Goal: Transaction & Acquisition: Purchase product/service

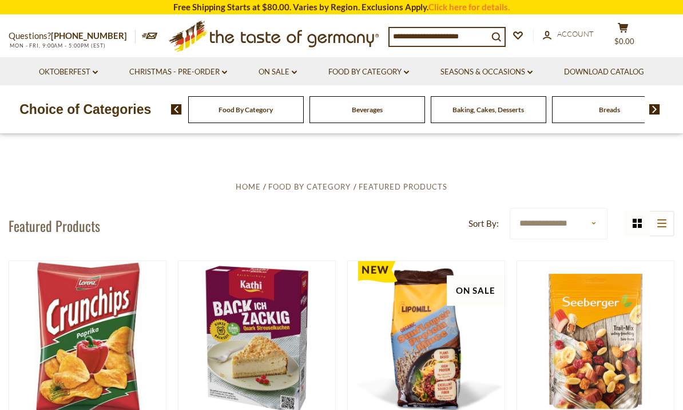
click at [517, 66] on link "Seasons & Occasions dropdown_arrow" at bounding box center [487, 72] width 92 height 13
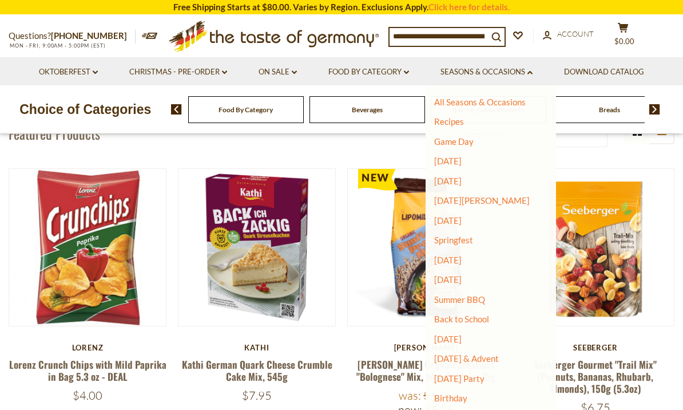
scroll to position [96, 0]
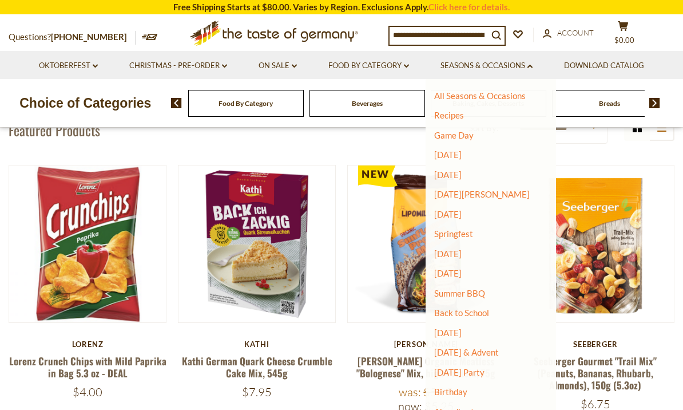
click at [309, 147] on header "**********" at bounding box center [342, 129] width 666 height 35
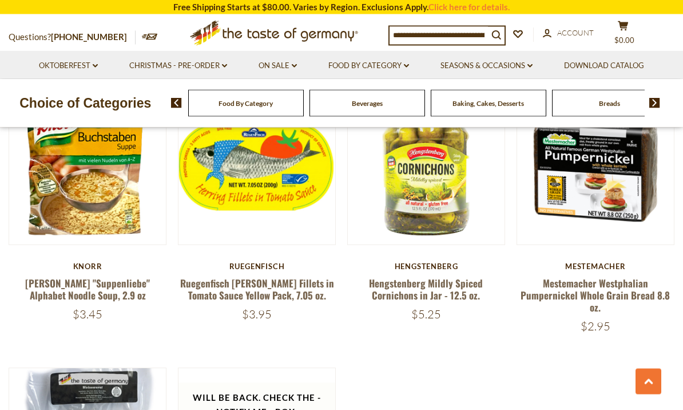
scroll to position [725, 0]
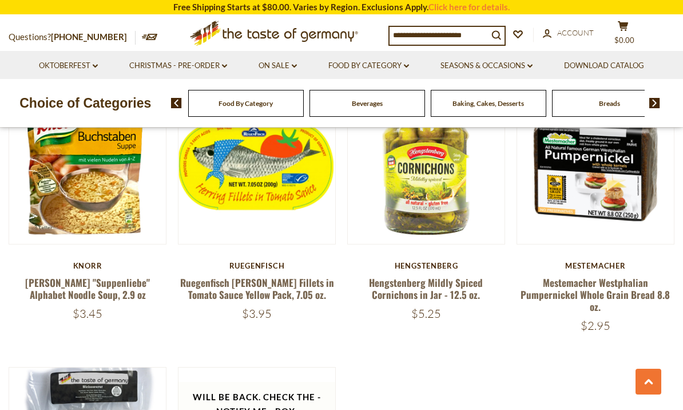
click at [430, 283] on link "Hengstenberg Mildly Spiced Cornichons in Jar - 12.5 oz." at bounding box center [426, 288] width 114 height 26
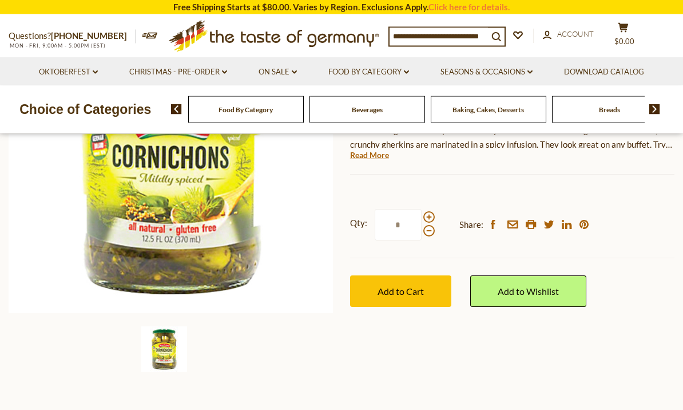
scroll to position [227, 0]
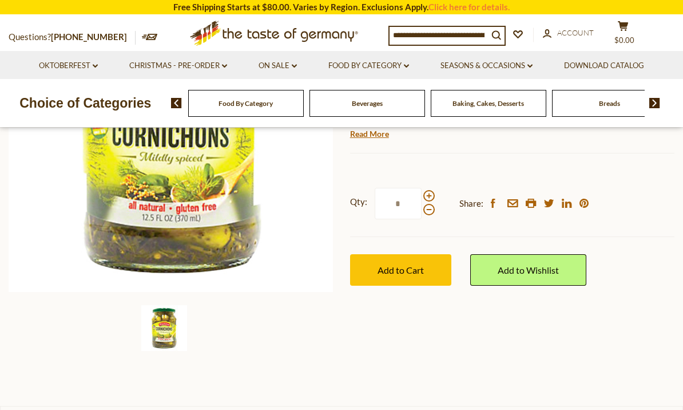
click at [403, 259] on button "Add to Cart" at bounding box center [400, 269] width 101 height 31
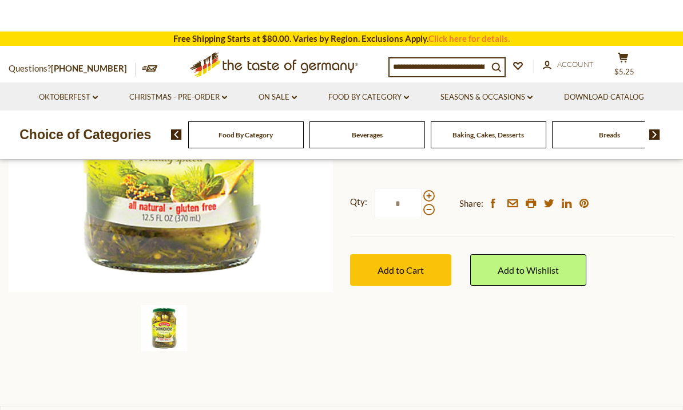
click at [403, 261] on button "Add to Cart" at bounding box center [400, 269] width 101 height 31
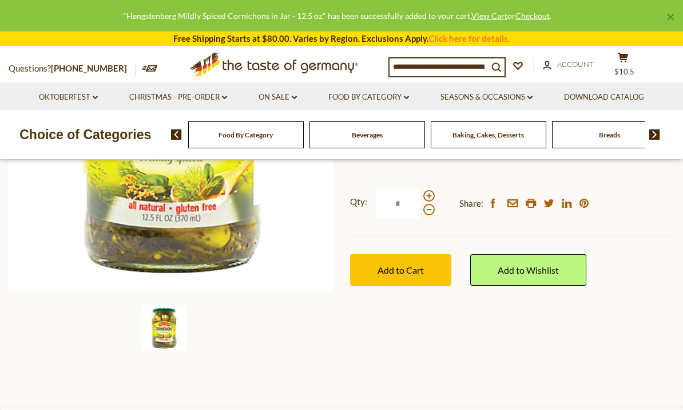
click at [634, 67] on span "$10.5" at bounding box center [624, 71] width 20 height 9
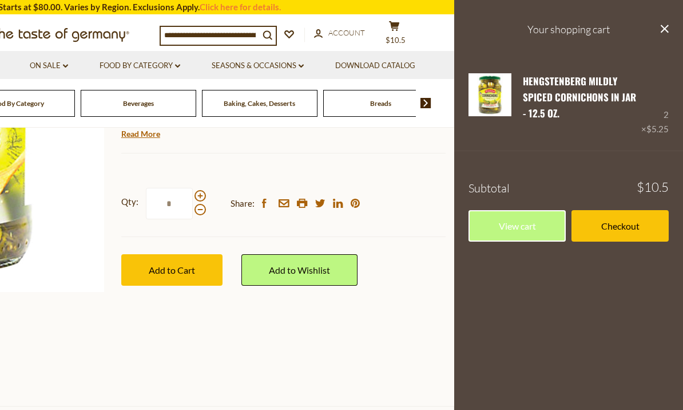
click at [549, 212] on link "View cart" at bounding box center [517, 225] width 97 height 31
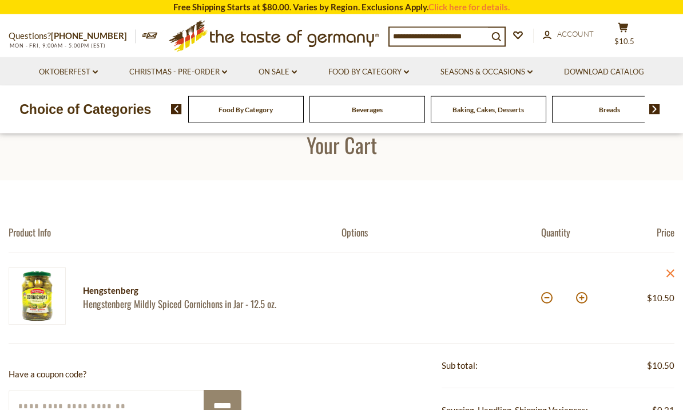
scroll to position [72, 0]
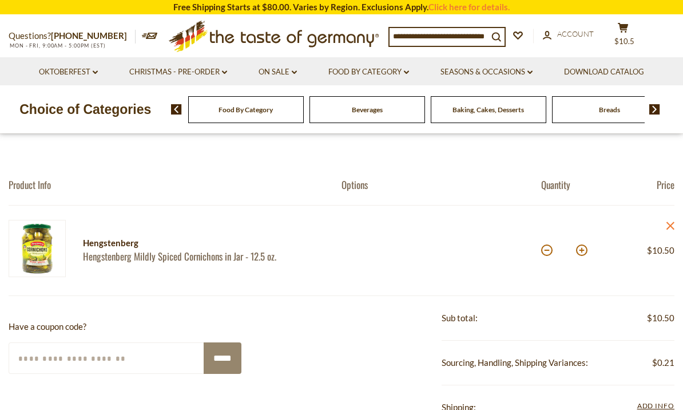
click at [548, 253] on button at bounding box center [546, 249] width 11 height 11
type input "*"
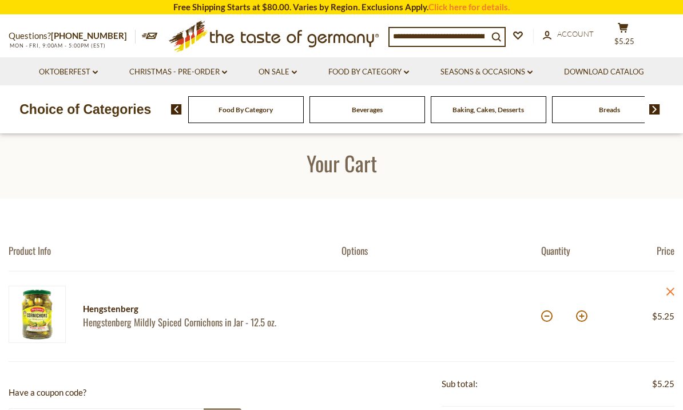
scroll to position [0, 0]
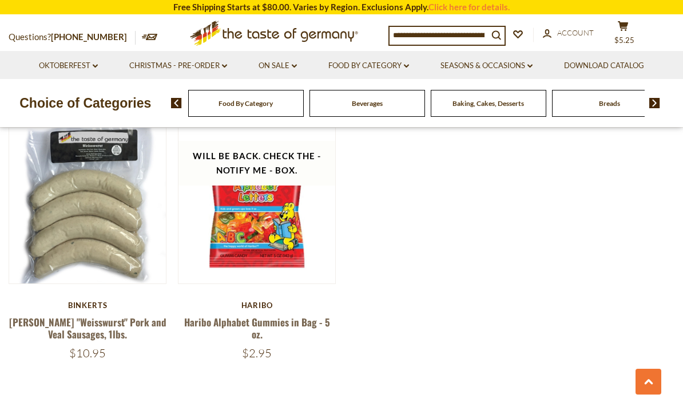
scroll to position [959, 0]
click at [652, 102] on img at bounding box center [654, 103] width 11 height 10
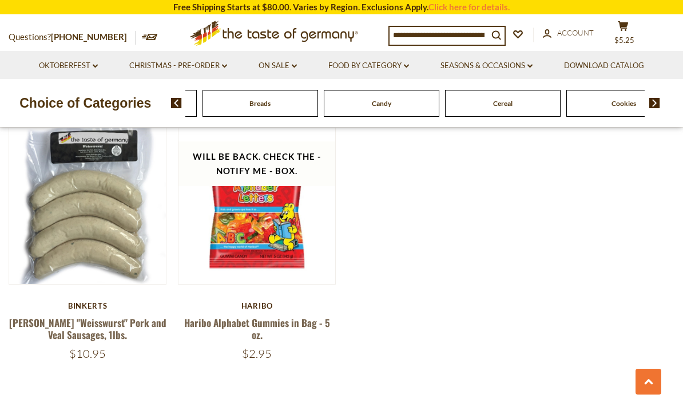
click at [655, 101] on img at bounding box center [654, 103] width 11 height 10
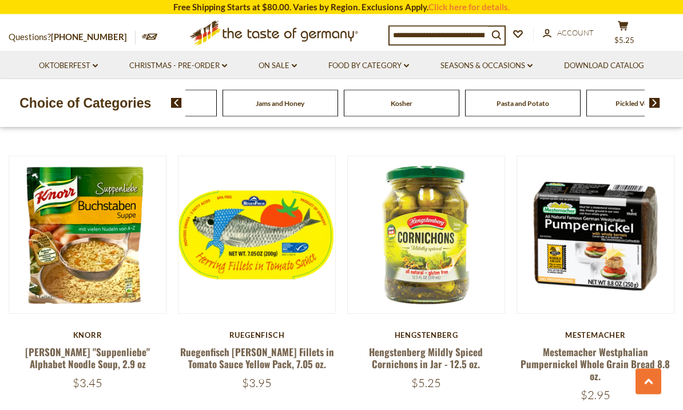
scroll to position [649, 0]
click at [75, 69] on link "Oktoberfest dropdown_arrow" at bounding box center [68, 65] width 59 height 13
click at [73, 114] on link "Oktoberfest Foods" at bounding box center [68, 115] width 70 height 10
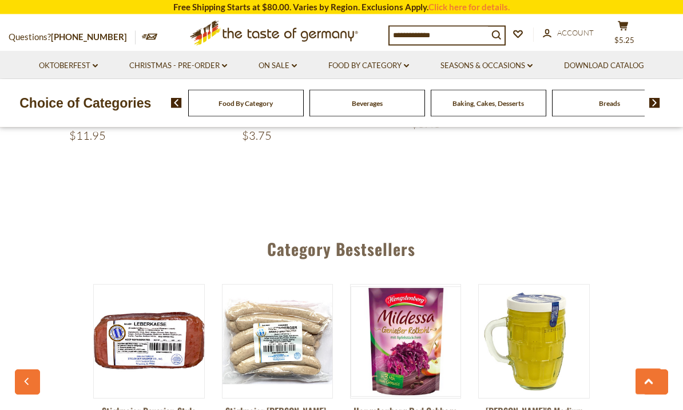
scroll to position [2037, 0]
click at [652, 379] on icon "button" at bounding box center [655, 383] width 7 height 8
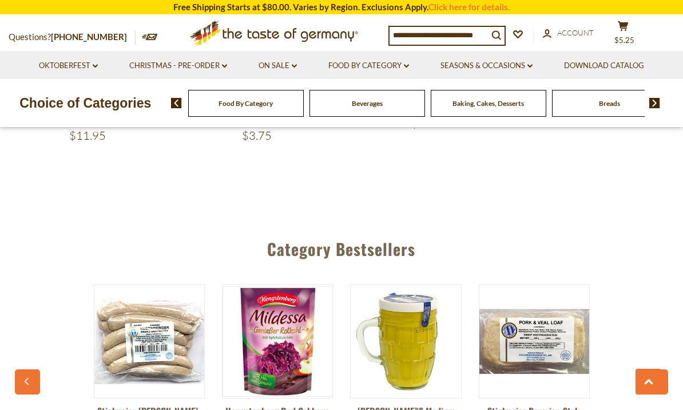
click at [650, 369] on button "button" at bounding box center [655, 381] width 25 height 25
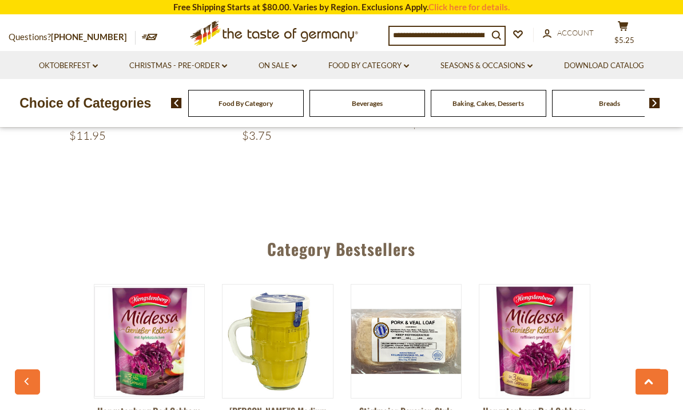
click at [649, 369] on button "button" at bounding box center [655, 381] width 25 height 25
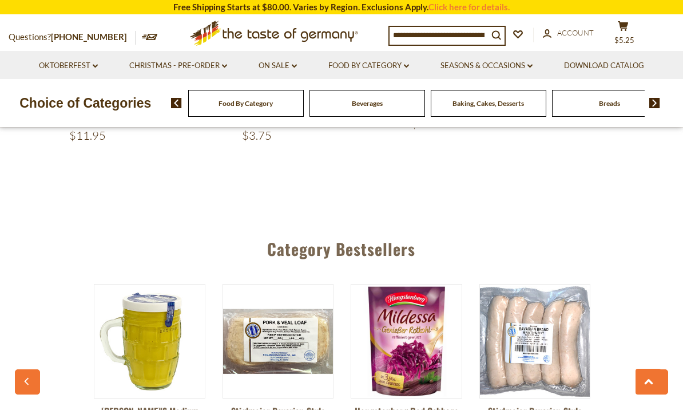
click at [652, 369] on button "button" at bounding box center [655, 381] width 25 height 25
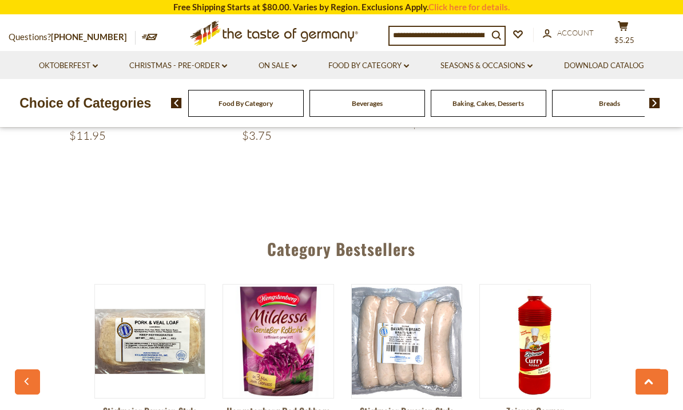
click at [650, 369] on button "button" at bounding box center [655, 381] width 25 height 25
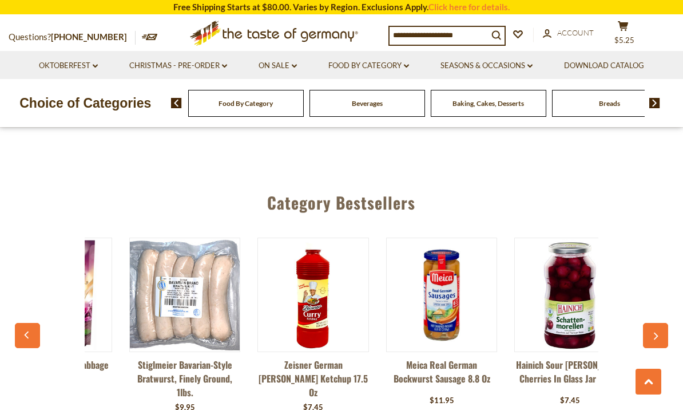
scroll to position [2076, 0]
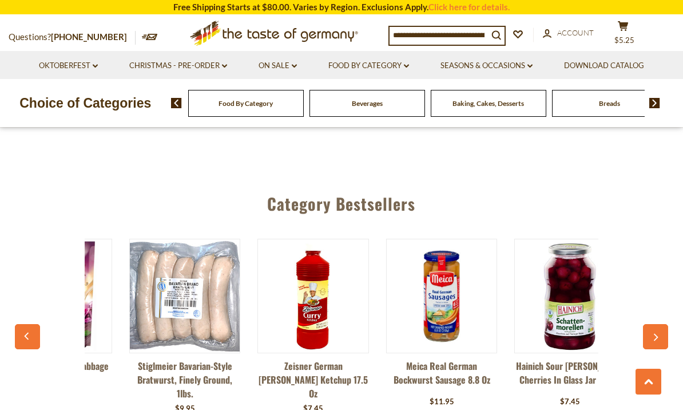
click at [373, 69] on link "Food By Category dropdown_arrow" at bounding box center [368, 65] width 81 height 13
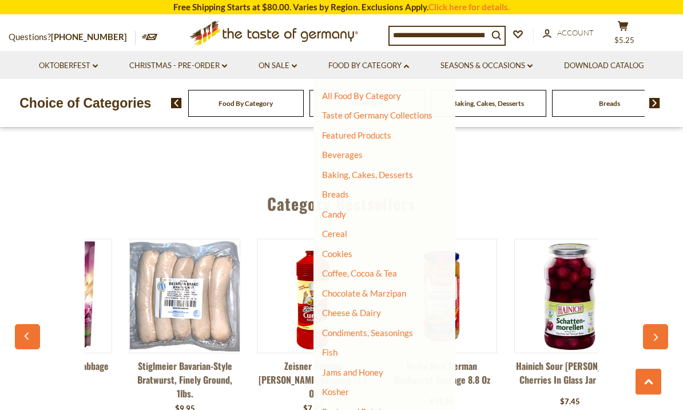
click at [343, 255] on link "Cookies" at bounding box center [337, 253] width 30 height 10
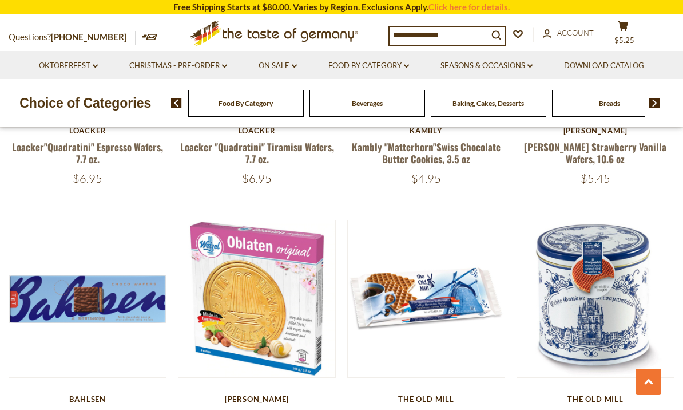
scroll to position [1309, 0]
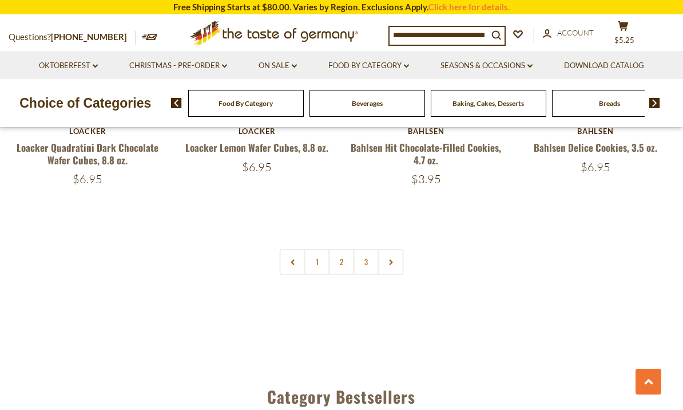
click at [344, 249] on link "2" at bounding box center [342, 262] width 26 height 26
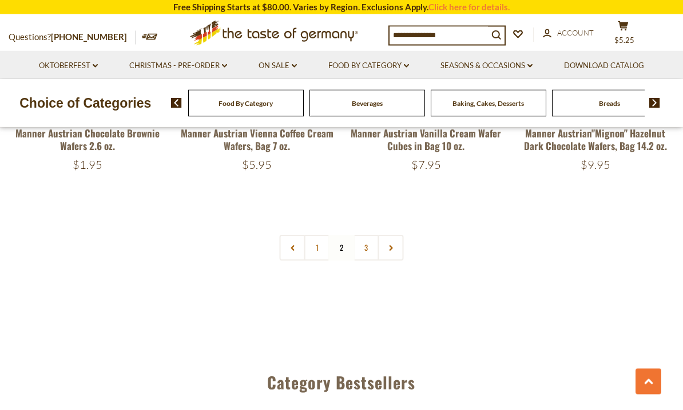
scroll to position [2676, 0]
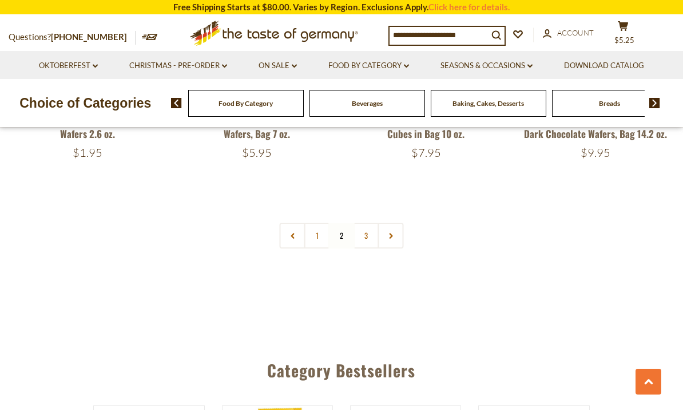
click at [367, 234] on link "3" at bounding box center [367, 236] width 26 height 26
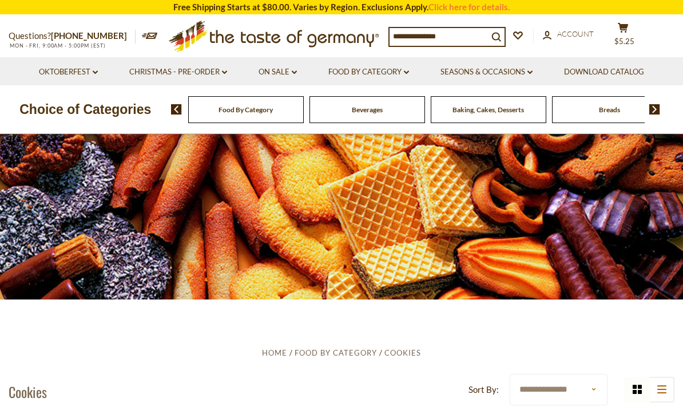
scroll to position [0, 0]
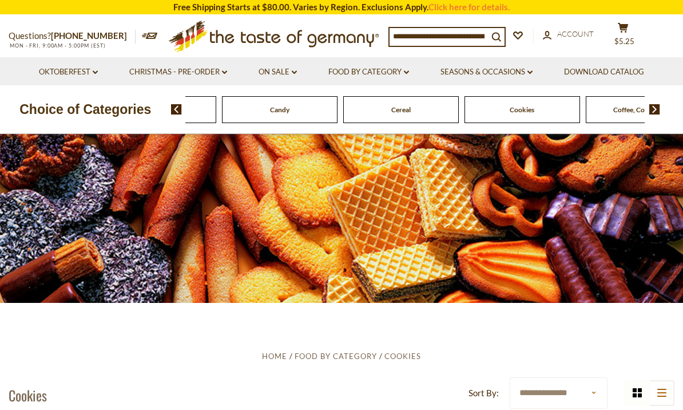
click at [340, 107] on div "Candy" at bounding box center [279, 109] width 121 height 27
click at [654, 111] on img at bounding box center [654, 109] width 11 height 10
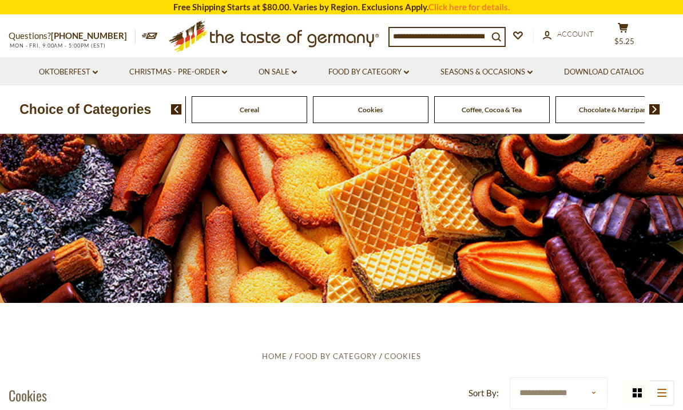
click at [654, 108] on img at bounding box center [654, 109] width 11 height 10
click at [461, 108] on span "Chocolate & Marzipan" at bounding box center [461, 109] width 68 height 9
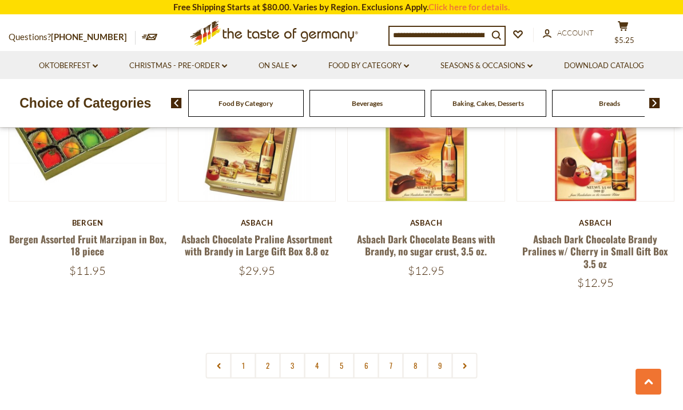
scroll to position [2644, 0]
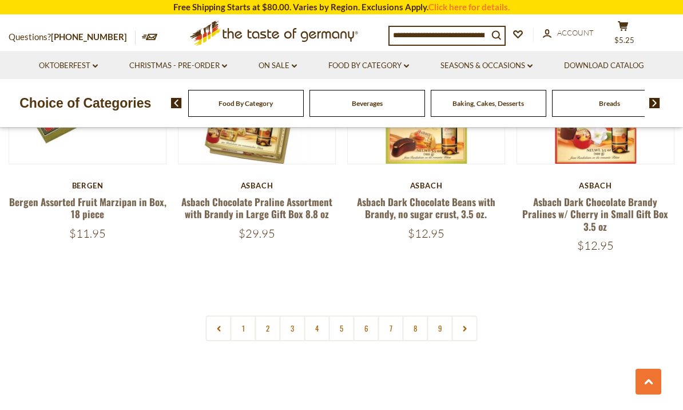
click at [269, 315] on link "2" at bounding box center [268, 328] width 26 height 26
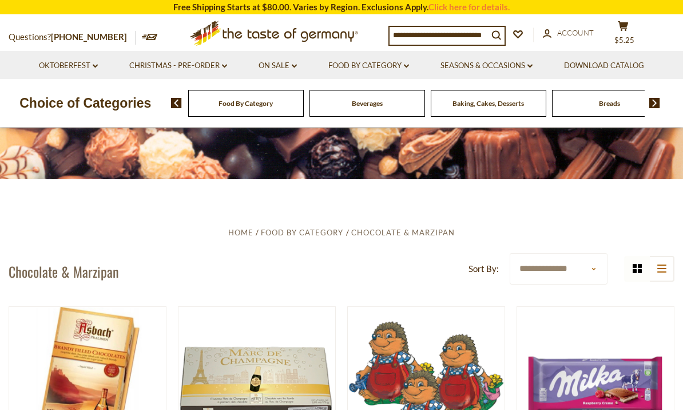
scroll to position [124, 0]
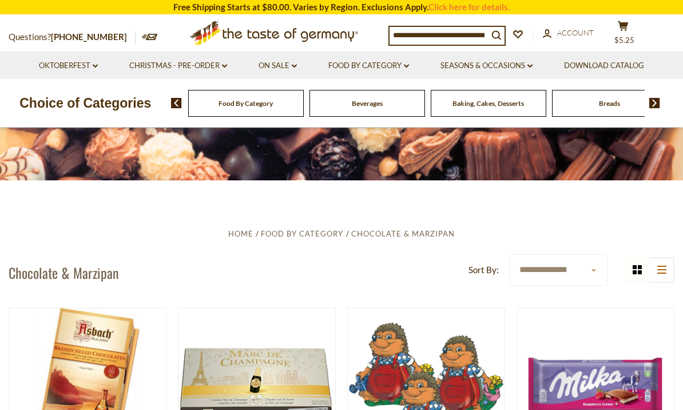
click at [595, 271] on select "**********" at bounding box center [559, 269] width 98 height 31
click at [662, 270] on icon "list icon" at bounding box center [661, 269] width 9 height 8
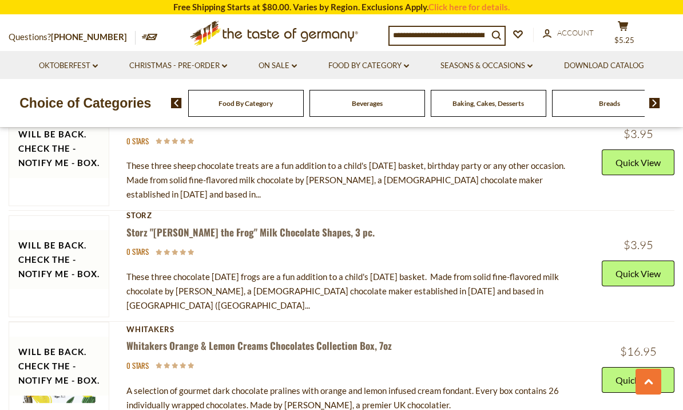
scroll to position [3434, 0]
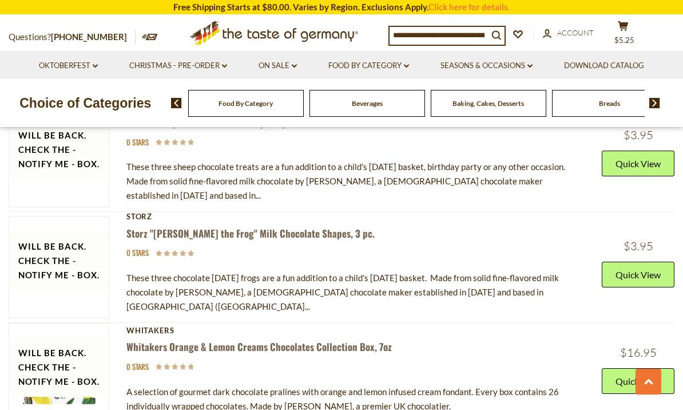
click at [650, 105] on img at bounding box center [654, 103] width 11 height 10
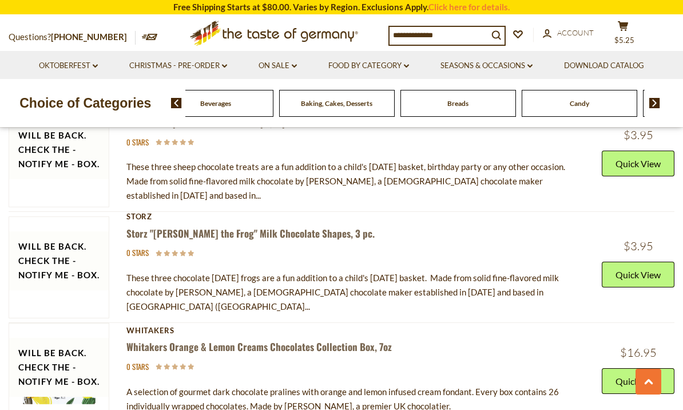
click at [655, 105] on img at bounding box center [654, 103] width 11 height 10
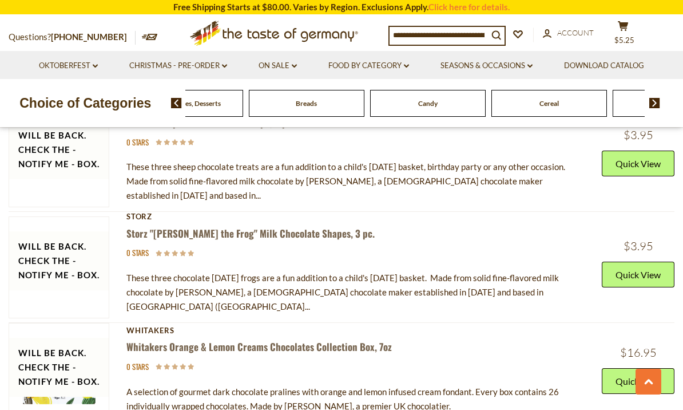
click at [662, 98] on div "Food By Category Beverages Baking, Cakes, Desserts Breads Candy Cereal Cookies …" at bounding box center [427, 102] width 513 height 27
click at [657, 106] on img at bounding box center [654, 103] width 11 height 10
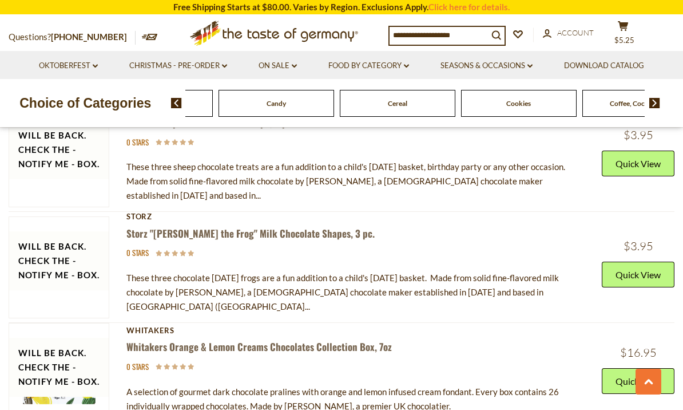
click at [657, 104] on img at bounding box center [654, 103] width 11 height 10
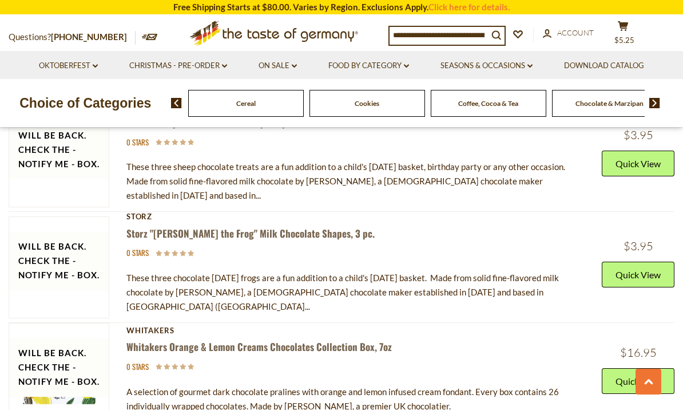
click at [490, 37] on button "search_icon" at bounding box center [496, 34] width 17 height 15
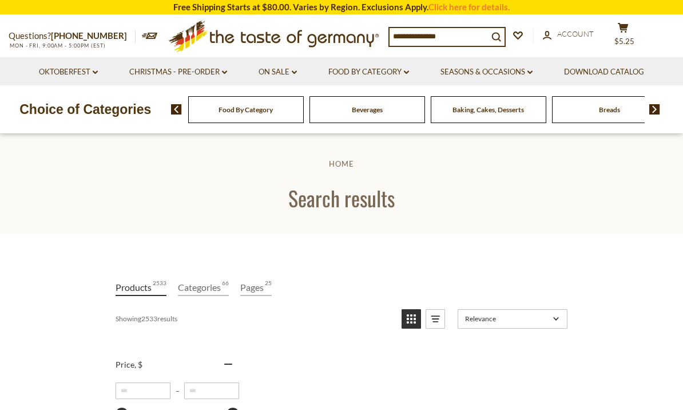
click at [304, 109] on div "Cereal" at bounding box center [246, 109] width 116 height 27
click at [656, 113] on img at bounding box center [654, 109] width 11 height 10
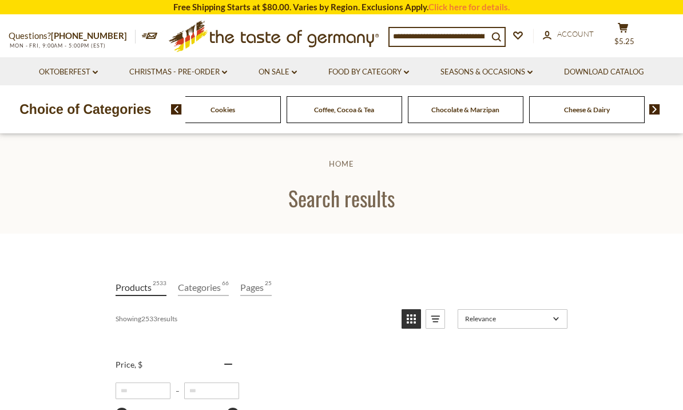
click at [657, 107] on img at bounding box center [654, 109] width 11 height 10
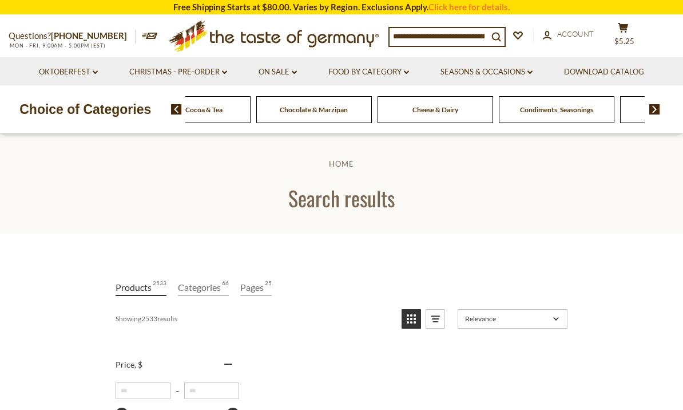
click at [652, 104] on img at bounding box center [654, 109] width 11 height 10
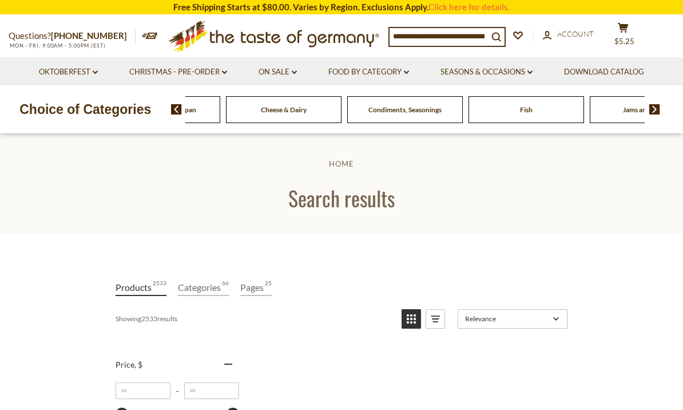
click at [651, 109] on img at bounding box center [654, 109] width 11 height 10
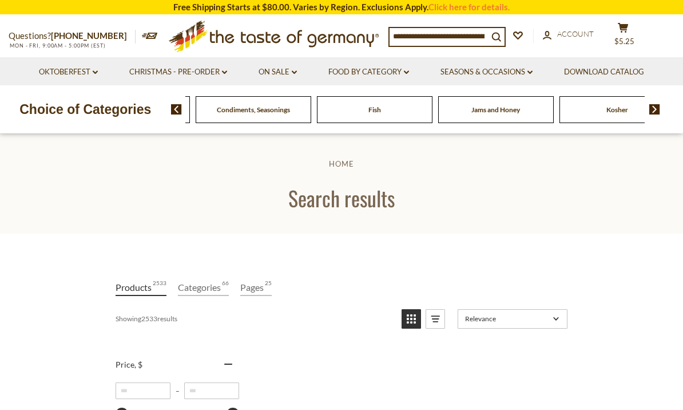
click at [658, 110] on img at bounding box center [654, 109] width 11 height 10
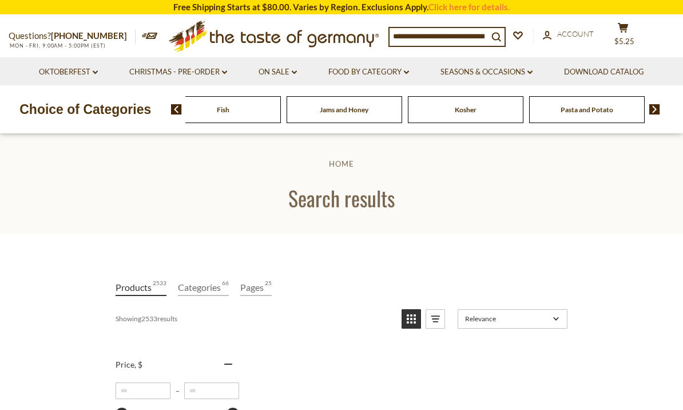
click at [655, 106] on img at bounding box center [654, 109] width 11 height 10
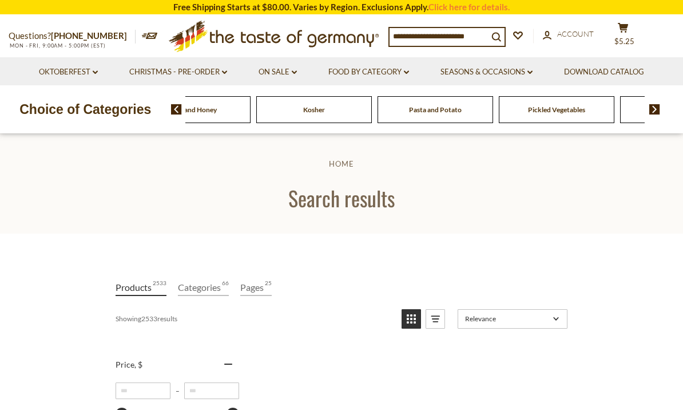
click at [654, 109] on img at bounding box center [654, 109] width 11 height 10
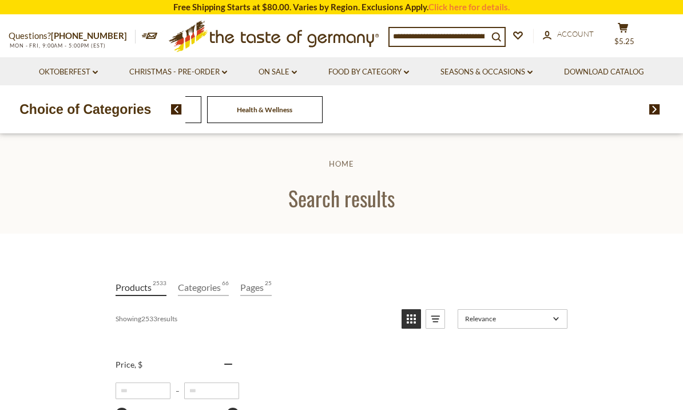
click at [387, 74] on link "Food By Category dropdown_arrow" at bounding box center [368, 72] width 81 height 13
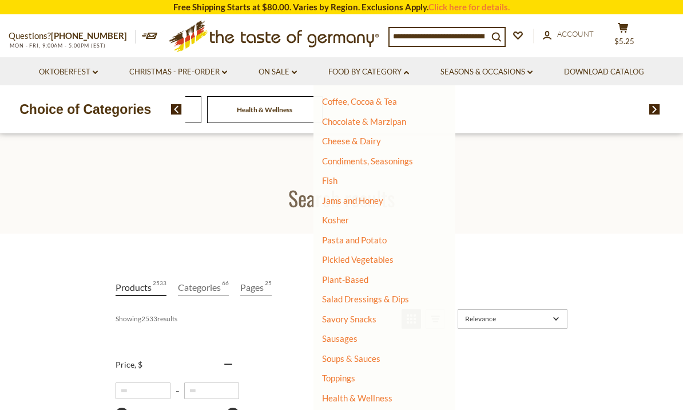
scroll to position [160, 0]
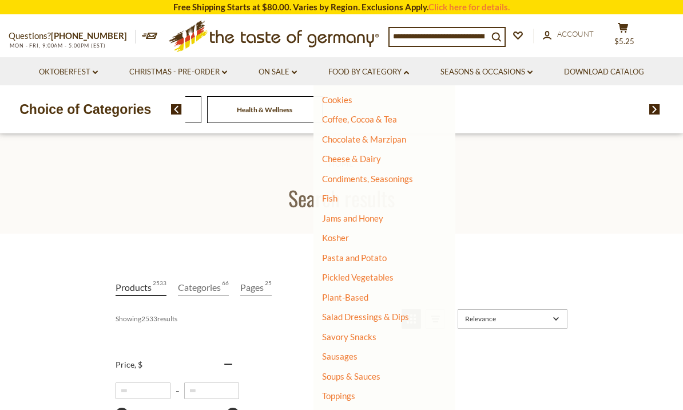
click at [351, 331] on link "Savory Snacks" at bounding box center [349, 336] width 54 height 10
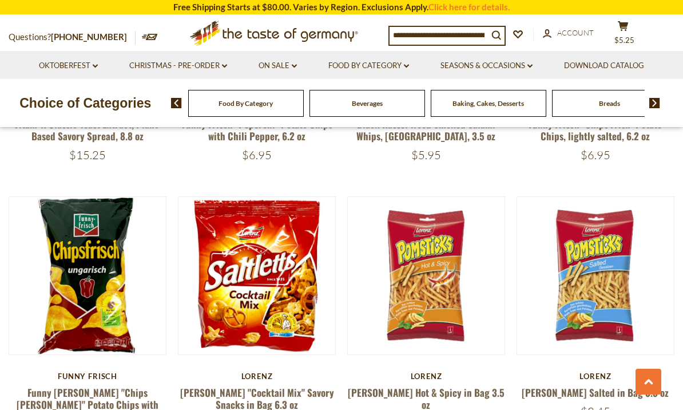
scroll to position [1955, 0]
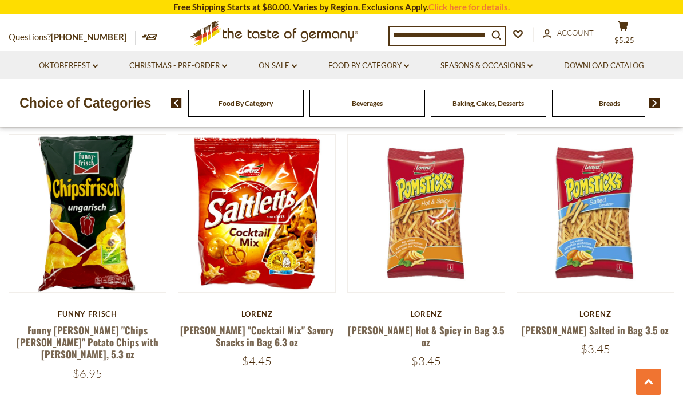
click at [248, 323] on link "[PERSON_NAME] "Cocktail Mix" Savory Snacks in Bag 6.3 oz" at bounding box center [257, 336] width 154 height 26
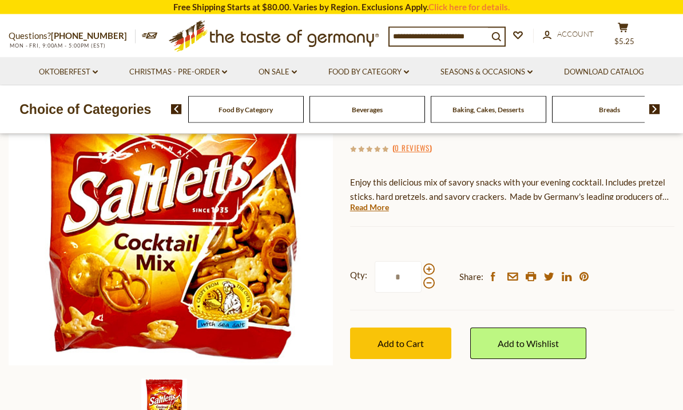
scroll to position [153, 0]
click at [415, 344] on span "Add to Cart" at bounding box center [401, 343] width 46 height 11
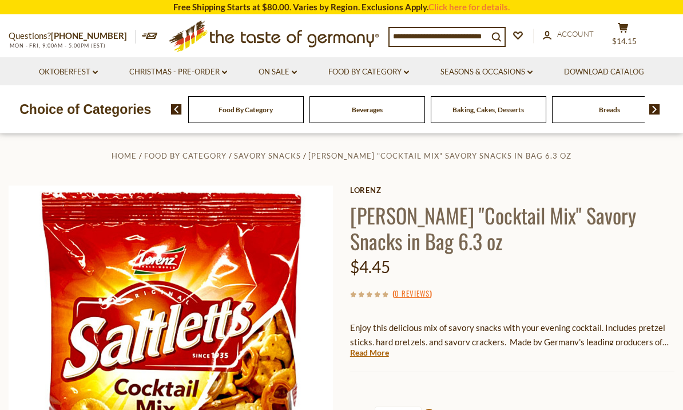
scroll to position [48, 0]
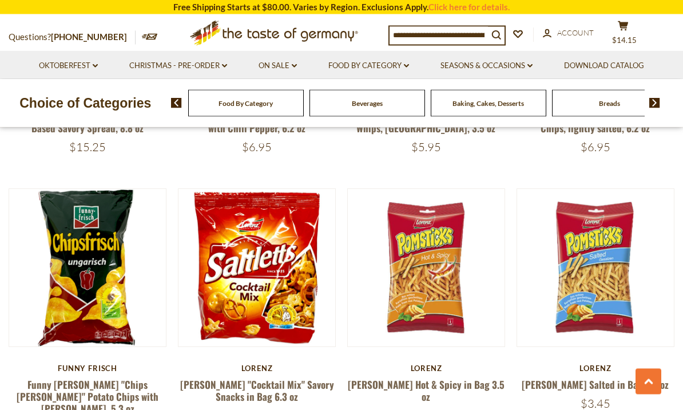
scroll to position [1895, 0]
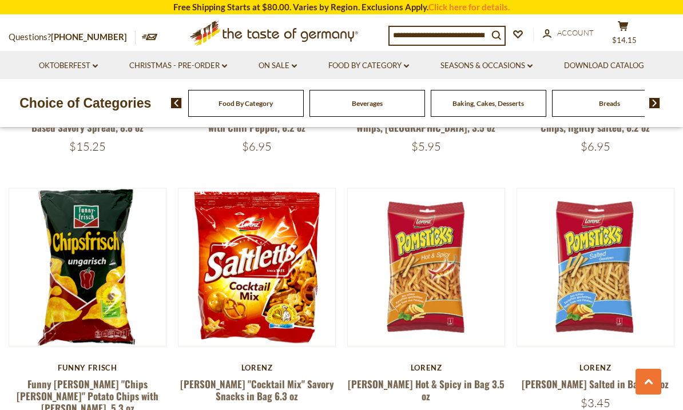
click at [87, 376] on link "Funny [PERSON_NAME] "Chips [PERSON_NAME]" Potato Chips with [PERSON_NAME], 5.3 …" at bounding box center [88, 395] width 142 height 39
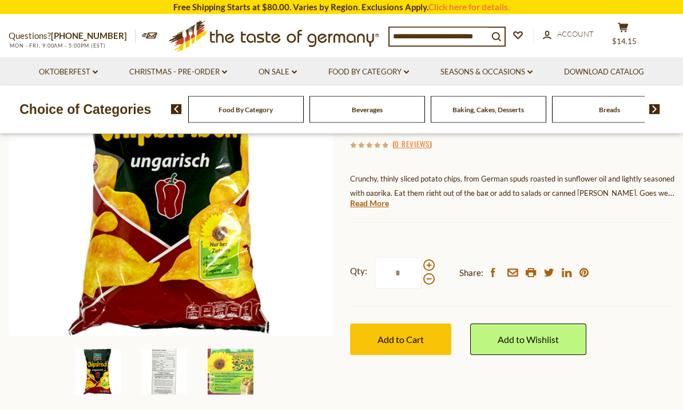
scroll to position [183, 0]
click at [404, 334] on span "Add to Cart" at bounding box center [401, 339] width 46 height 11
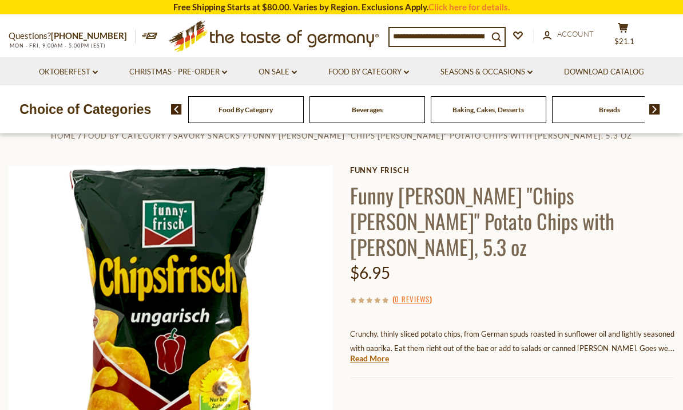
scroll to position [0, 0]
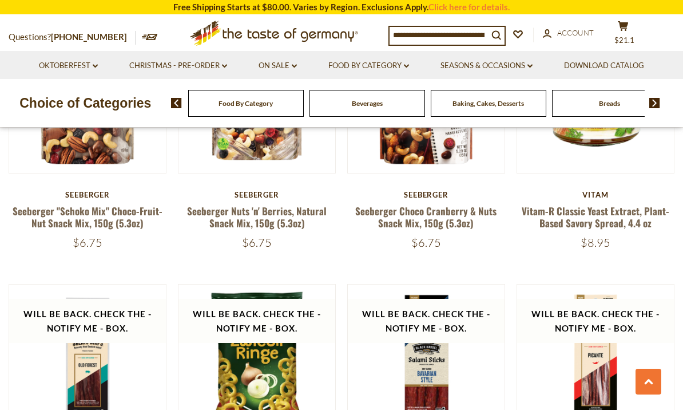
scroll to position [2355, 0]
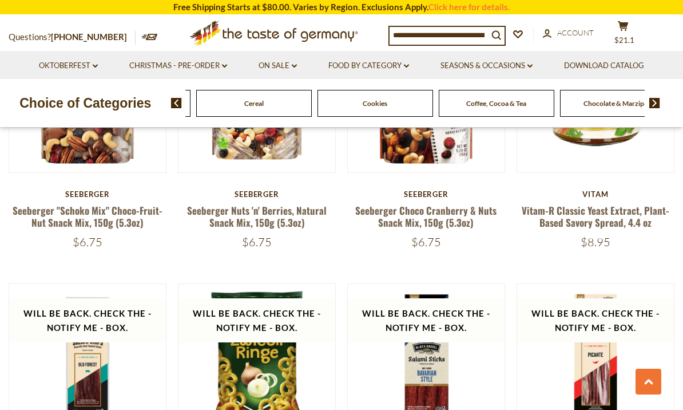
click at [163, 106] on span at bounding box center [171, 103] width 19 height 10
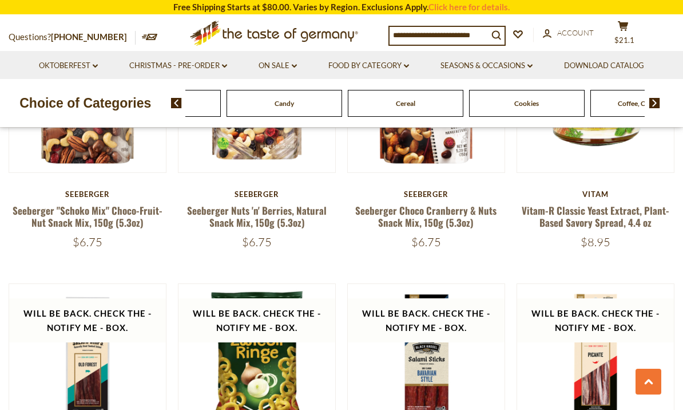
click at [386, 66] on link "Food By Category dropdown_arrow" at bounding box center [368, 65] width 81 height 13
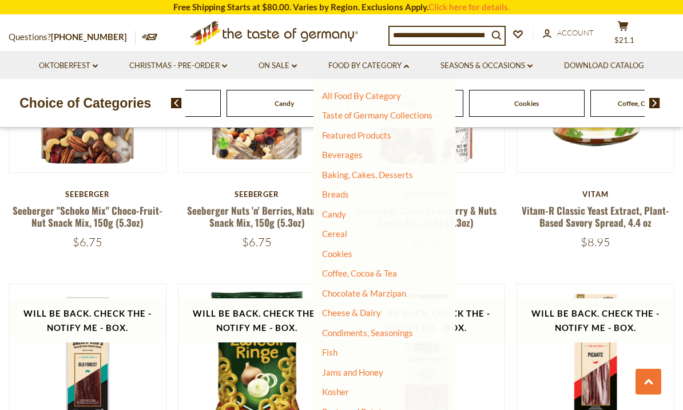
scroll to position [0, 0]
click at [349, 191] on link "Breads" at bounding box center [335, 194] width 27 height 10
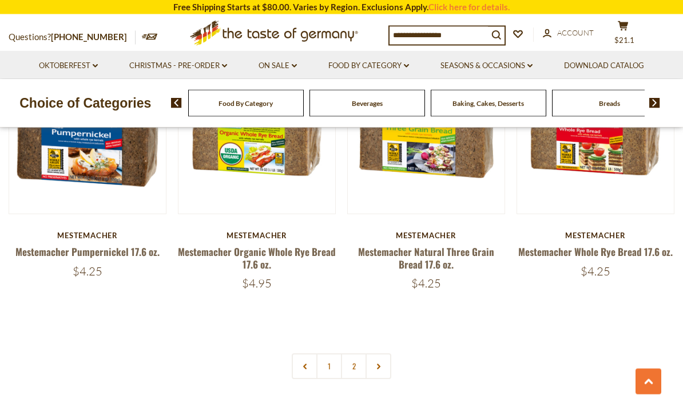
scroll to position [2561, 0]
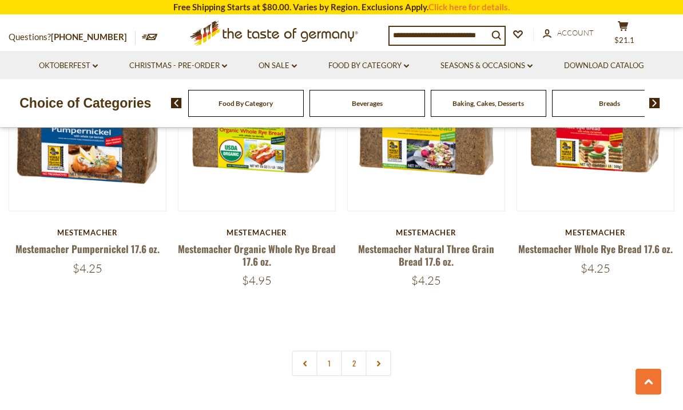
click at [356, 350] on link "2" at bounding box center [354, 363] width 26 height 26
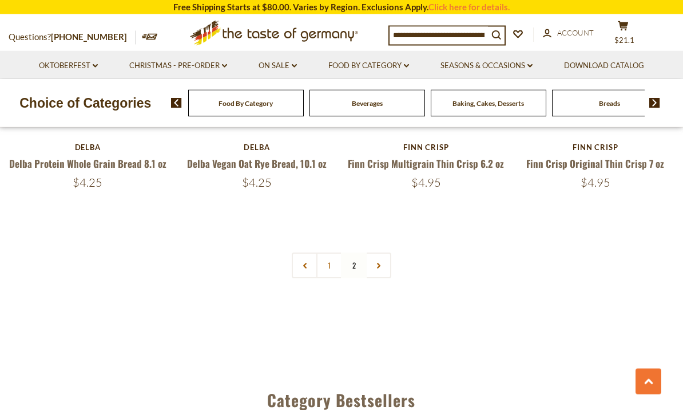
scroll to position [1458, 0]
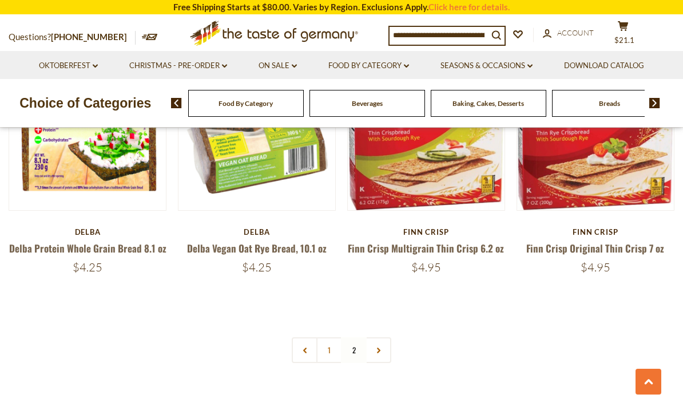
click at [529, 251] on link "Finn Crisp Original Thin Crisp 7 oz" at bounding box center [595, 248] width 138 height 14
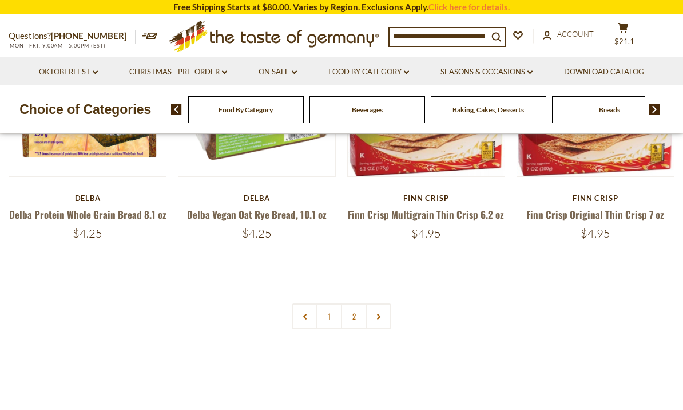
click at [328, 312] on link "1" at bounding box center [329, 316] width 26 height 26
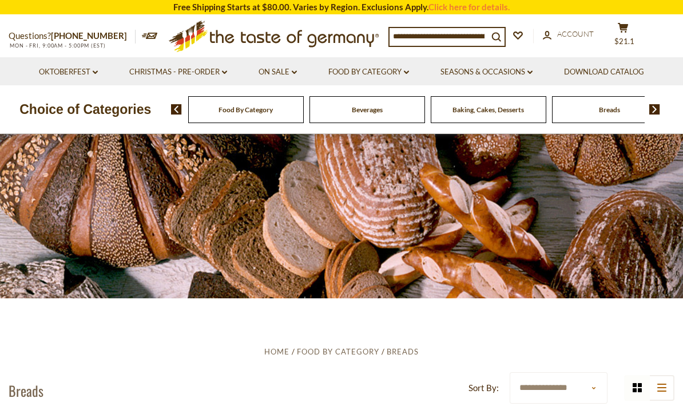
click at [386, 73] on link "Food By Category dropdown_arrow" at bounding box center [368, 72] width 81 height 13
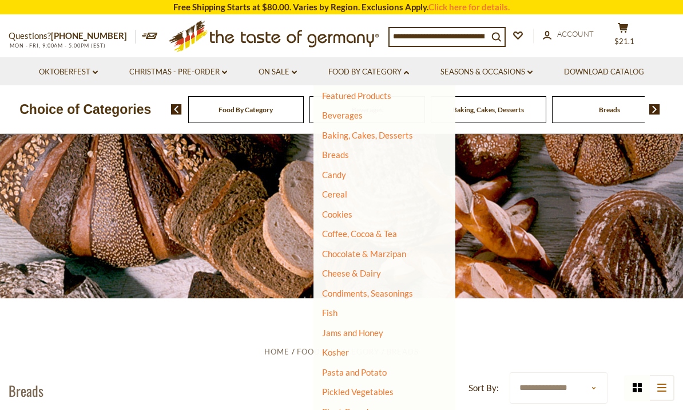
scroll to position [51, 0]
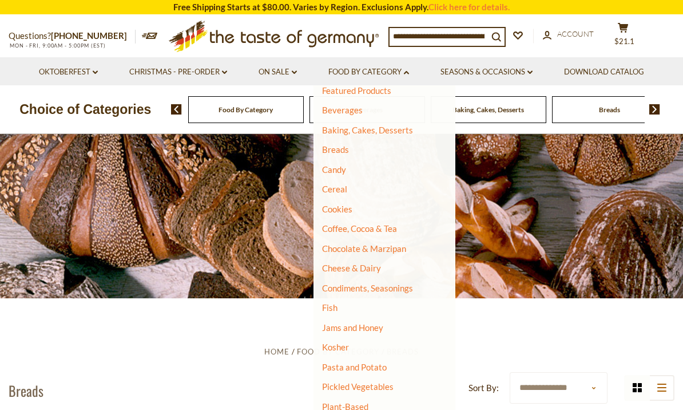
click at [382, 288] on link "Condiments, Seasonings" at bounding box center [367, 288] width 91 height 10
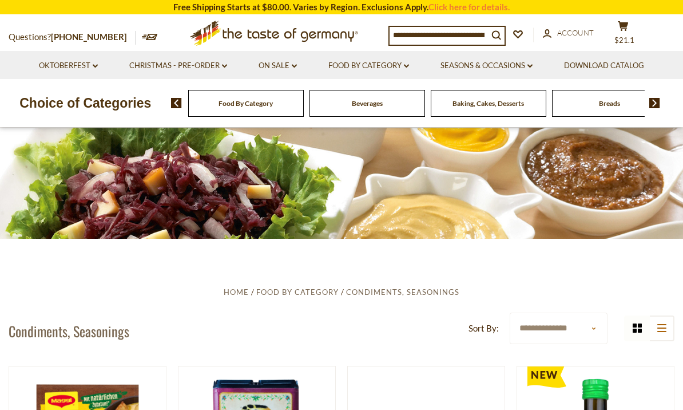
scroll to position [61, 0]
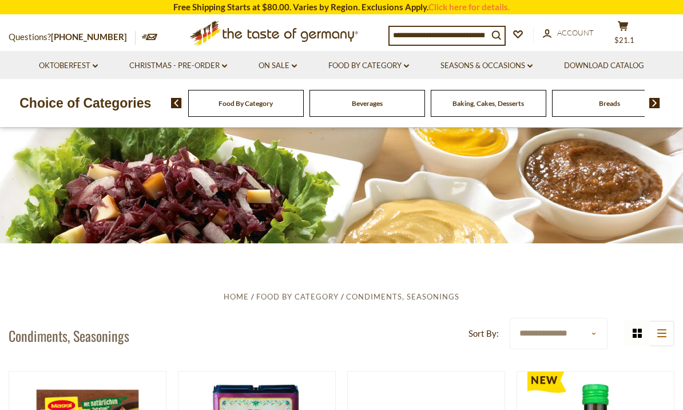
click at [660, 336] on icon at bounding box center [661, 333] width 9 height 8
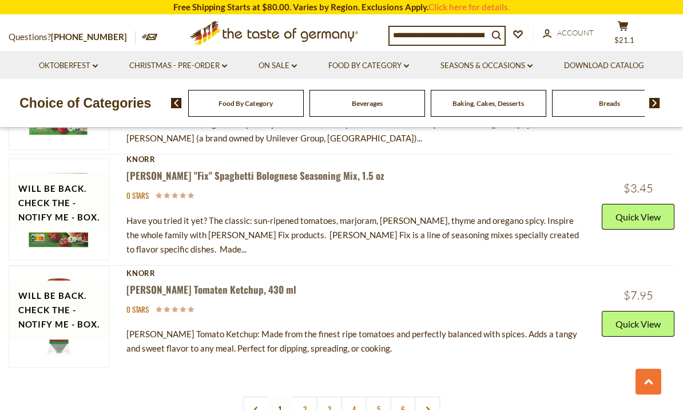
scroll to position [3924, 0]
click at [307, 396] on link "2" at bounding box center [305, 409] width 26 height 26
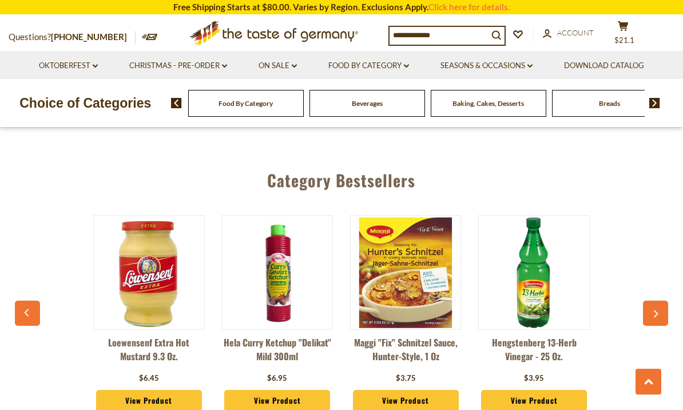
scroll to position [2886, 0]
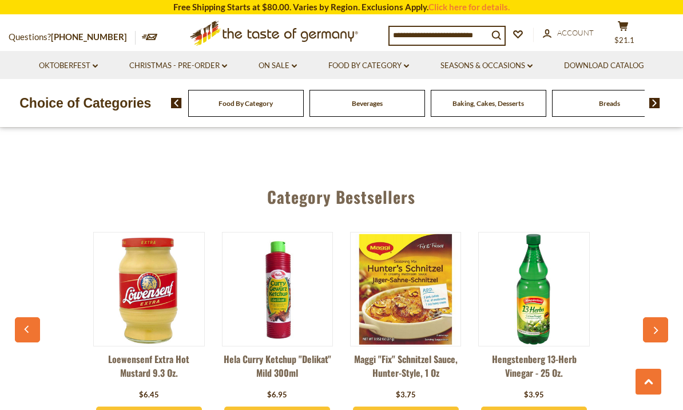
click at [656, 317] on button "button" at bounding box center [655, 329] width 25 height 25
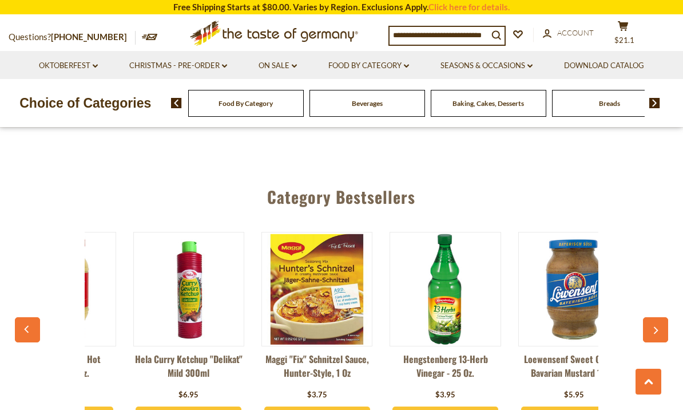
scroll to position [0, 128]
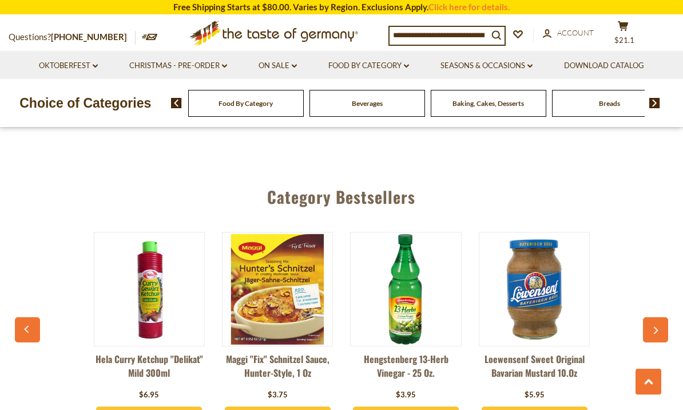
click at [658, 327] on icon "button" at bounding box center [655, 331] width 7 height 8
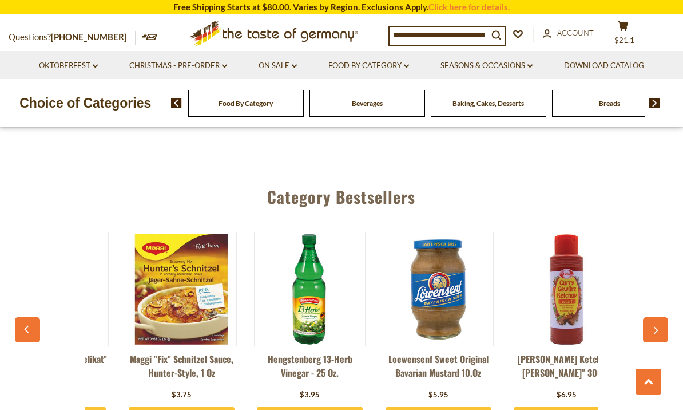
scroll to position [0, 256]
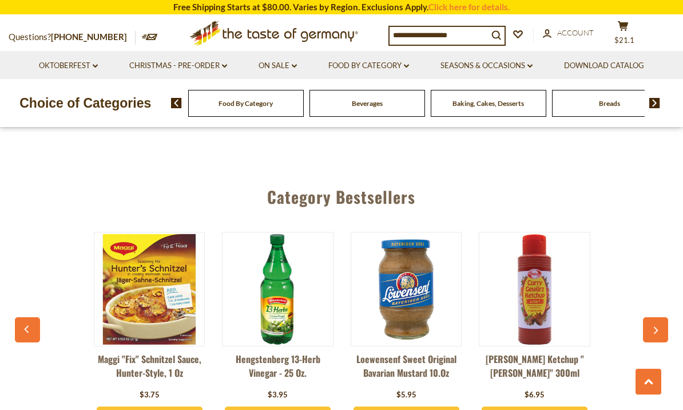
click at [653, 327] on icon "button" at bounding box center [655, 331] width 7 height 8
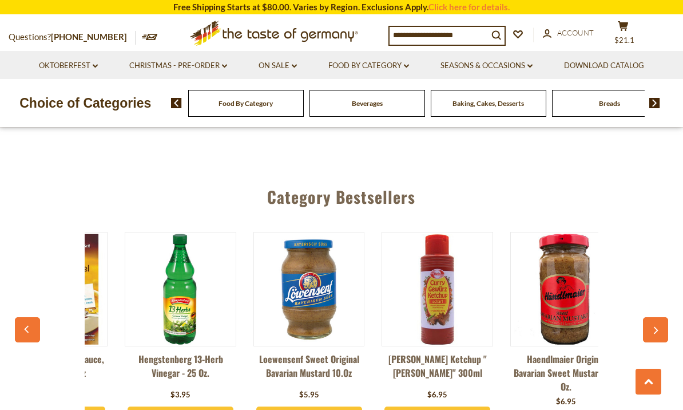
scroll to position [0, 384]
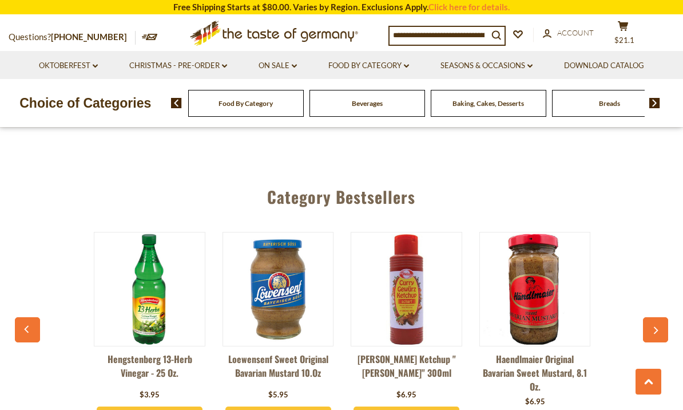
click at [650, 317] on button "button" at bounding box center [655, 329] width 25 height 25
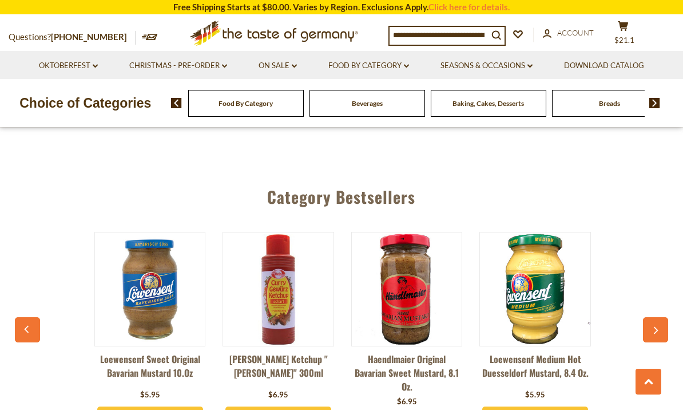
click at [657, 317] on button "button" at bounding box center [655, 329] width 25 height 25
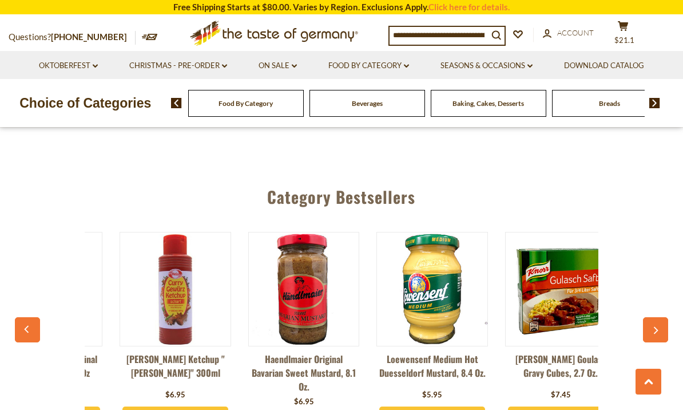
scroll to position [0, 641]
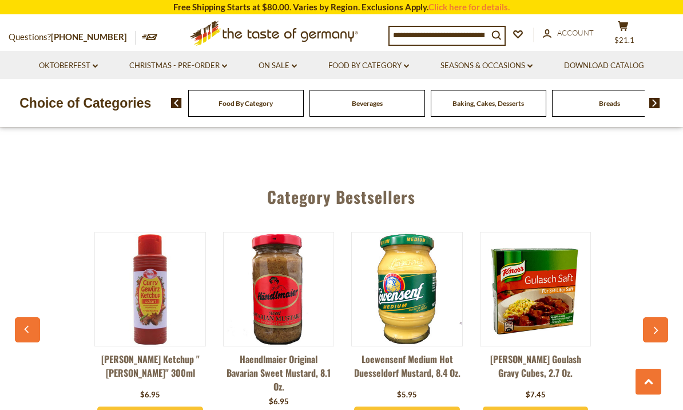
click at [658, 327] on icon "button" at bounding box center [655, 331] width 7 height 8
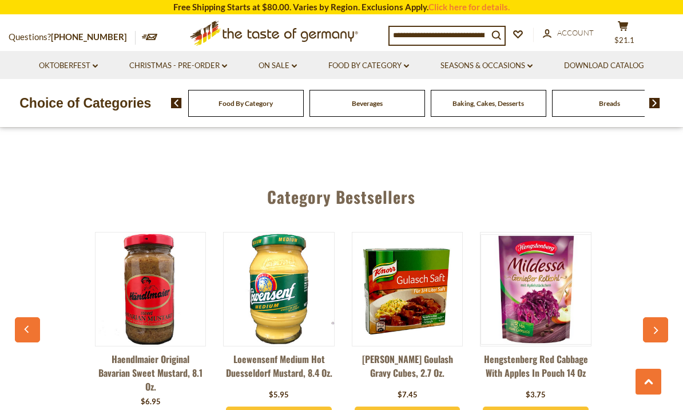
click at [656, 327] on icon "button" at bounding box center [656, 330] width 5 height 7
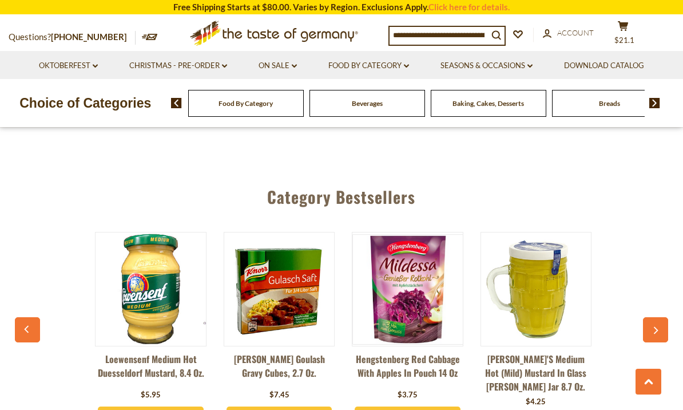
click at [653, 327] on icon "button" at bounding box center [655, 331] width 7 height 8
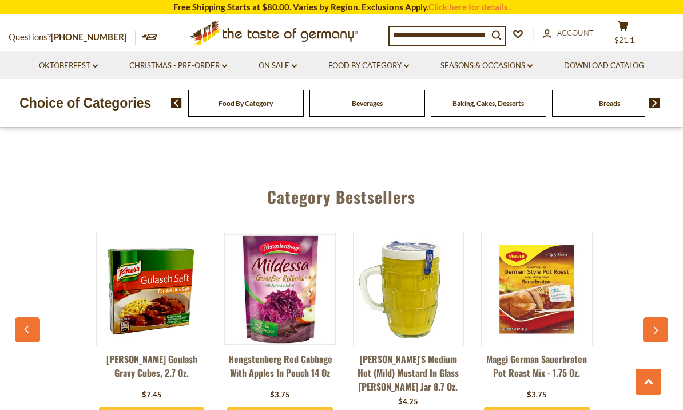
scroll to position [0, 1025]
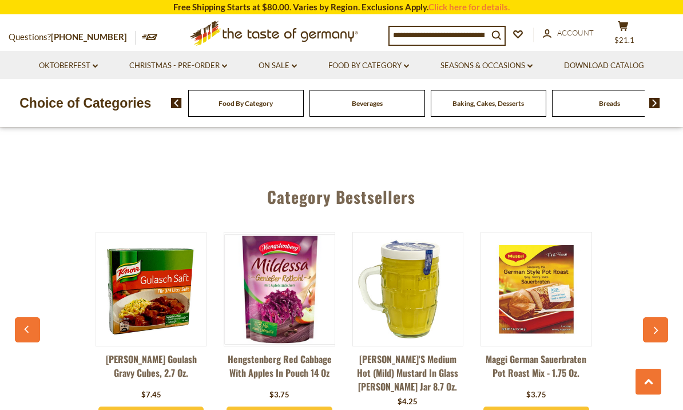
click at [656, 317] on button "button" at bounding box center [655, 329] width 25 height 25
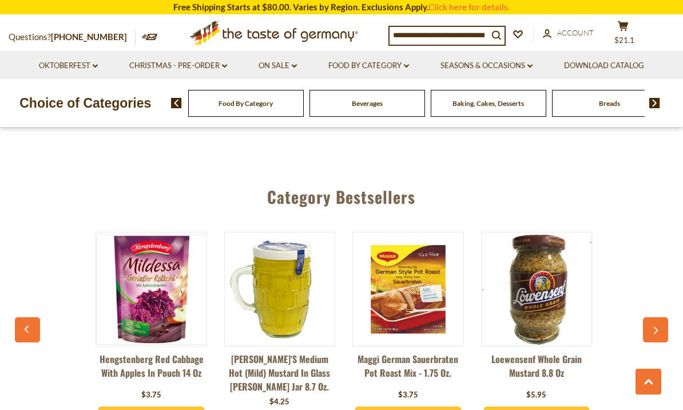
click at [649, 317] on button "button" at bounding box center [655, 329] width 25 height 25
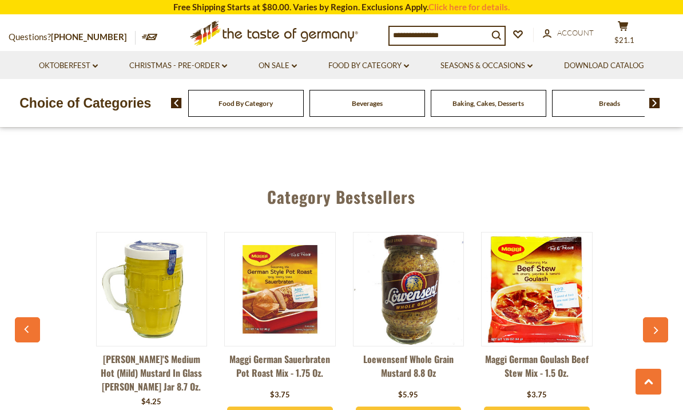
click at [654, 327] on icon "button" at bounding box center [655, 331] width 7 height 8
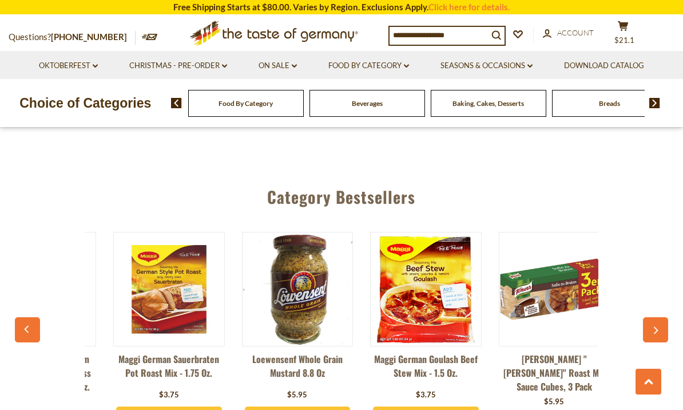
scroll to position [0, 1410]
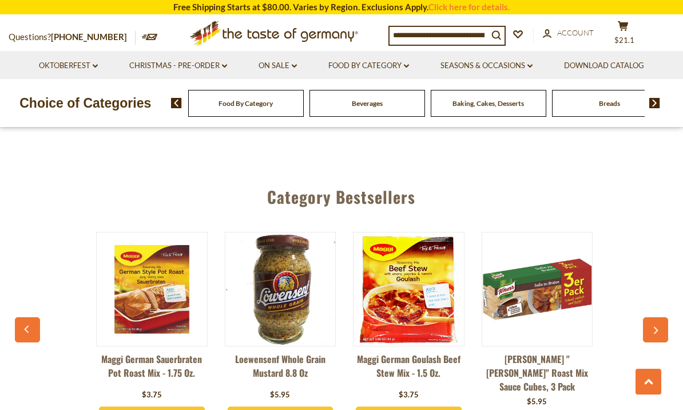
click at [658, 317] on button "button" at bounding box center [655, 329] width 25 height 25
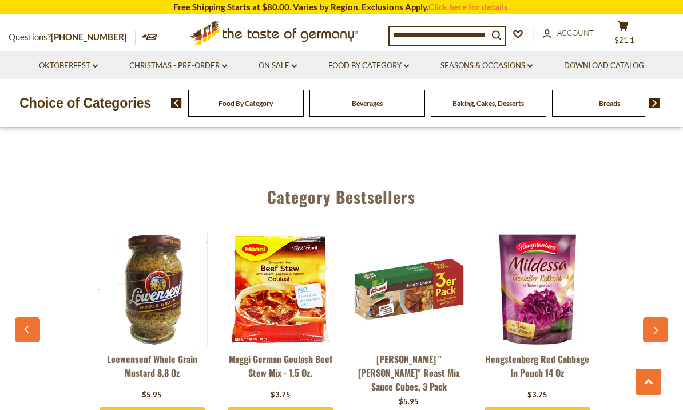
click at [647, 317] on button "button" at bounding box center [655, 329] width 25 height 25
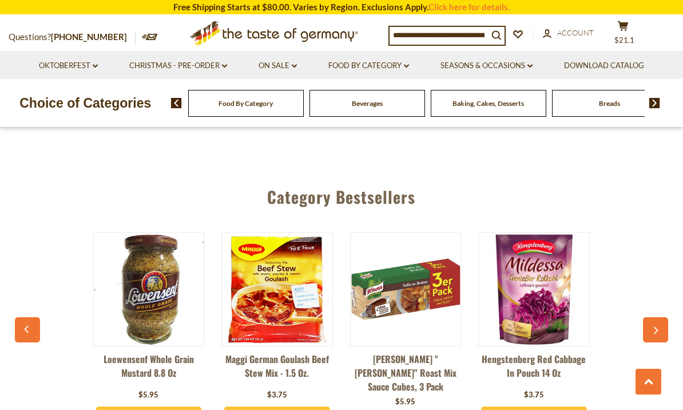
click at [656, 327] on icon "button" at bounding box center [655, 331] width 7 height 8
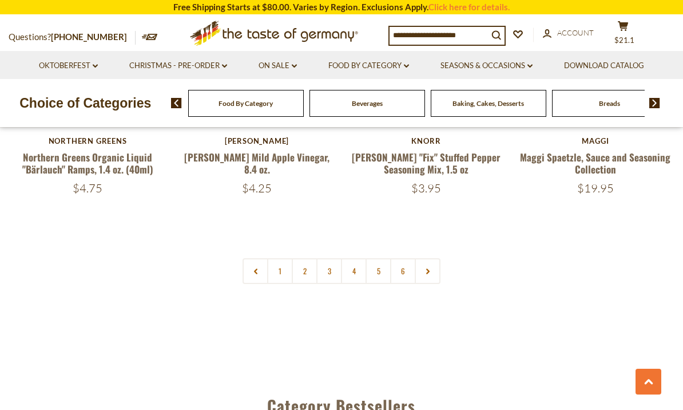
scroll to position [2675, 0]
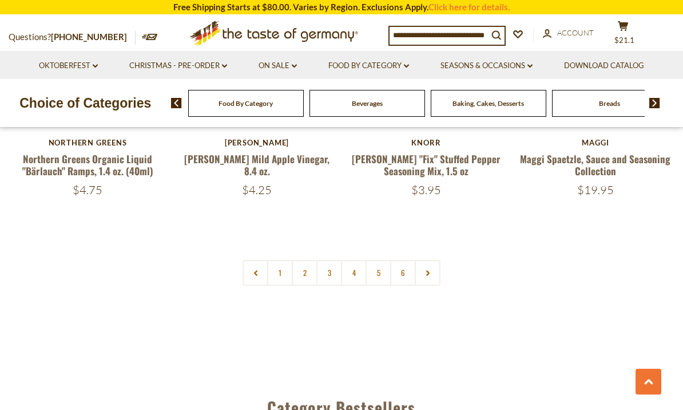
click at [304, 260] on link "2" at bounding box center [305, 273] width 26 height 26
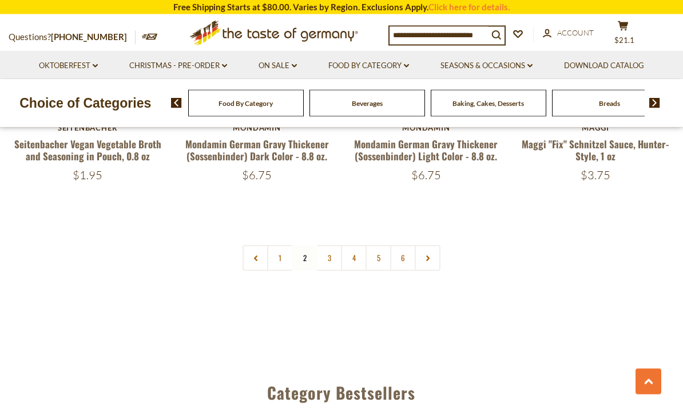
scroll to position [2656, 0]
click at [332, 245] on link "3" at bounding box center [329, 258] width 26 height 26
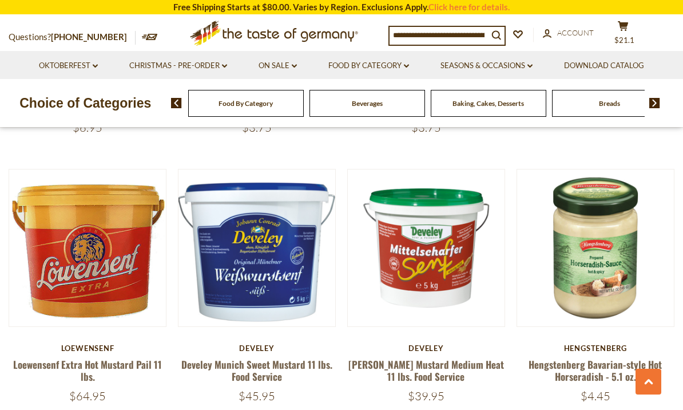
scroll to position [2438, 0]
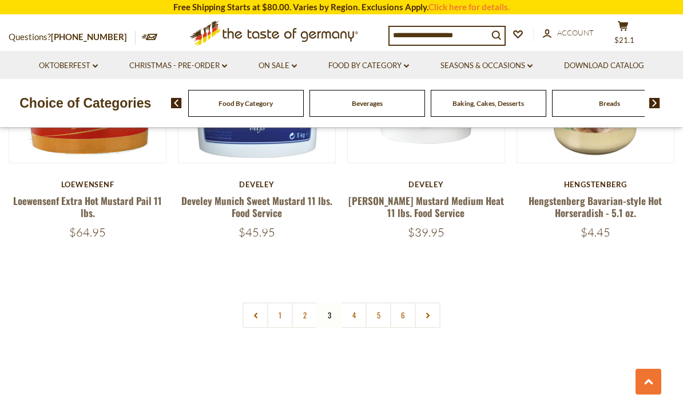
click at [357, 302] on link "4" at bounding box center [354, 315] width 26 height 26
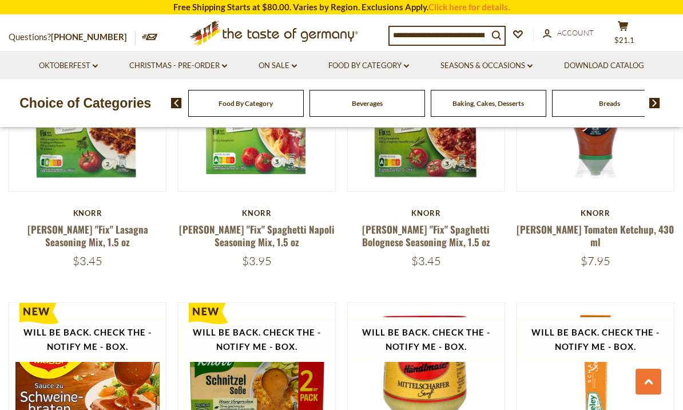
scroll to position [1498, 0]
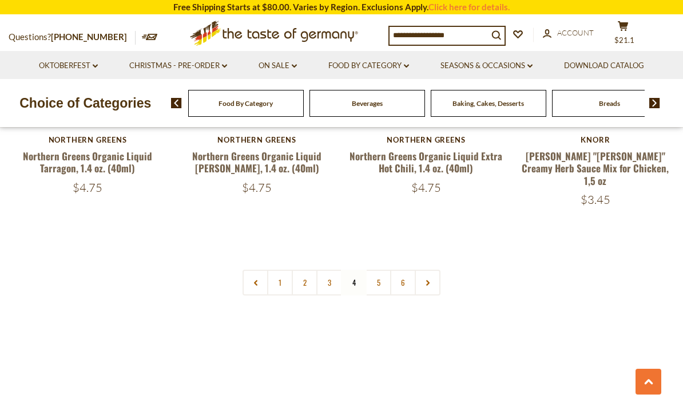
click at [380, 269] on link "5" at bounding box center [379, 282] width 26 height 26
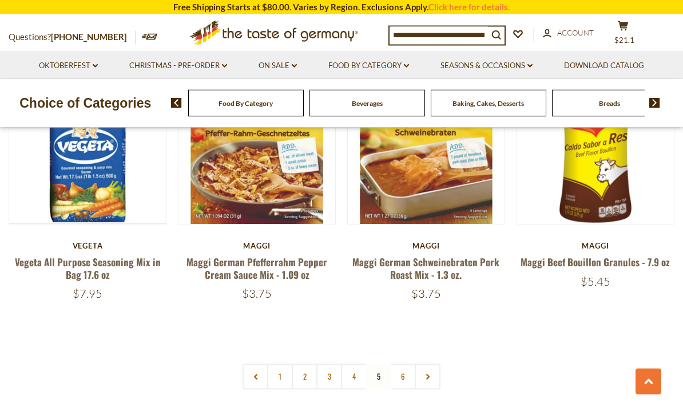
scroll to position [2564, 0]
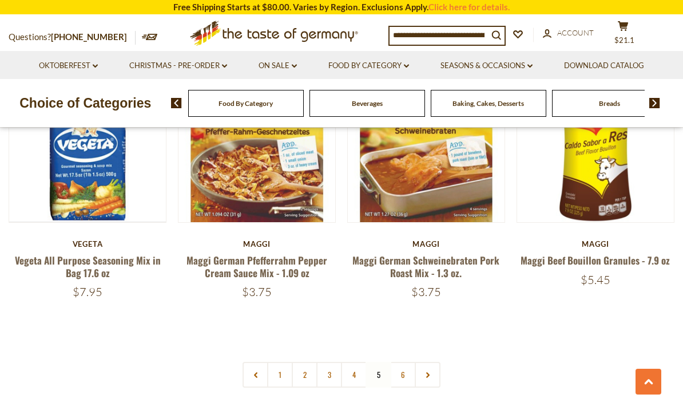
click at [409, 362] on link "6" at bounding box center [403, 375] width 26 height 26
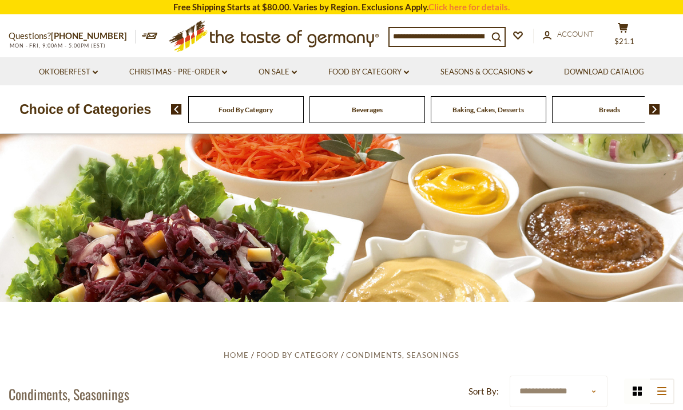
scroll to position [0, 0]
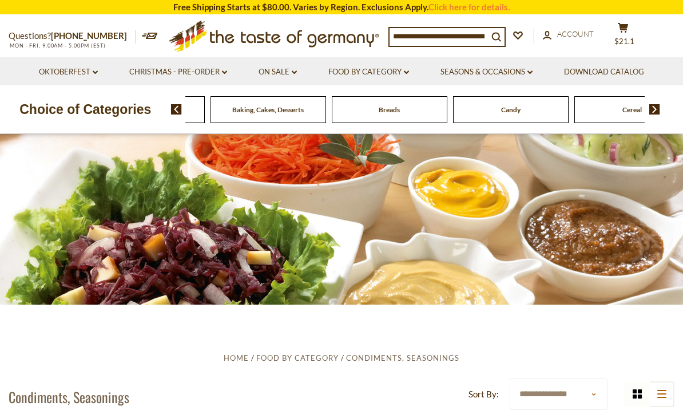
click at [84, 112] on div "Beverages" at bounding box center [26, 109] width 116 height 27
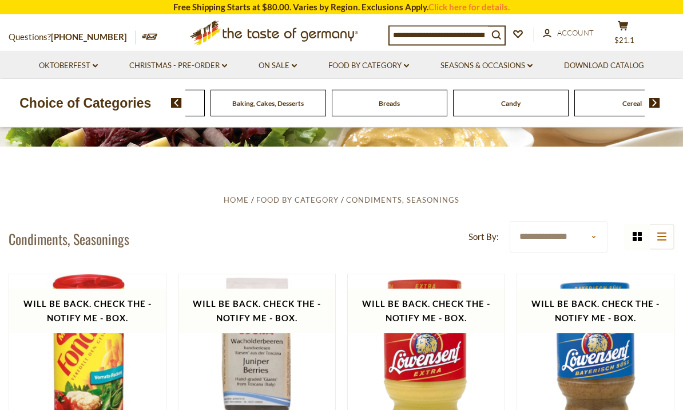
scroll to position [157, 0]
click at [293, 199] on span "Food By Category" at bounding box center [297, 199] width 82 height 9
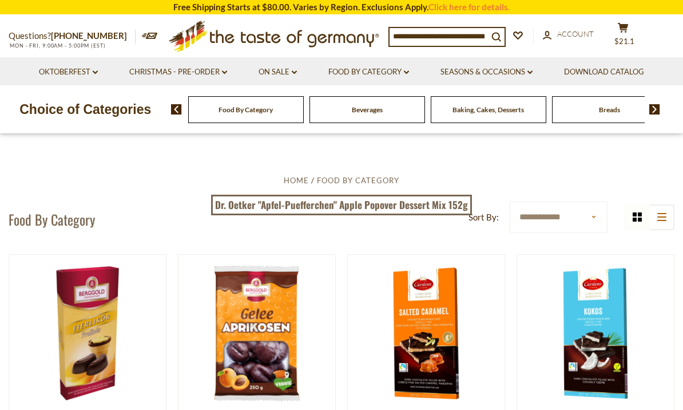
click at [355, 179] on span "Food By Category" at bounding box center [358, 180] width 82 height 9
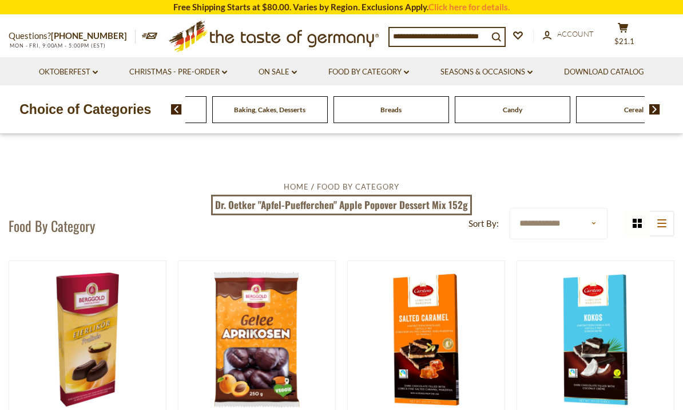
click at [85, 113] on div "Beverages" at bounding box center [28, 109] width 116 height 27
click at [384, 73] on link "Food By Category dropdown_arrow" at bounding box center [368, 72] width 81 height 13
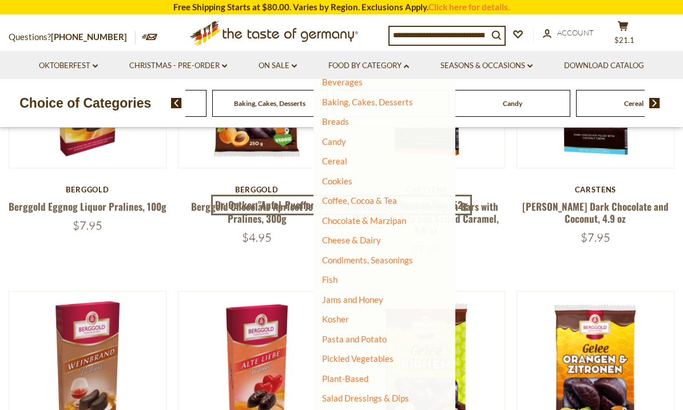
scroll to position [70, 0]
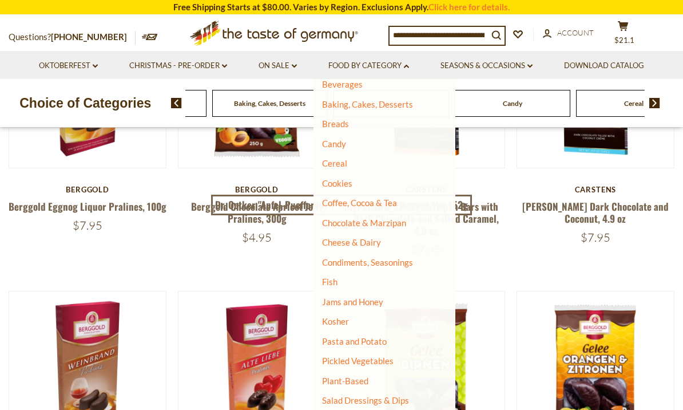
click at [350, 239] on link "Cheese & Dairy" at bounding box center [351, 242] width 59 height 10
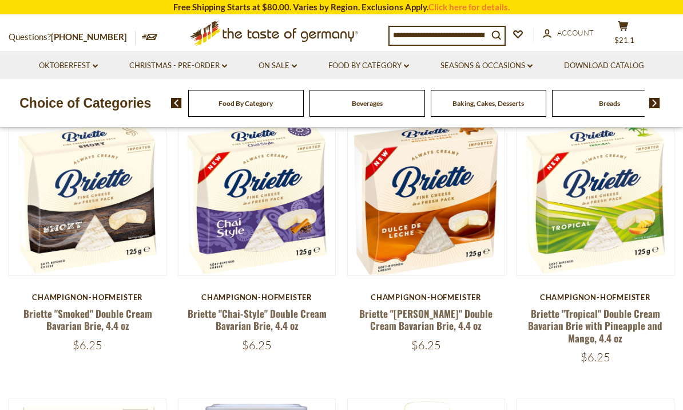
scroll to position [306, 0]
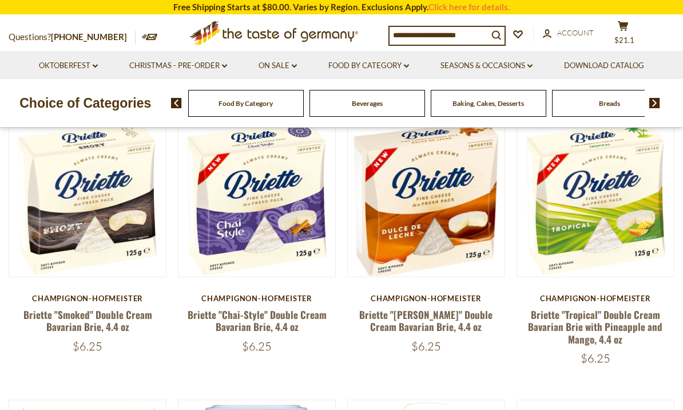
click at [276, 66] on link "On Sale dropdown_arrow" at bounding box center [278, 65] width 38 height 13
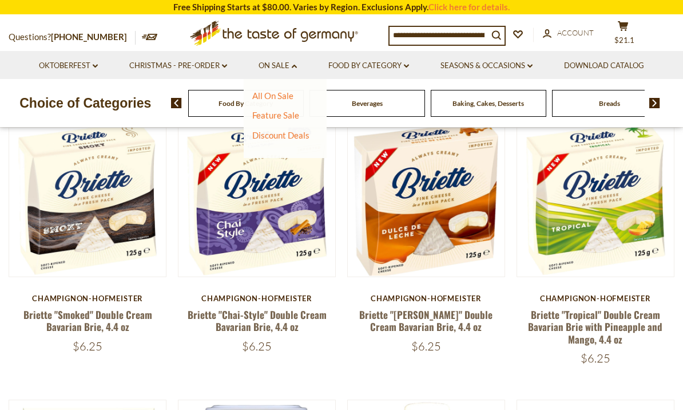
click at [514, 66] on link "Seasons & Occasions dropdown_arrow" at bounding box center [487, 65] width 92 height 13
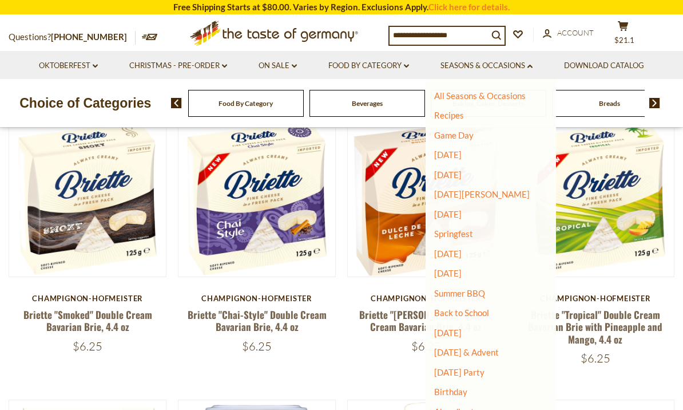
click at [207, 69] on link "Christmas - PRE-ORDER dropdown_arrow" at bounding box center [178, 65] width 98 height 13
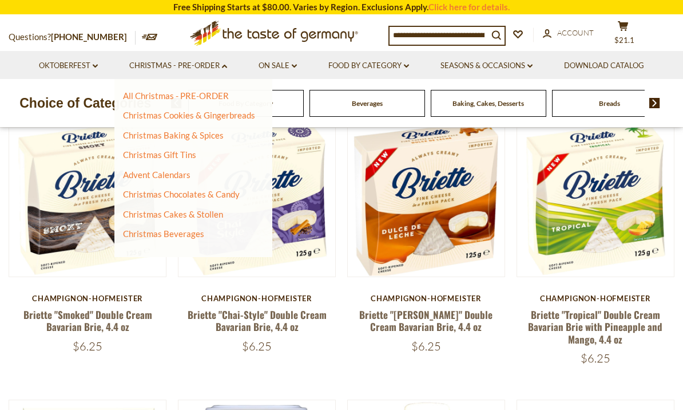
click at [167, 176] on link "Advent Calendars" at bounding box center [157, 174] width 68 height 10
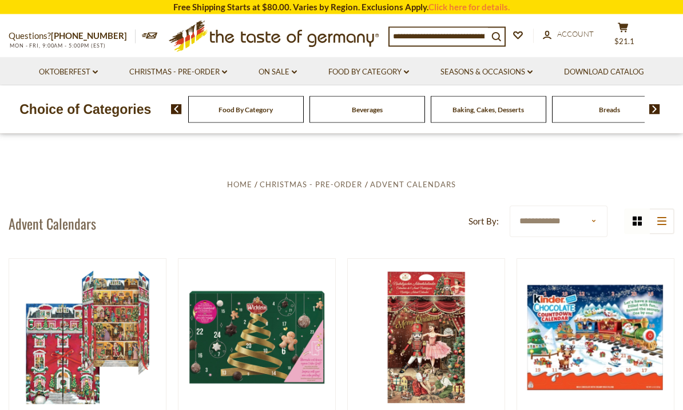
scroll to position [3, 0]
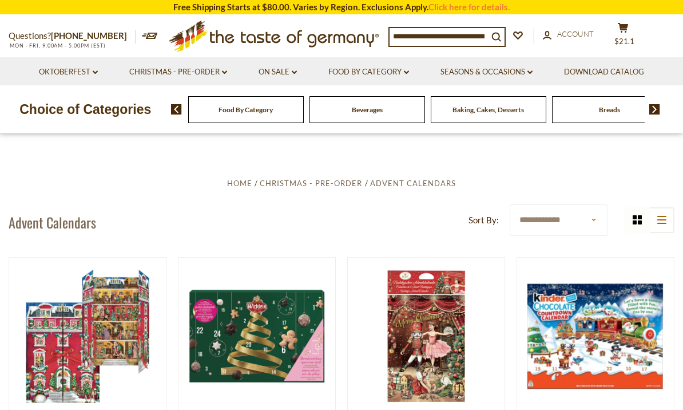
click at [194, 74] on link "Christmas - PRE-ORDER dropdown_arrow" at bounding box center [178, 72] width 98 height 13
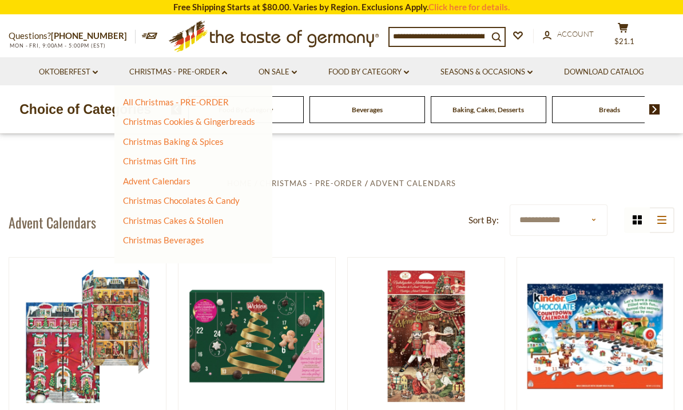
click at [233, 124] on link "Christmas Cookies & Gingerbreads" at bounding box center [189, 121] width 132 height 10
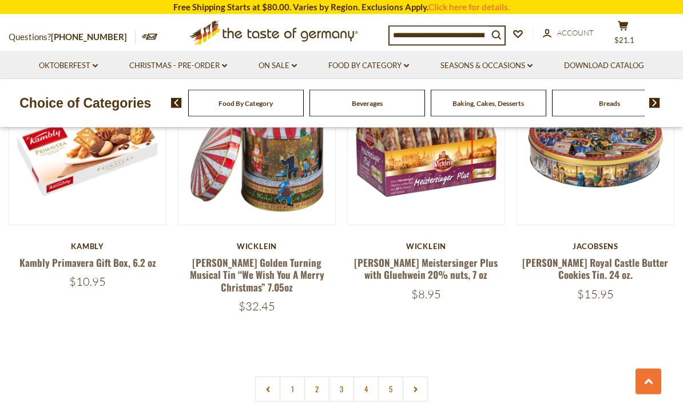
scroll to position [2640, 0]
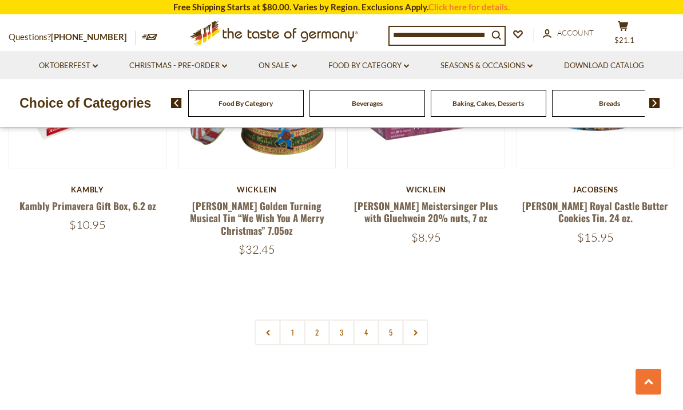
click at [319, 319] on link "2" at bounding box center [317, 332] width 26 height 26
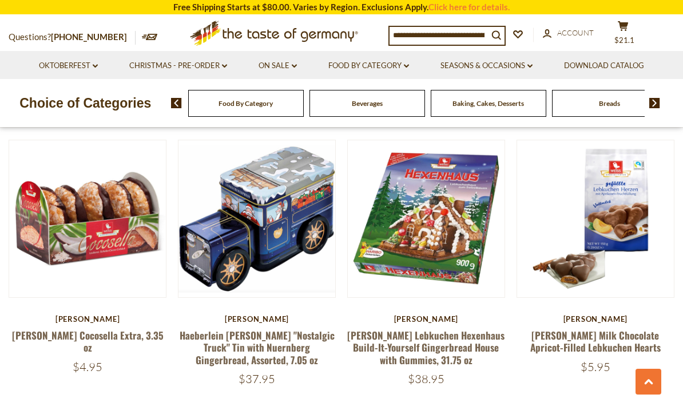
scroll to position [2516, 0]
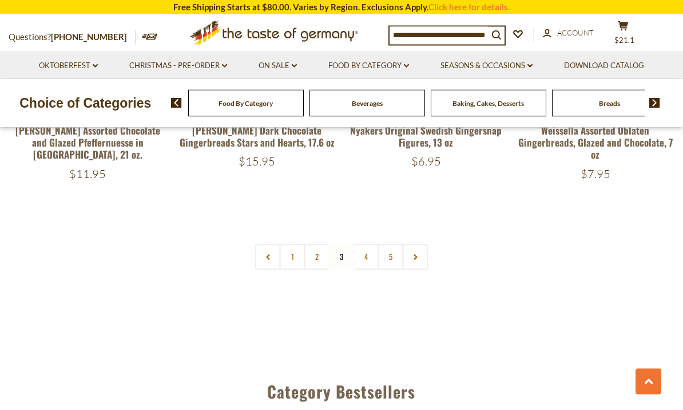
scroll to position [2703, 0]
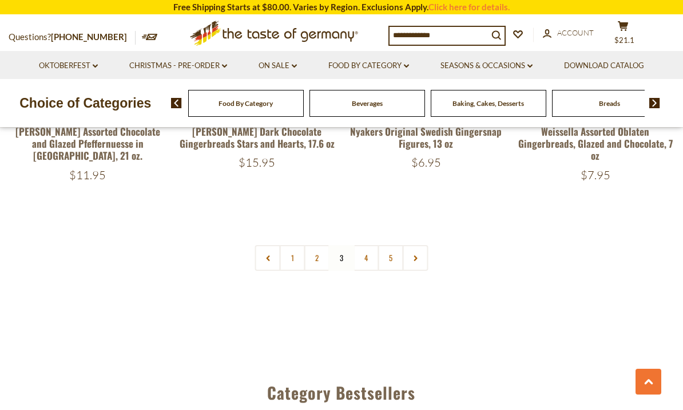
click at [364, 256] on link "4" at bounding box center [367, 258] width 26 height 26
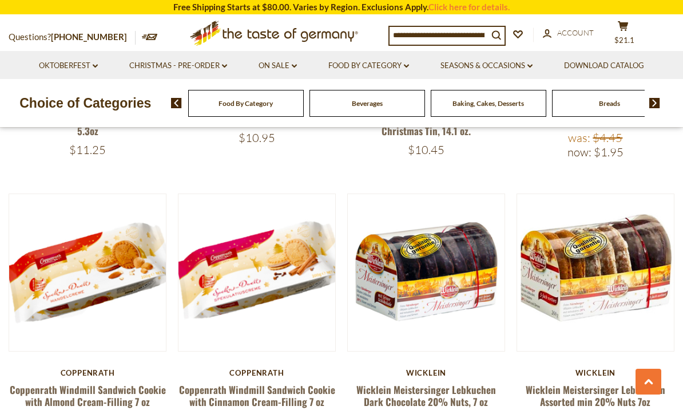
scroll to position [1367, 0]
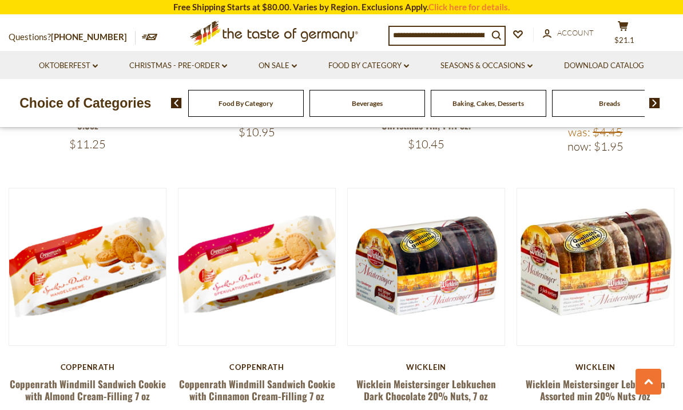
click at [509, 409] on div "Quick View Bahlsen Bahlsen "Akora" Chocolate Covered Gingerbread Hearts, 7.9 oz…" at bounding box center [342, 309] width 666 height 2490
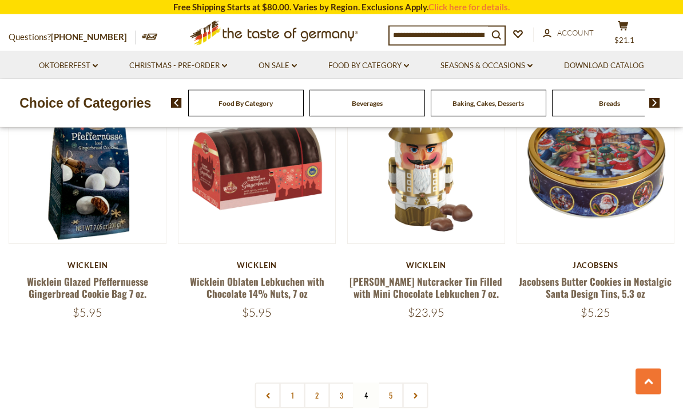
scroll to position [2568, 0]
click at [391, 382] on link "5" at bounding box center [391, 395] width 26 height 26
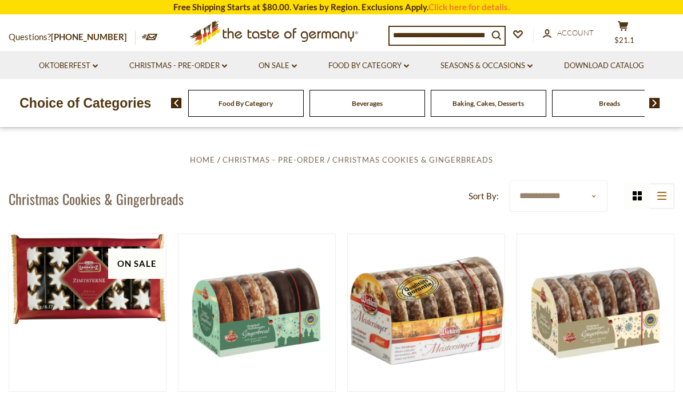
scroll to position [189, 0]
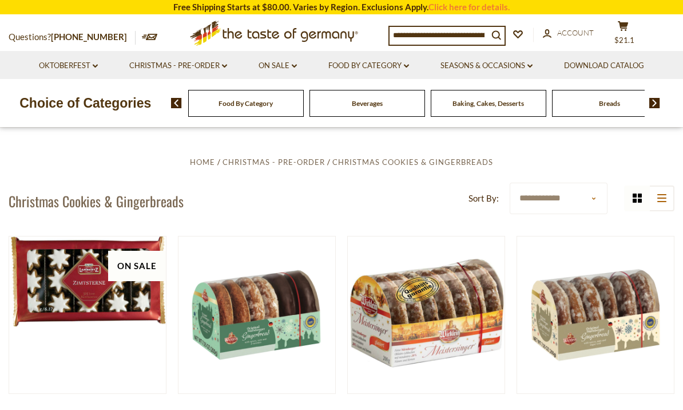
click at [191, 62] on link "Christmas - PRE-ORDER dropdown_arrow" at bounding box center [178, 65] width 98 height 13
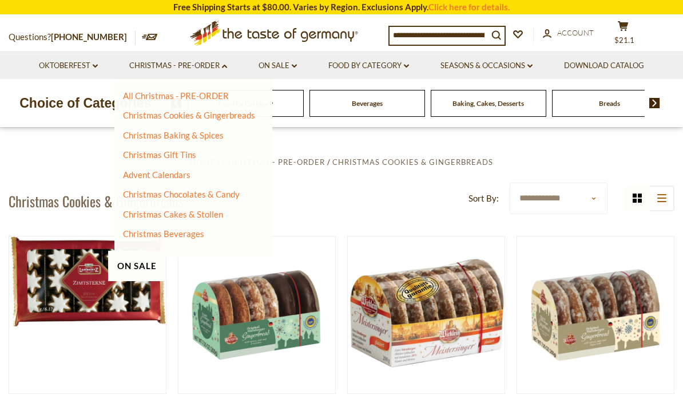
click at [185, 134] on link "Christmas Baking & Spices" at bounding box center [173, 135] width 101 height 10
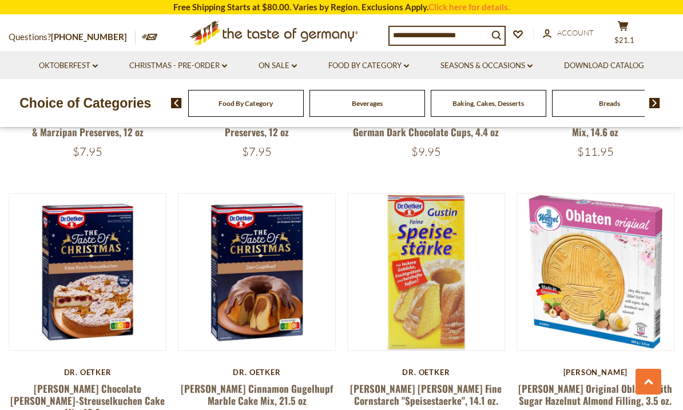
scroll to position [2399, 0]
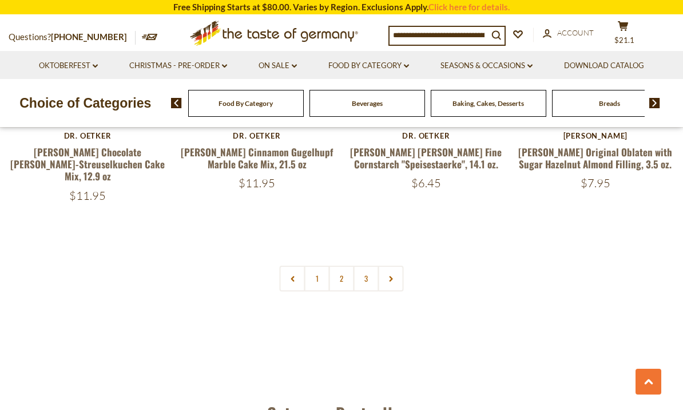
click at [340, 265] on link "2" at bounding box center [342, 278] width 26 height 26
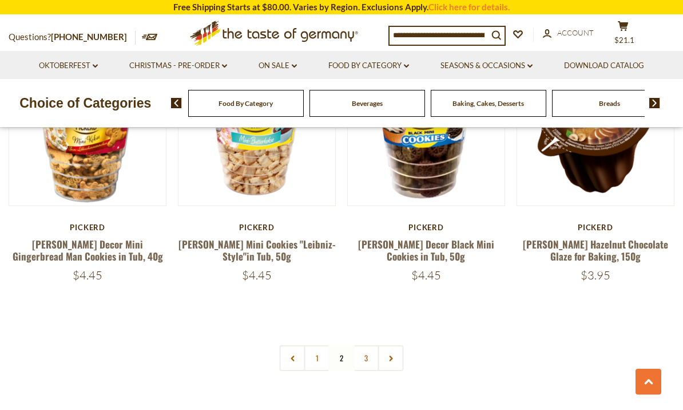
scroll to position [2545, 0]
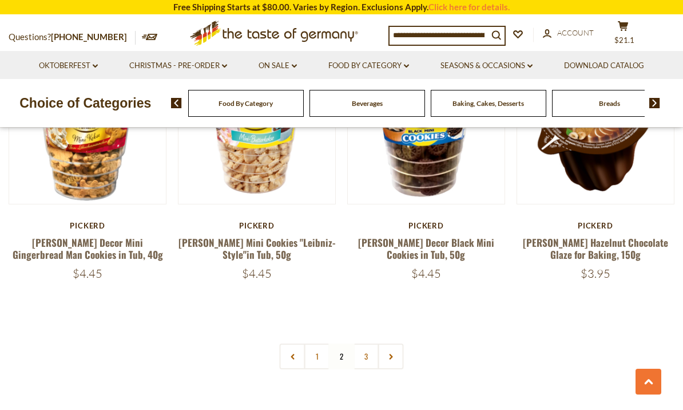
click at [370, 356] on link "3" at bounding box center [367, 356] width 26 height 26
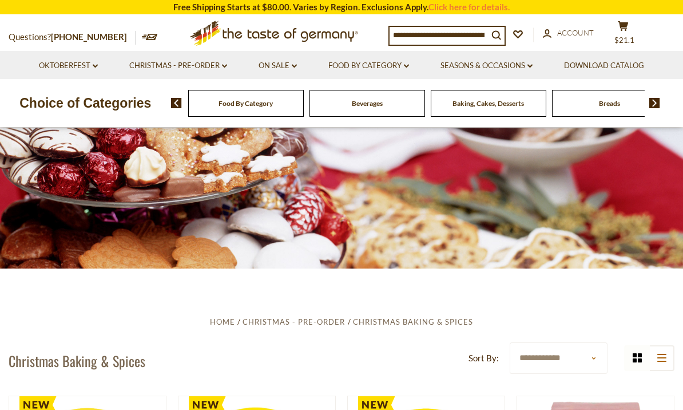
scroll to position [0, 0]
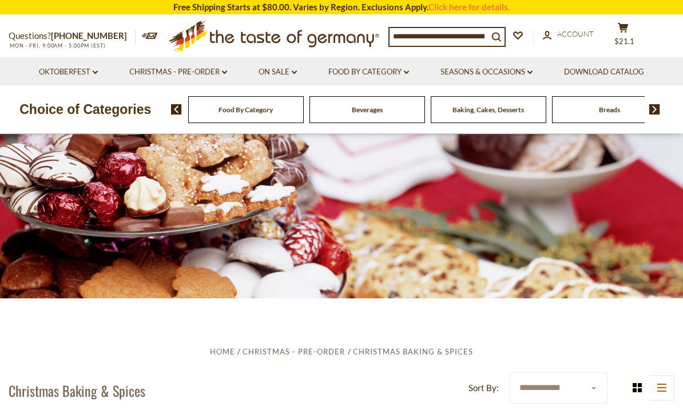
click at [73, 67] on link "Oktoberfest dropdown_arrow" at bounding box center [68, 72] width 59 height 13
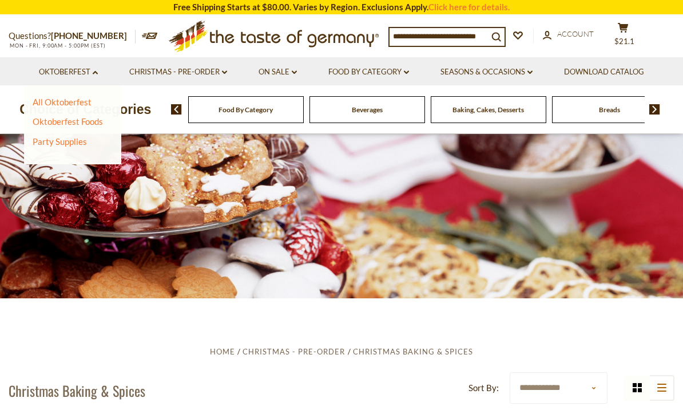
click at [65, 105] on link "All Oktoberfest" at bounding box center [62, 102] width 59 height 10
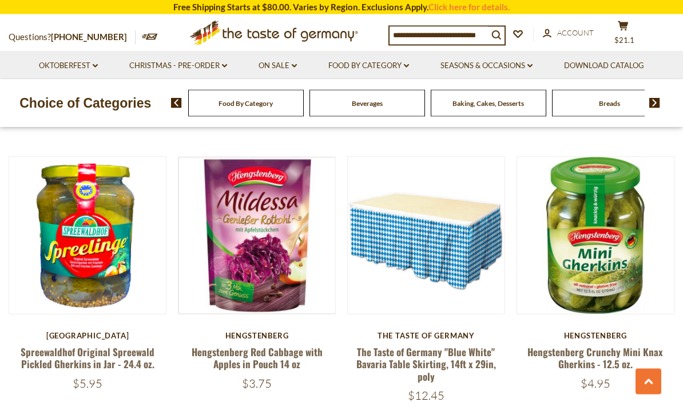
scroll to position [2228, 0]
click at [604, 355] on link "Hengstenberg Crunchy Mini Knax Gherkins - 12.5 oz." at bounding box center [595, 357] width 136 height 26
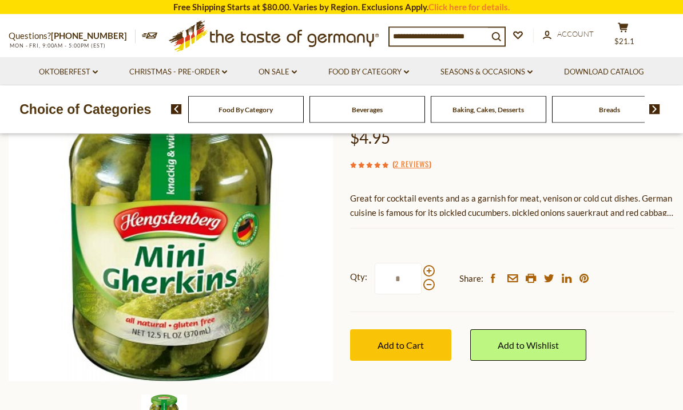
scroll to position [138, 0]
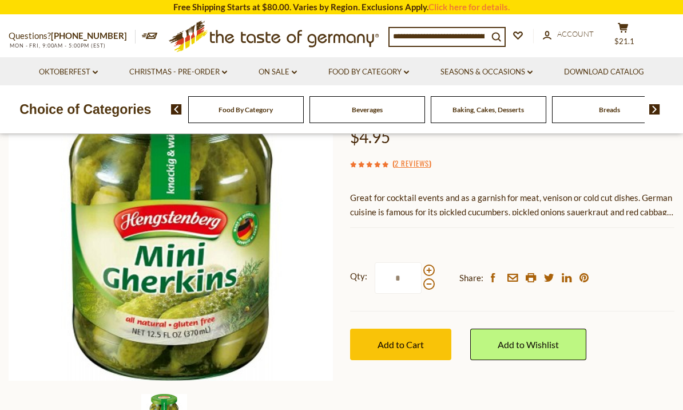
click at [408, 339] on span "Add to Cart" at bounding box center [401, 344] width 46 height 11
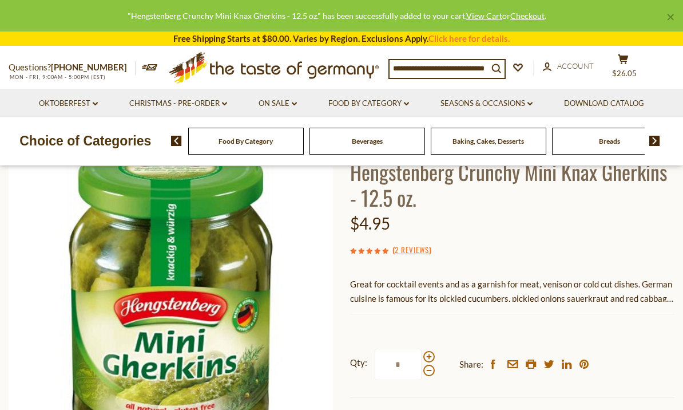
scroll to position [0, 0]
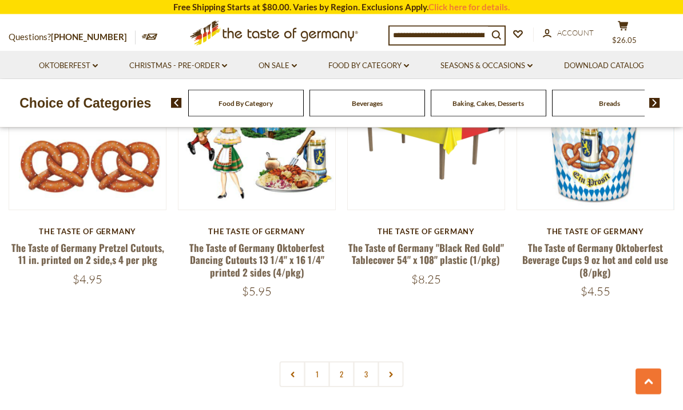
scroll to position [2613, 0]
click at [342, 361] on link "2" at bounding box center [342, 374] width 26 height 26
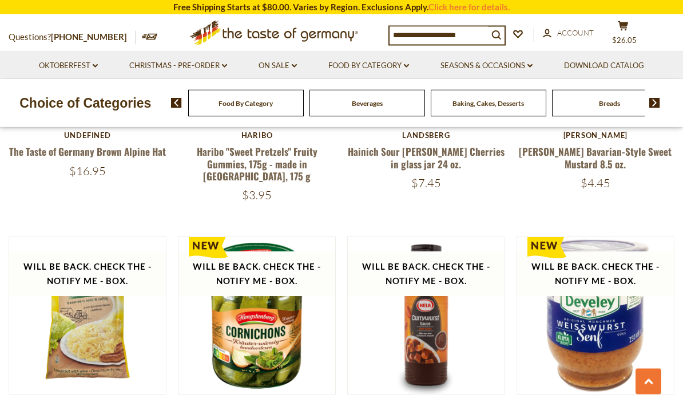
scroll to position [2384, 0]
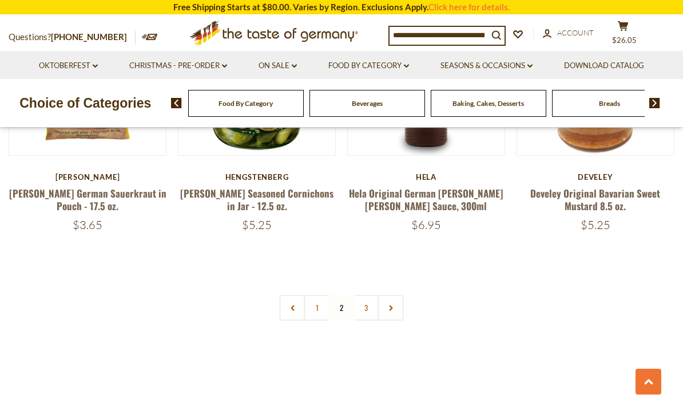
click at [362, 307] on link "3" at bounding box center [367, 308] width 26 height 26
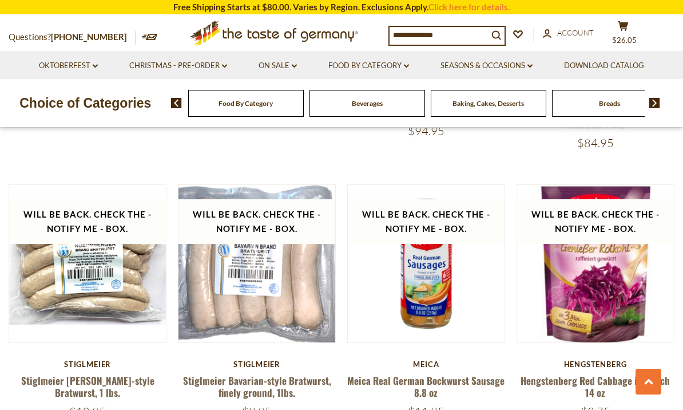
scroll to position [813, 0]
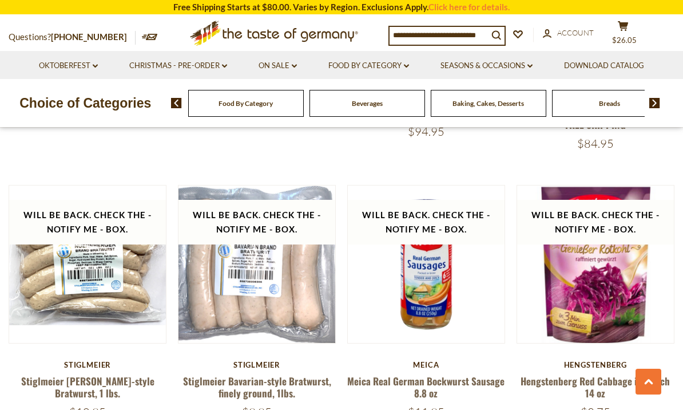
click at [509, 68] on link "Seasons & Occasions dropdown_arrow" at bounding box center [487, 65] width 92 height 13
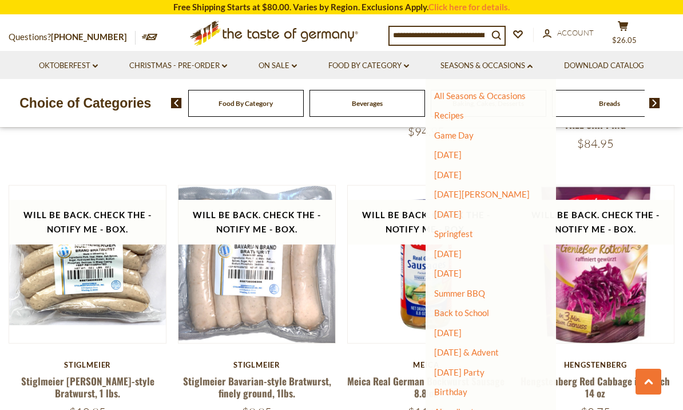
click at [483, 351] on link "[DATE] & Advent" at bounding box center [466, 352] width 65 height 10
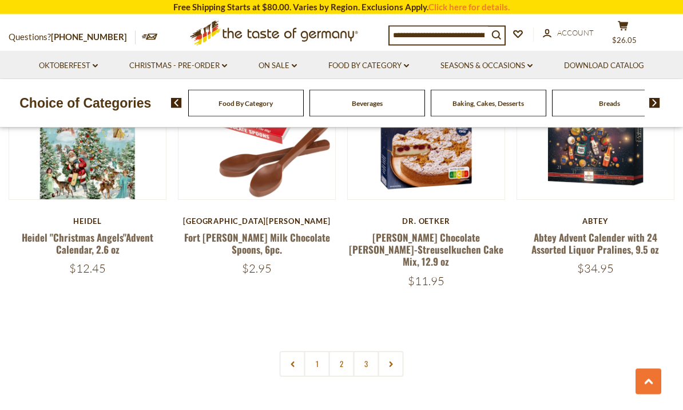
scroll to position [2549, 0]
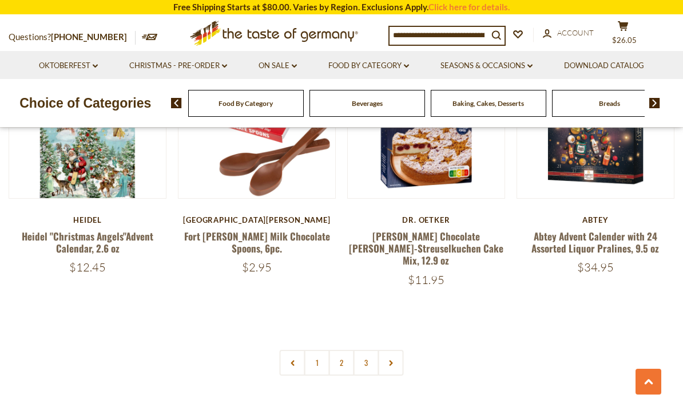
click at [335, 350] on link "2" at bounding box center [342, 363] width 26 height 26
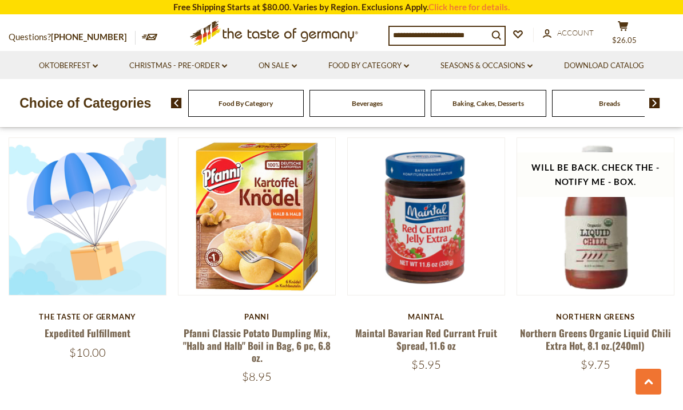
scroll to position [2211, 0]
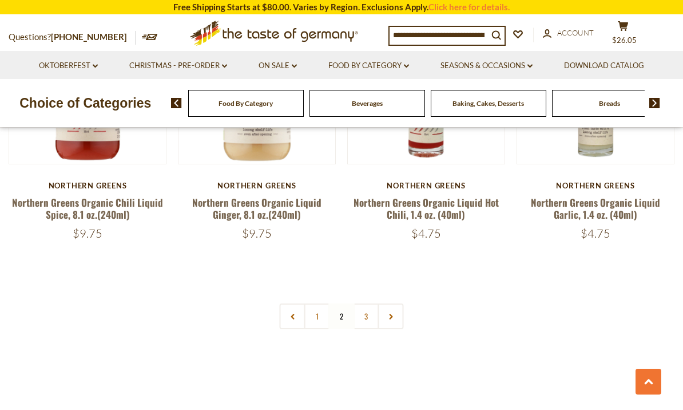
click at [365, 316] on link "3" at bounding box center [367, 316] width 26 height 26
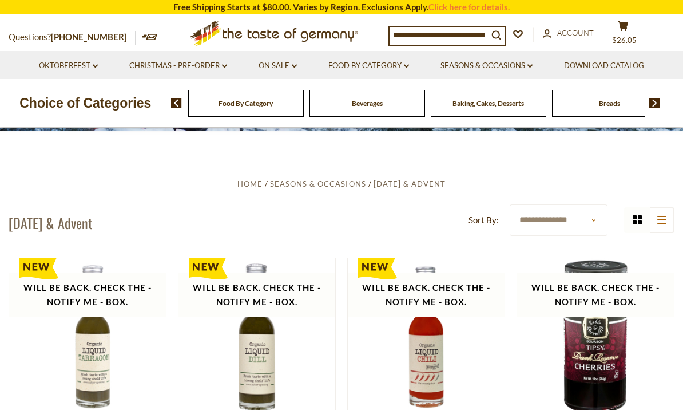
scroll to position [166, 0]
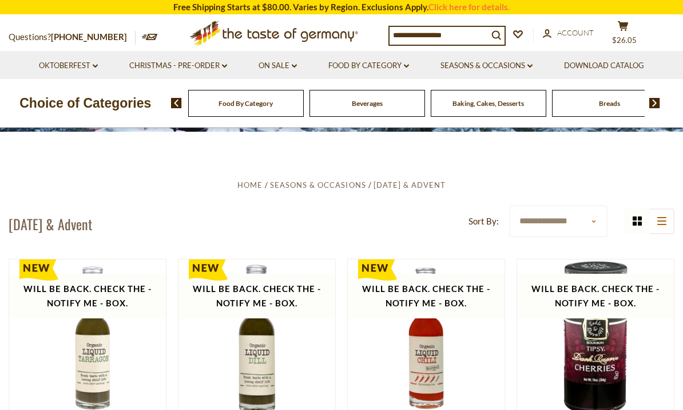
click at [508, 70] on link "Seasons & Occasions dropdown_arrow" at bounding box center [487, 65] width 92 height 13
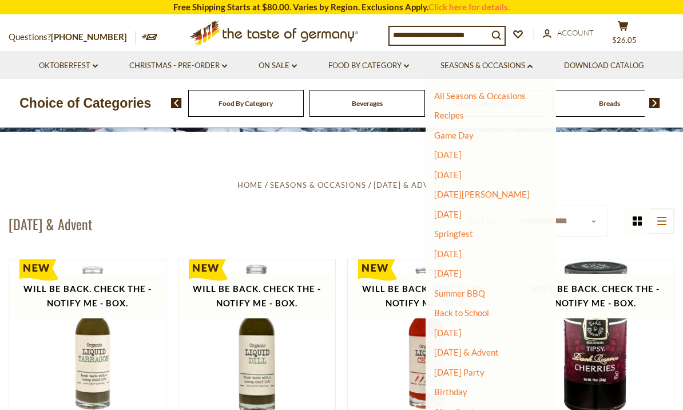
click at [386, 59] on link "Food By Category dropdown_arrow" at bounding box center [368, 65] width 81 height 13
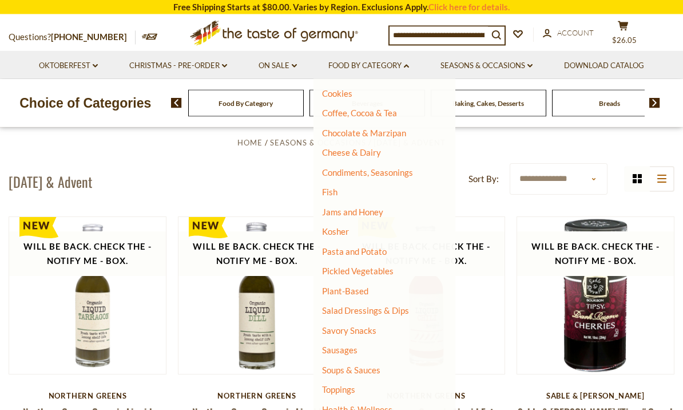
scroll to position [209, 0]
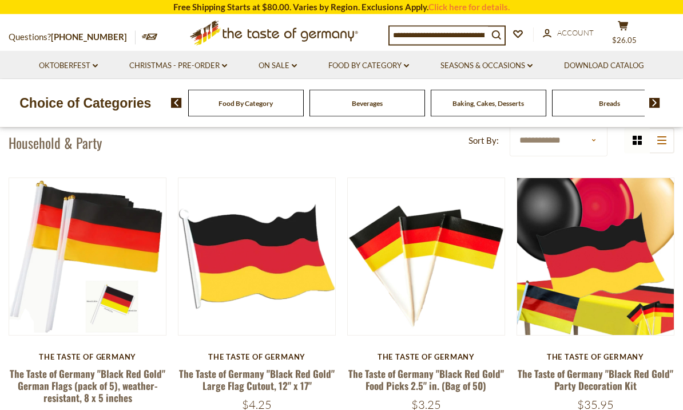
scroll to position [77, 0]
click at [392, 68] on link "Food By Category dropdown_arrow" at bounding box center [368, 65] width 81 height 13
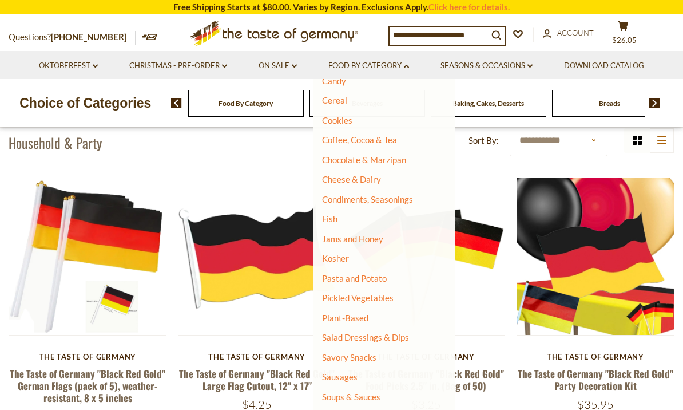
scroll to position [136, 0]
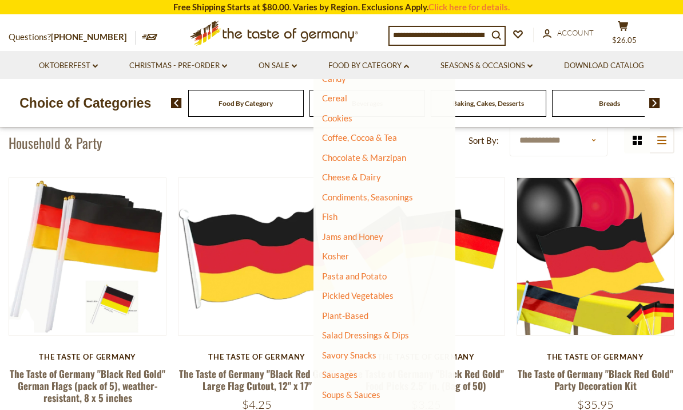
click at [344, 114] on link "Cookies" at bounding box center [337, 118] width 30 height 10
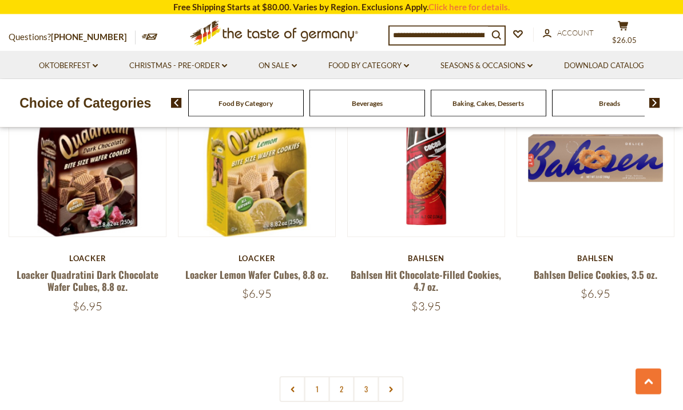
scroll to position [2537, 0]
click at [344, 376] on link "2" at bounding box center [342, 389] width 26 height 26
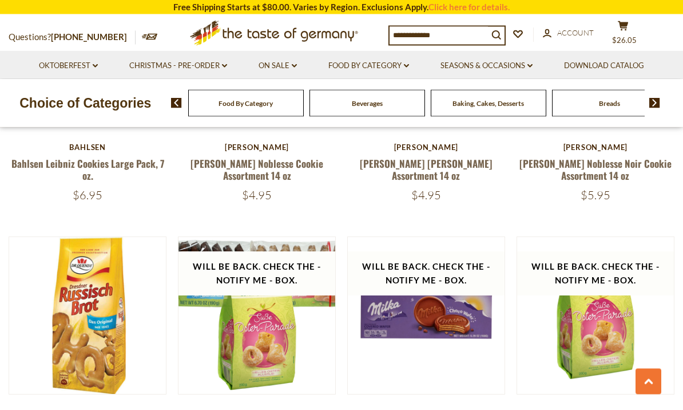
scroll to position [994, 0]
click at [374, 70] on link "Food By Category dropdown_arrow" at bounding box center [368, 65] width 81 height 13
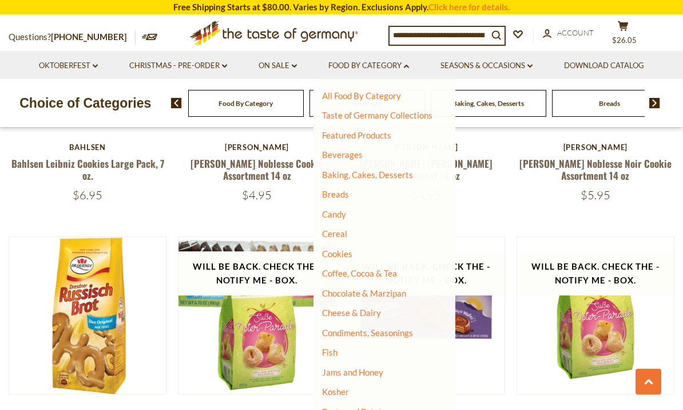
click at [383, 175] on link "Baking, Cakes, Desserts" at bounding box center [367, 174] width 91 height 10
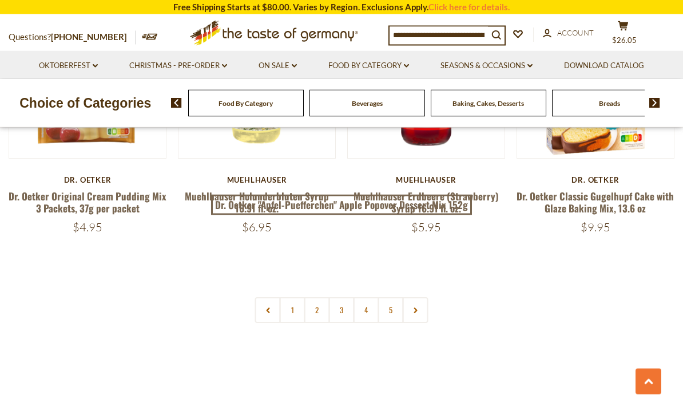
scroll to position [2589, 0]
click at [317, 300] on link "2" at bounding box center [317, 310] width 26 height 26
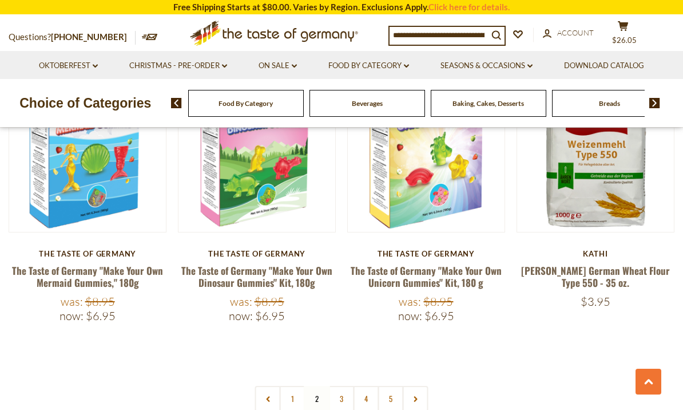
scroll to position [2576, 0]
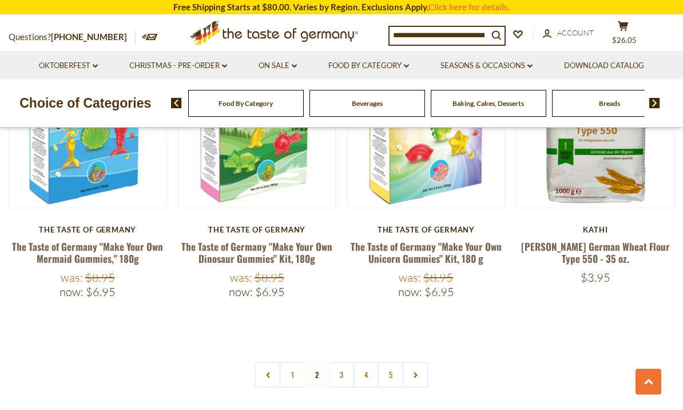
click at [340, 362] on link "3" at bounding box center [342, 375] width 26 height 26
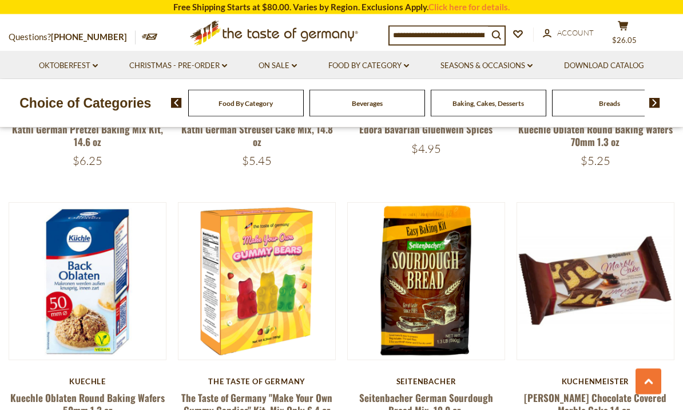
scroll to position [2145, 0]
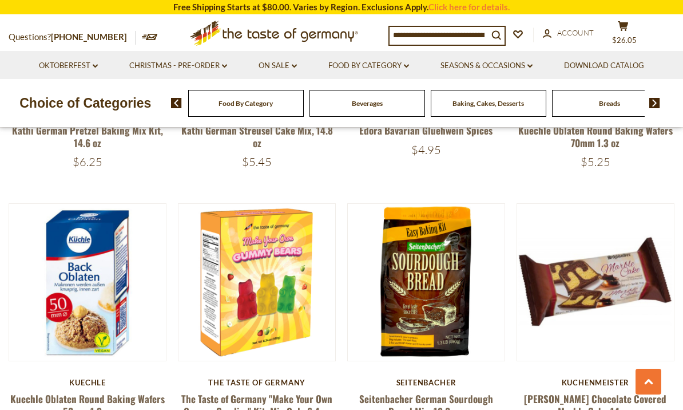
click at [585, 391] on link "[PERSON_NAME] Chocolate Covered Marble Cake 14 oz." at bounding box center [595, 404] width 142 height 26
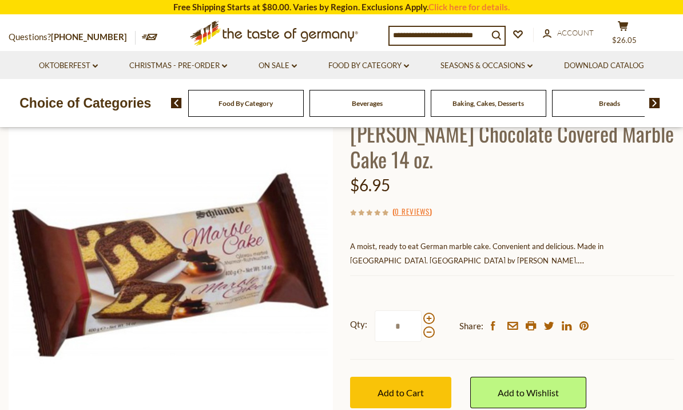
scroll to position [88, 0]
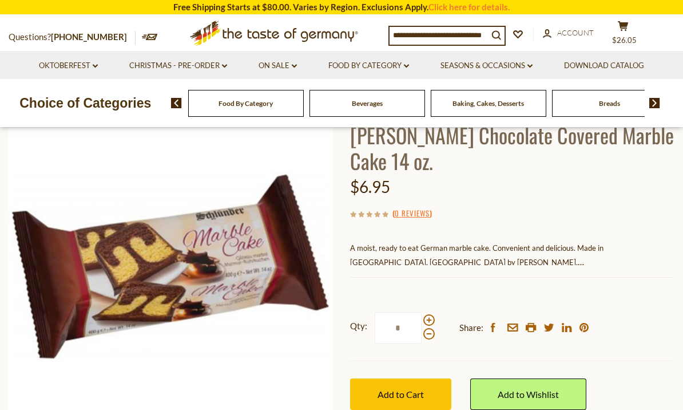
click at [431, 314] on span at bounding box center [428, 319] width 11 height 11
click at [422, 314] on input "*" at bounding box center [398, 327] width 47 height 31
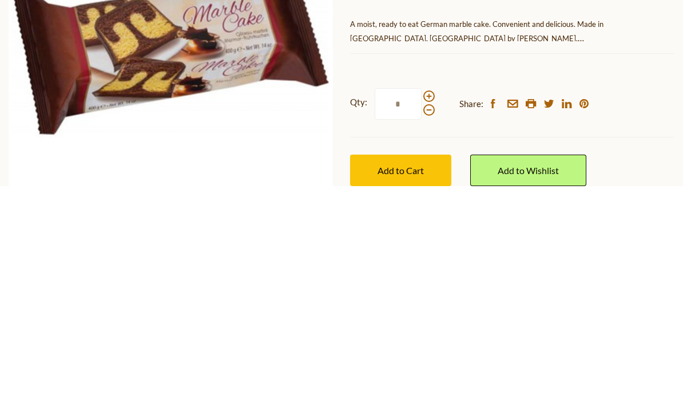
click at [429, 328] on span at bounding box center [428, 333] width 11 height 11
click at [422, 312] on input "*" at bounding box center [398, 327] width 47 height 31
type input "*"
click at [400, 388] on span "Add to Cart" at bounding box center [401, 393] width 46 height 11
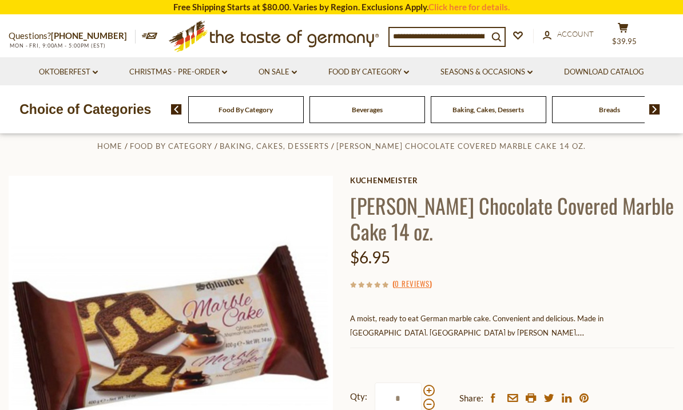
scroll to position [42, 0]
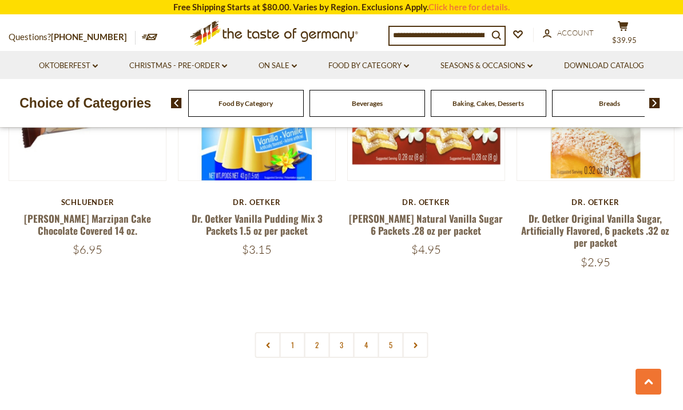
scroll to position [2622, 0]
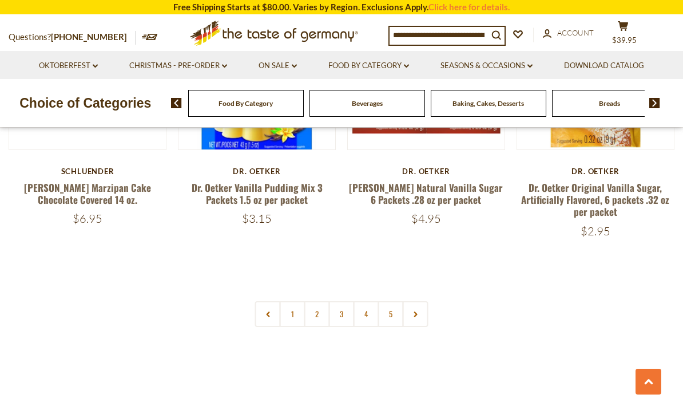
click at [338, 301] on link "3" at bounding box center [342, 314] width 26 height 26
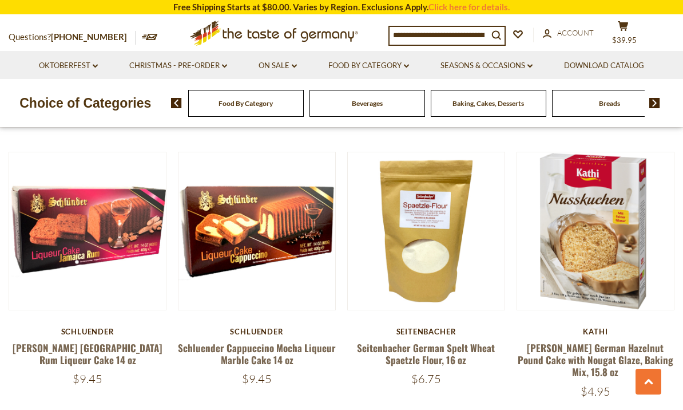
scroll to position [839, 0]
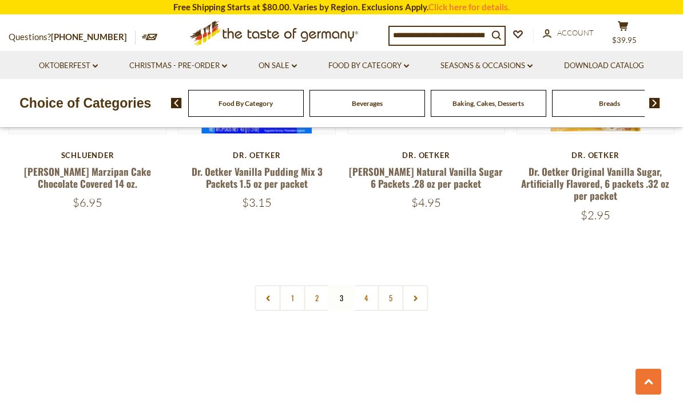
click at [371, 285] on link "4" at bounding box center [367, 298] width 26 height 26
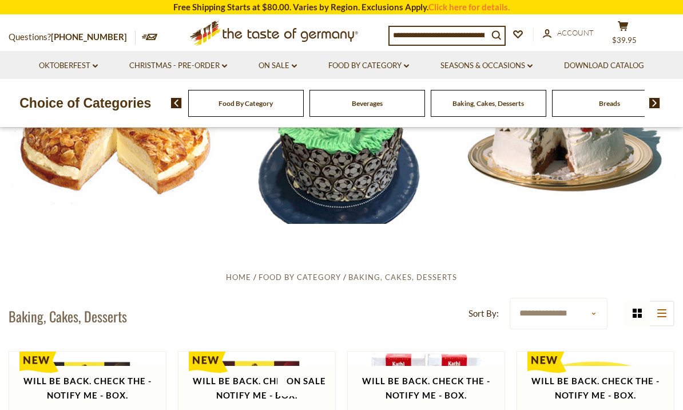
scroll to position [0, 0]
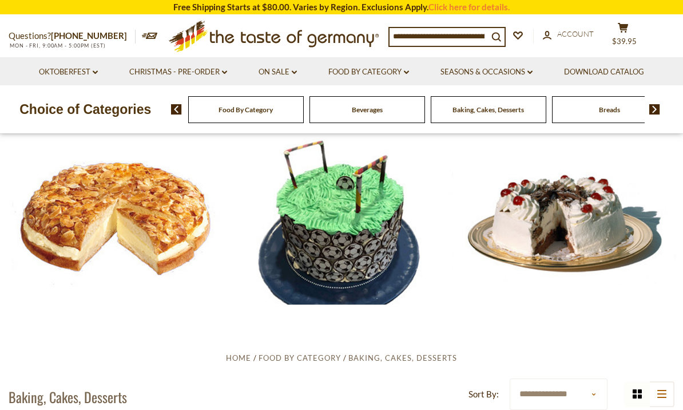
click at [391, 72] on link "Food By Category dropdown_arrow" at bounding box center [368, 72] width 81 height 13
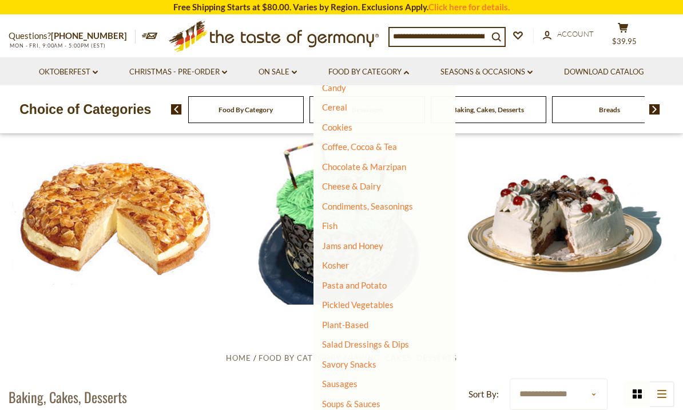
scroll to position [134, 0]
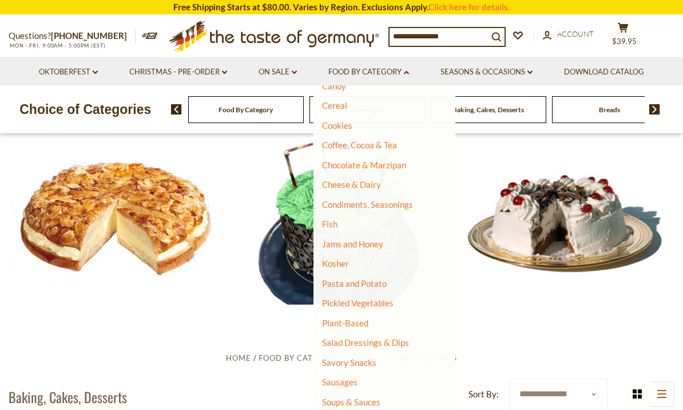
click at [355, 399] on link "Soups & Sauces" at bounding box center [351, 401] width 58 height 10
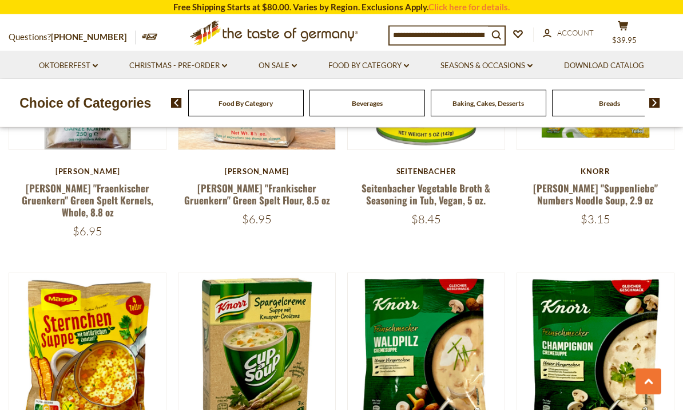
scroll to position [2207, 0]
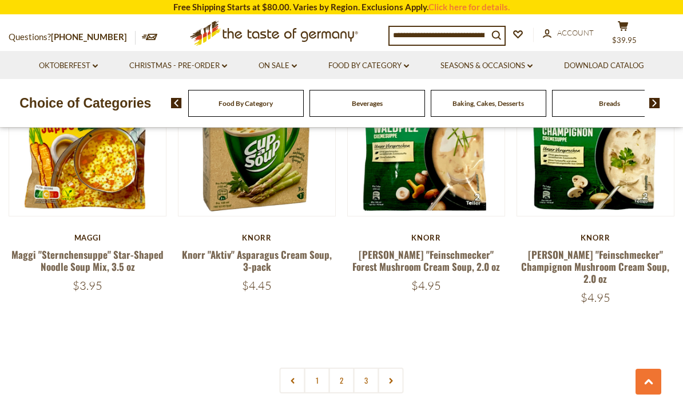
click at [344, 367] on link "2" at bounding box center [342, 380] width 26 height 26
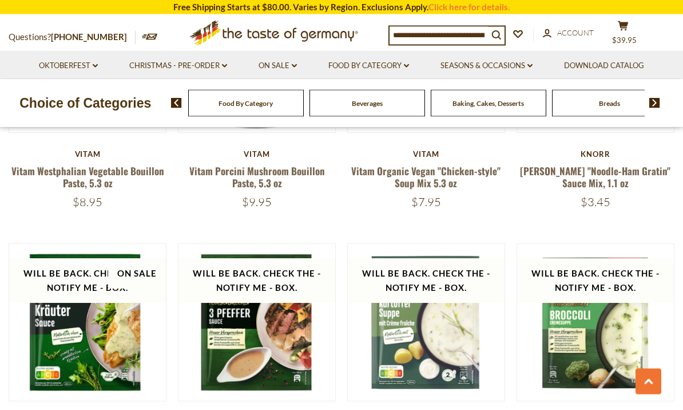
scroll to position [2176, 0]
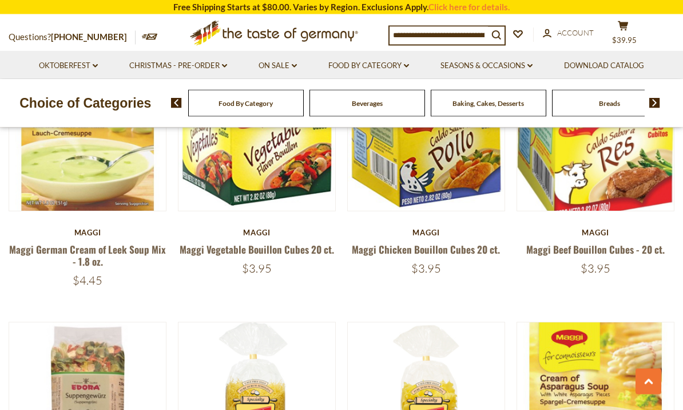
click at [388, 64] on link "Food By Category dropdown_arrow" at bounding box center [368, 65] width 81 height 13
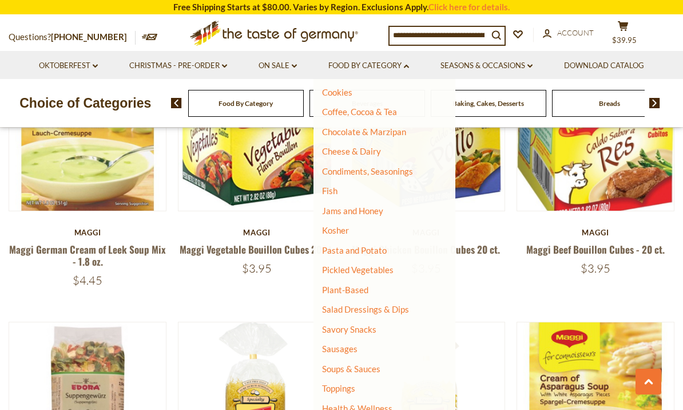
scroll to position [160, 0]
click at [358, 246] on link "Pasta and Potato" at bounding box center [354, 251] width 65 height 10
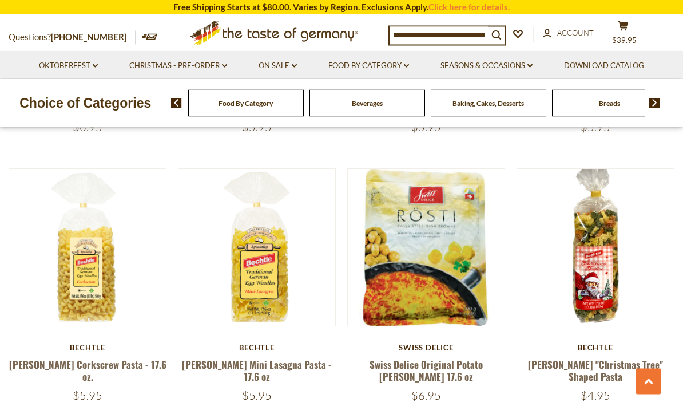
scroll to position [2429, 0]
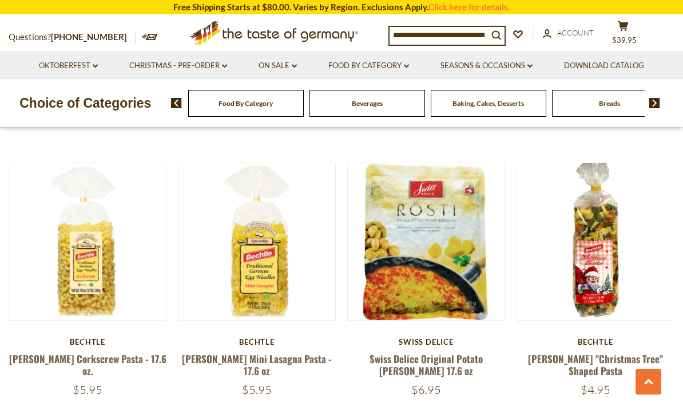
click at [426, 340] on div "Swiss Delice" at bounding box center [426, 341] width 158 height 9
click at [416, 351] on link "Swiss Delice Original Potato [PERSON_NAME] 17.6 oz" at bounding box center [426, 364] width 113 height 26
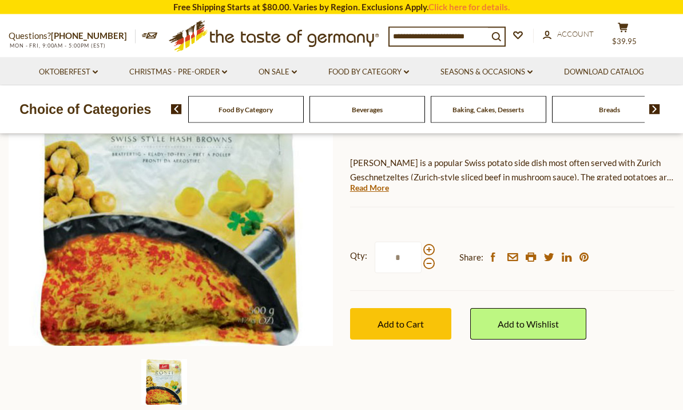
scroll to position [176, 0]
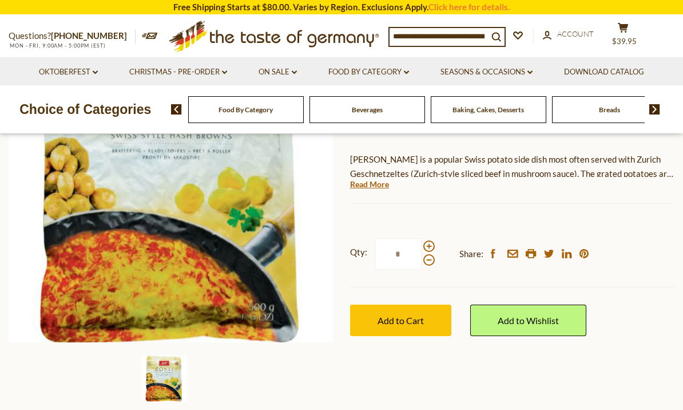
click at [396, 315] on span "Add to Cart" at bounding box center [401, 320] width 46 height 11
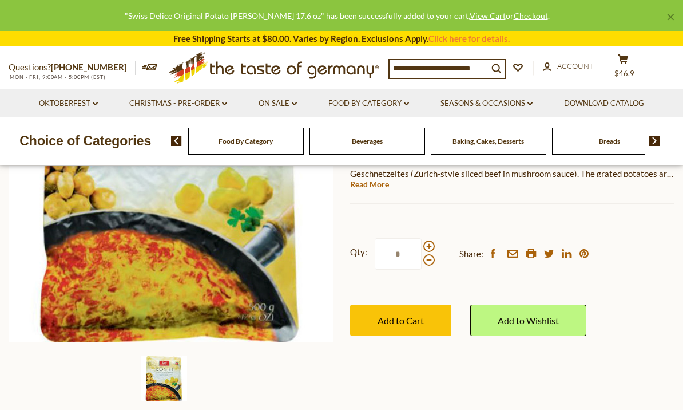
click at [61, 12] on div ""Swiss Delice Original Potato Roesti 17.6 oz" has been successfully added to yo…" at bounding box center [337, 15] width 656 height 13
click at [88, 27] on div "× "Swiss Delice Original Potato Roesti 17.6 oz" has been successfully added to …" at bounding box center [341, 15] width 683 height 31
click at [74, 2] on div "× "Swiss Delice Original Potato Roesti 17.6 oz" has been successfully added to …" at bounding box center [341, 15] width 683 height 31
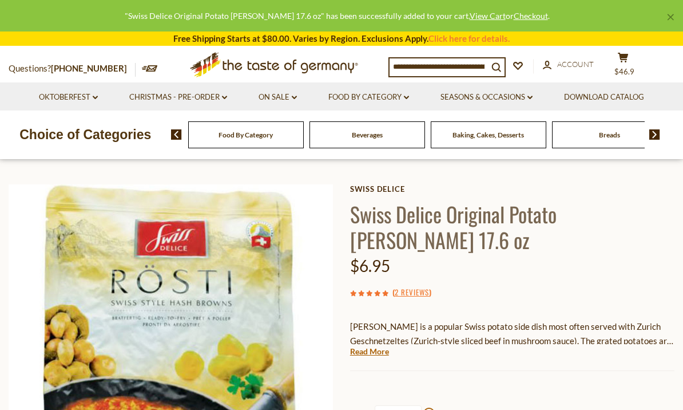
scroll to position [0, 0]
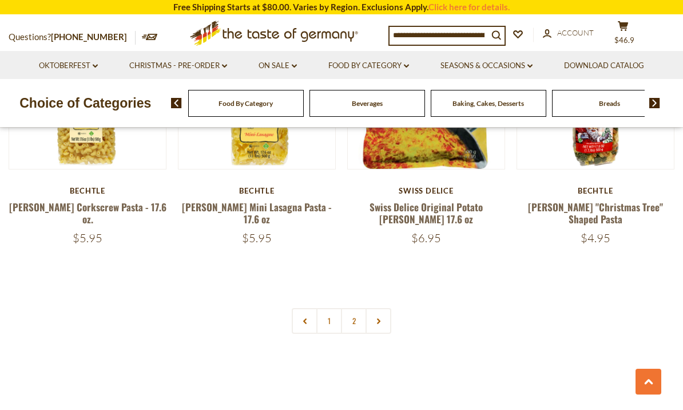
click at [353, 316] on link "2" at bounding box center [354, 321] width 26 height 26
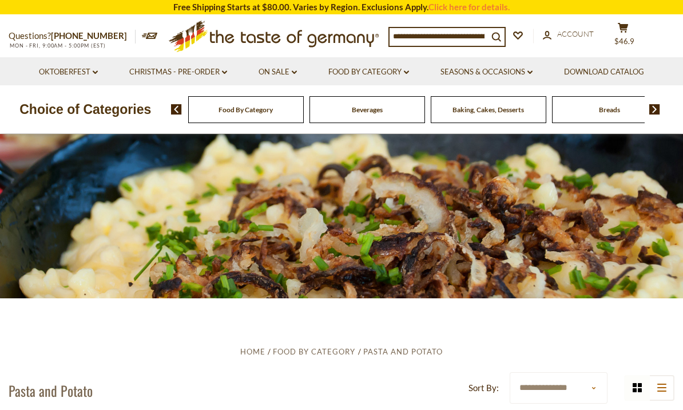
click at [522, 71] on link "Seasons & Occasions dropdown_arrow" at bounding box center [487, 72] width 92 height 13
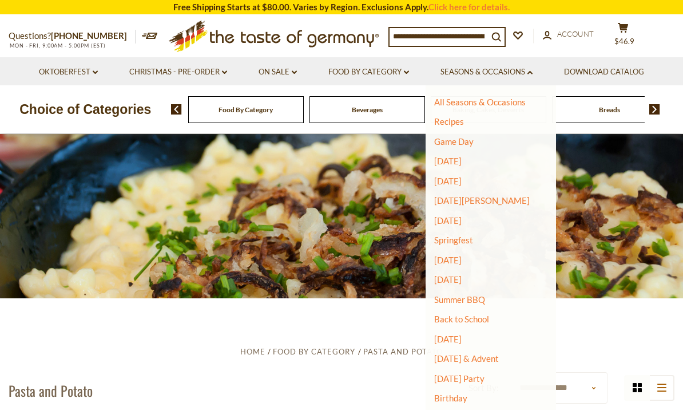
click at [471, 316] on link "Back to School" at bounding box center [461, 319] width 55 height 10
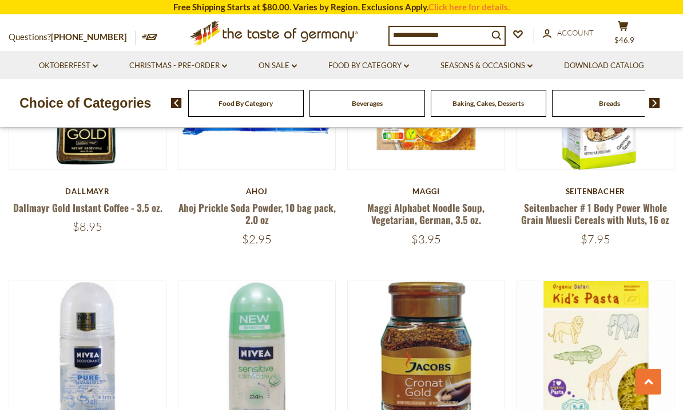
scroll to position [2355, 0]
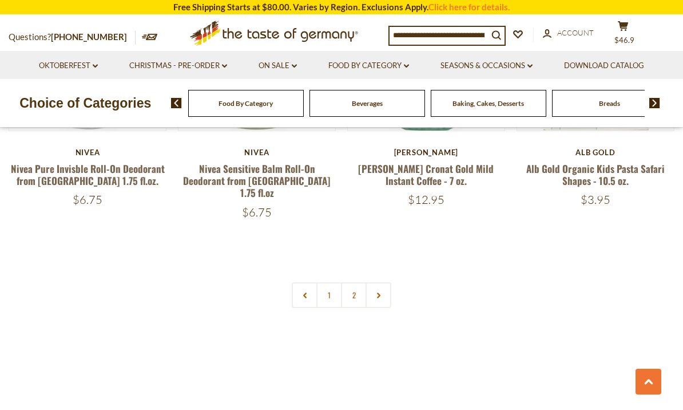
click at [351, 282] on link "2" at bounding box center [354, 295] width 26 height 26
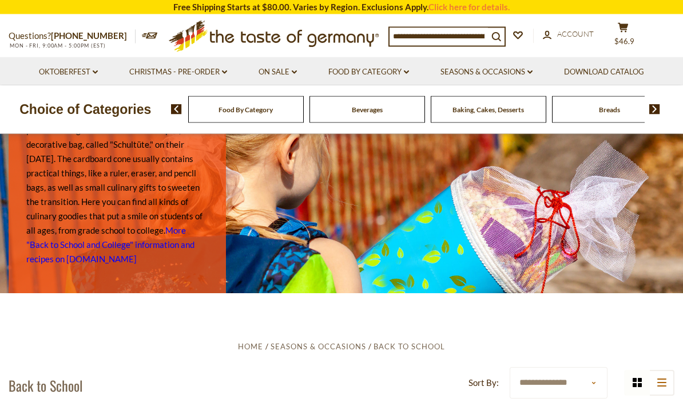
scroll to position [0, 0]
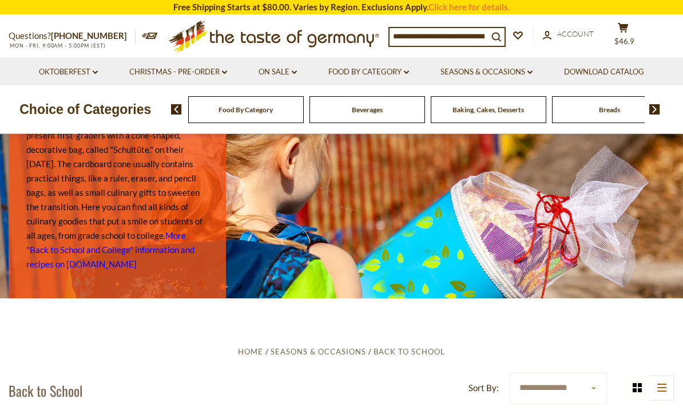
click at [612, 259] on div at bounding box center [341, 212] width 683 height 171
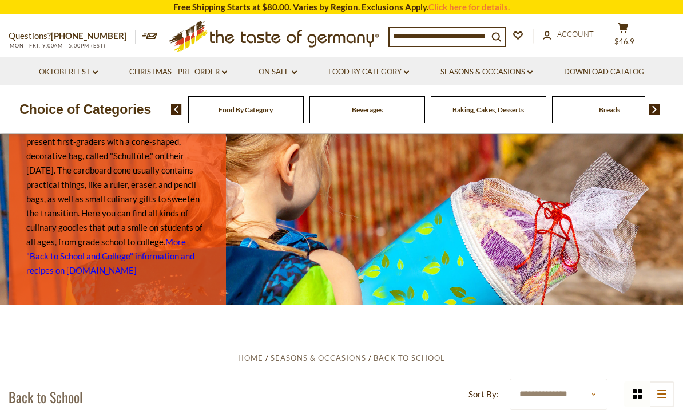
click at [604, 261] on div at bounding box center [341, 218] width 683 height 171
click at [174, 72] on link "Christmas - PRE-ORDER dropdown_arrow" at bounding box center [178, 72] width 98 height 13
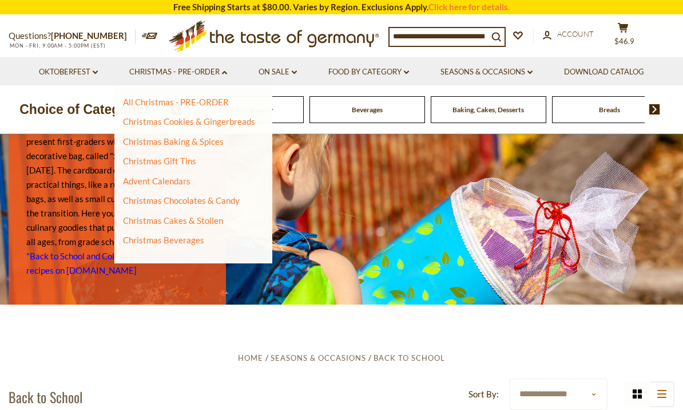
click at [170, 178] on link "Advent Calendars" at bounding box center [157, 181] width 68 height 10
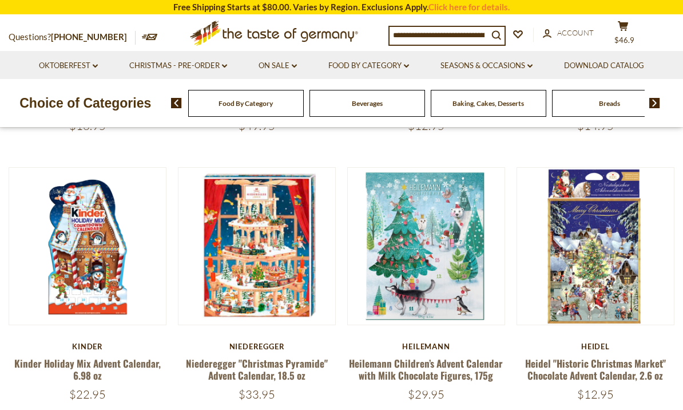
scroll to position [360, 0]
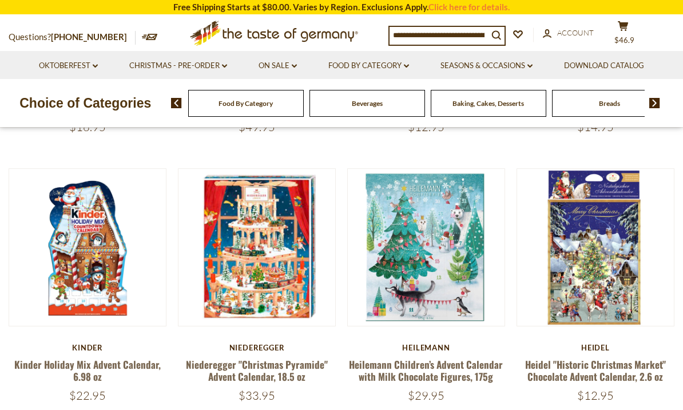
click at [413, 368] on link "Heilemann Children’s Advent Calendar with Milk Chocolate Figures, 175g" at bounding box center [426, 370] width 154 height 26
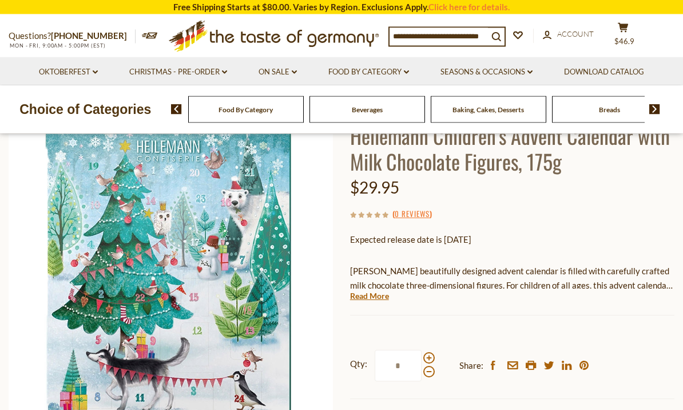
scroll to position [88, 0]
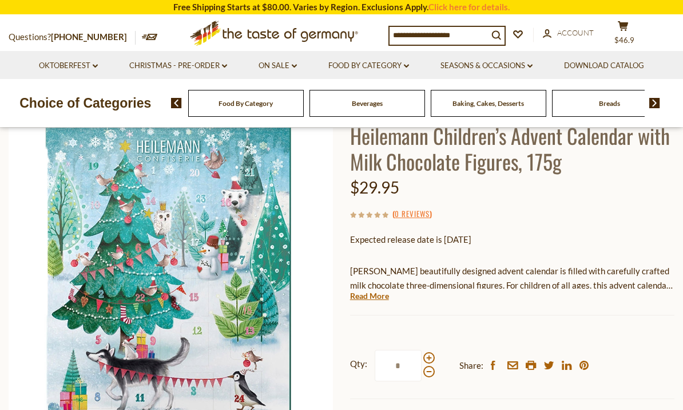
click at [380, 297] on link "Read More" at bounding box center [369, 295] width 39 height 11
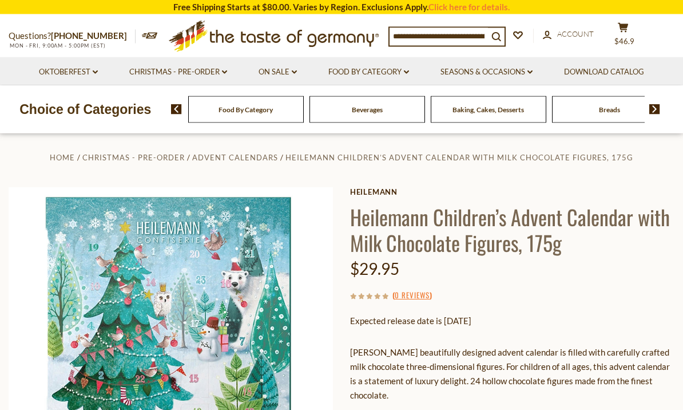
scroll to position [0, 0]
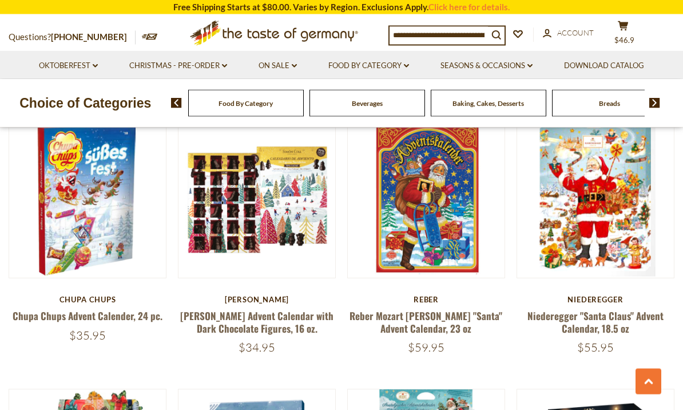
scroll to position [945, 0]
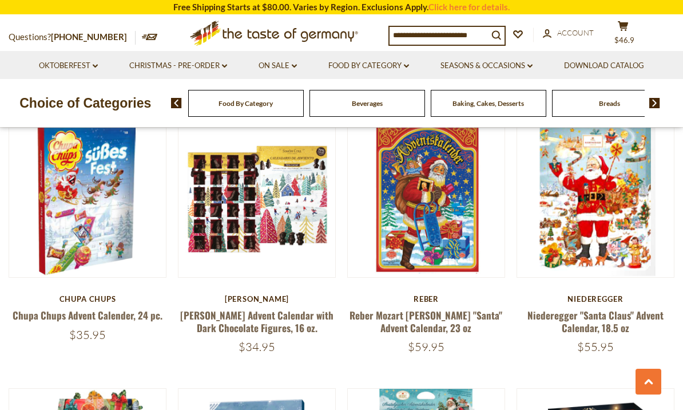
click at [430, 315] on link "Reber Mozart [PERSON_NAME] "Santa" Advent Calendar, 23 oz" at bounding box center [426, 321] width 153 height 26
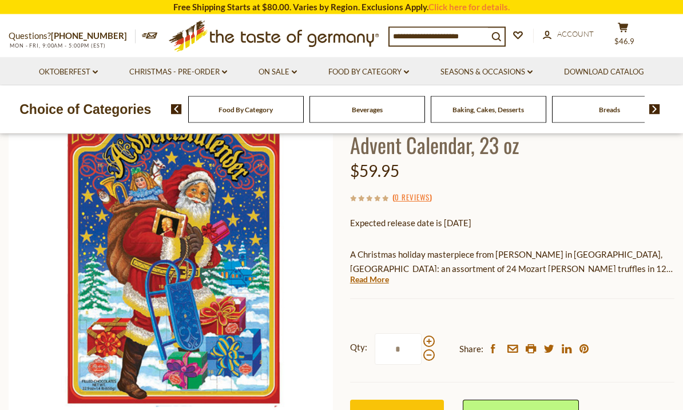
scroll to position [105, 0]
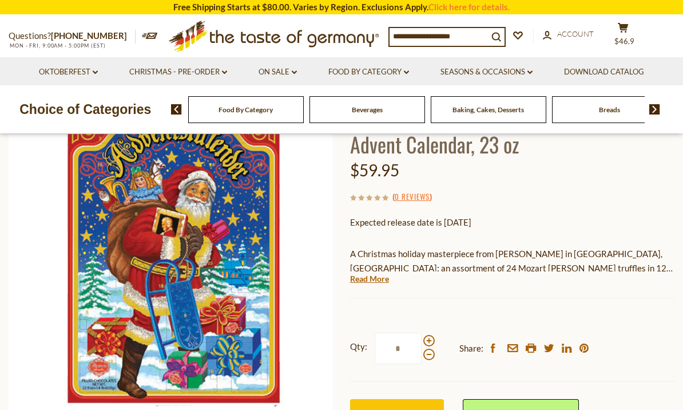
click at [372, 280] on link "Read More" at bounding box center [369, 278] width 39 height 11
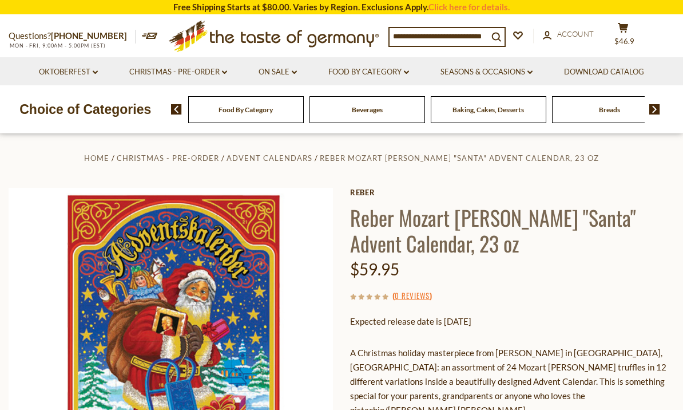
scroll to position [0, 0]
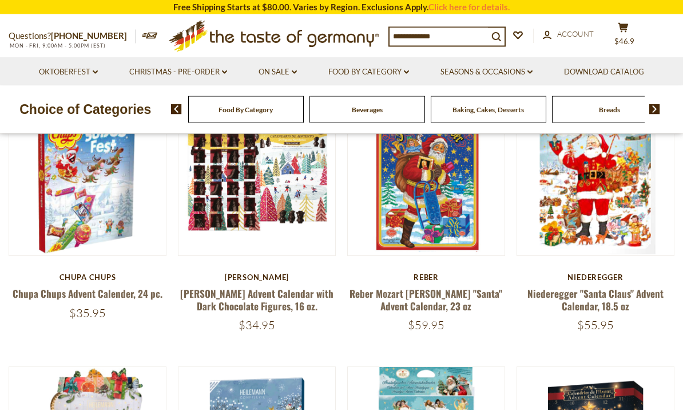
scroll to position [945, 0]
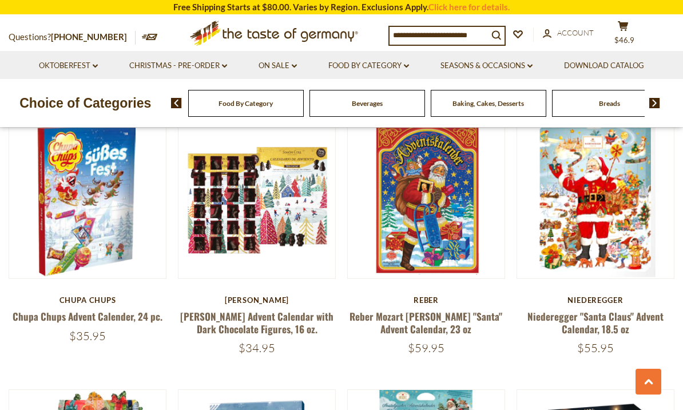
click at [600, 318] on link "Niederegger "Santa Claus" Advent Calendar, 18.5 oz" at bounding box center [595, 322] width 136 height 26
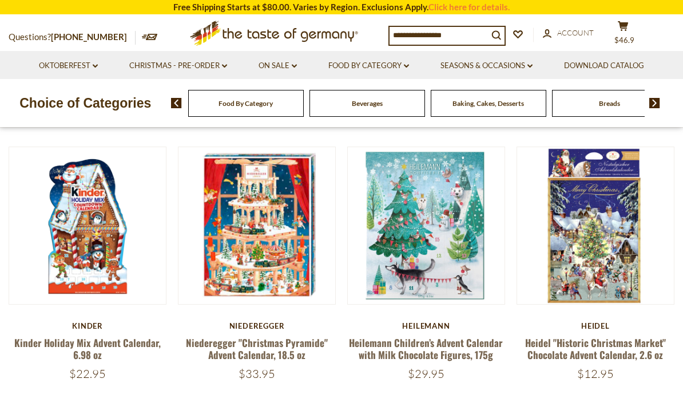
scroll to position [382, 0]
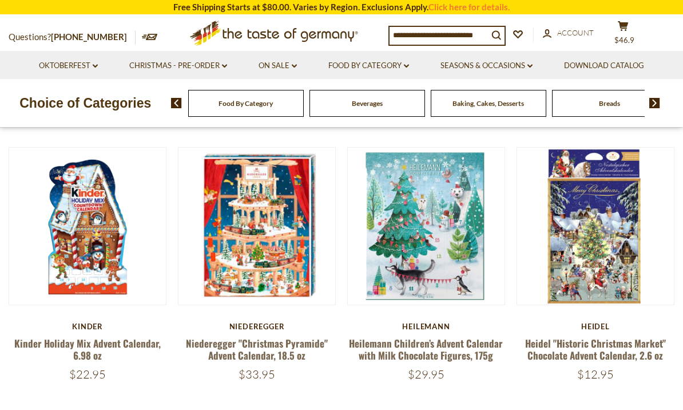
click at [430, 348] on link "Heilemann Children’s Advent Calendar with Milk Chocolate Figures, 175g" at bounding box center [426, 349] width 154 height 26
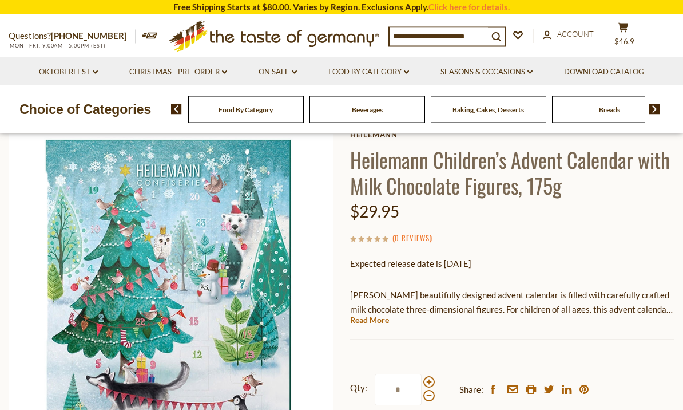
scroll to position [76, 0]
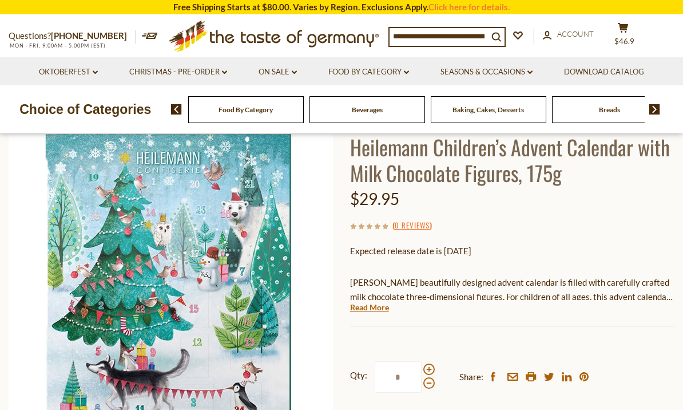
click at [382, 307] on link "Read More" at bounding box center [369, 306] width 39 height 11
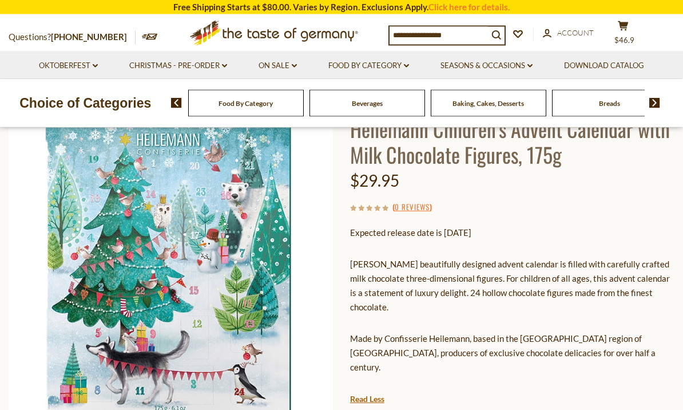
scroll to position [84, 0]
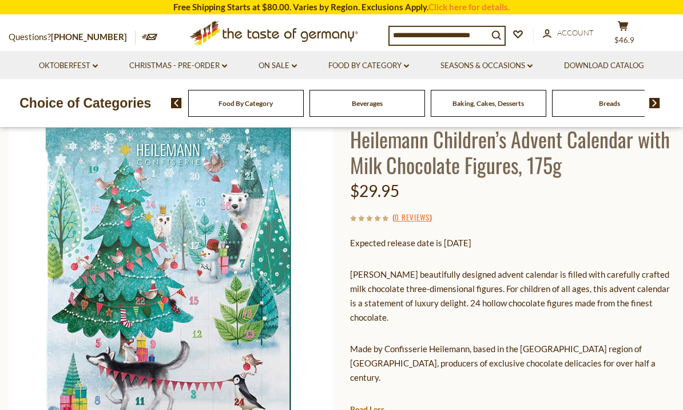
click at [519, 374] on div "Heilemann's beautifully designed advent calendar is filled with carefully craft…" at bounding box center [512, 330] width 324 height 143
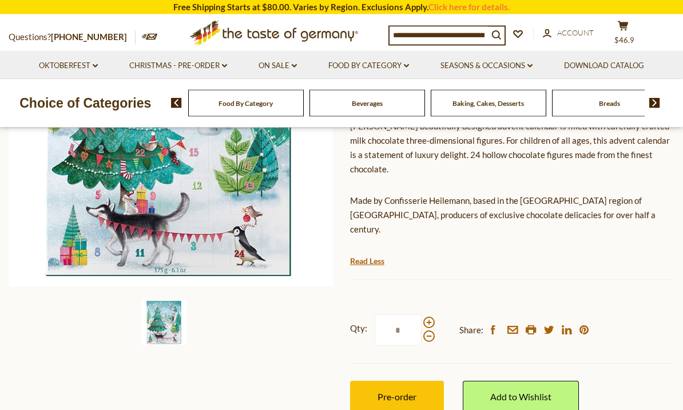
scroll to position [232, 0]
click at [430, 316] on span at bounding box center [428, 321] width 11 height 11
click at [422, 314] on input "*" at bounding box center [398, 329] width 47 height 31
type input "*"
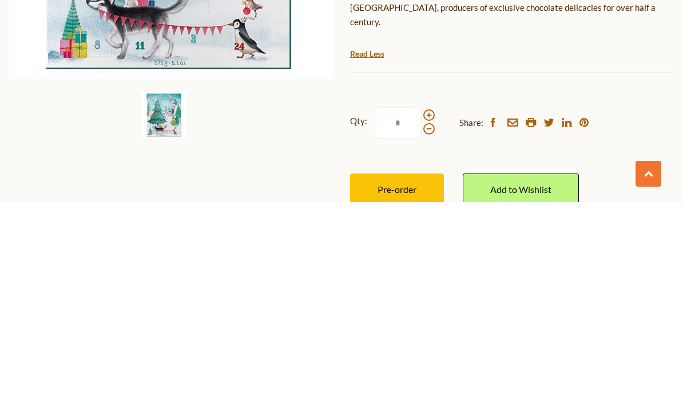
type input "*"
click at [394, 391] on span "Pre-order" at bounding box center [397, 396] width 39 height 11
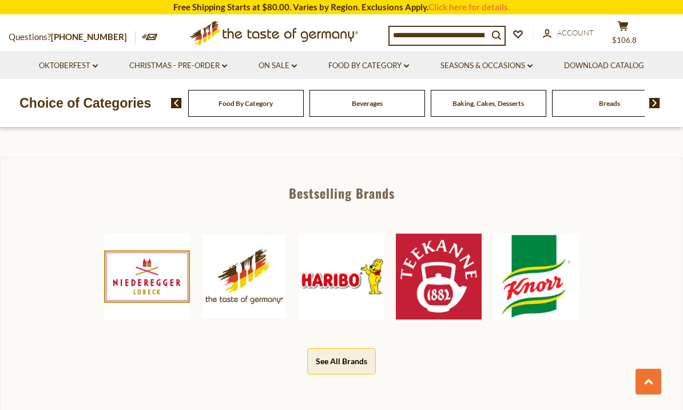
scroll to position [551, 0]
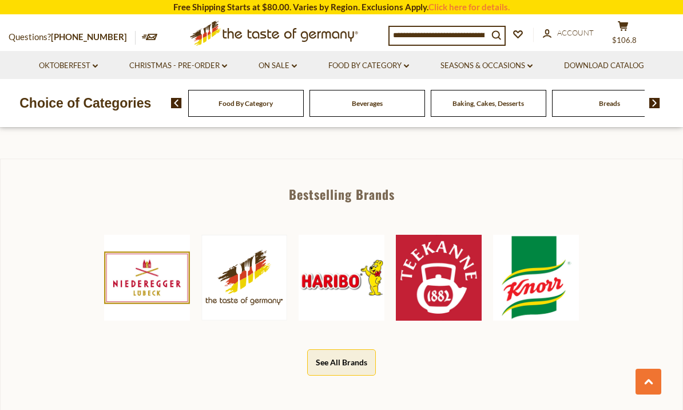
click at [187, 62] on link "Christmas - PRE-ORDER dropdown_arrow" at bounding box center [178, 65] width 98 height 13
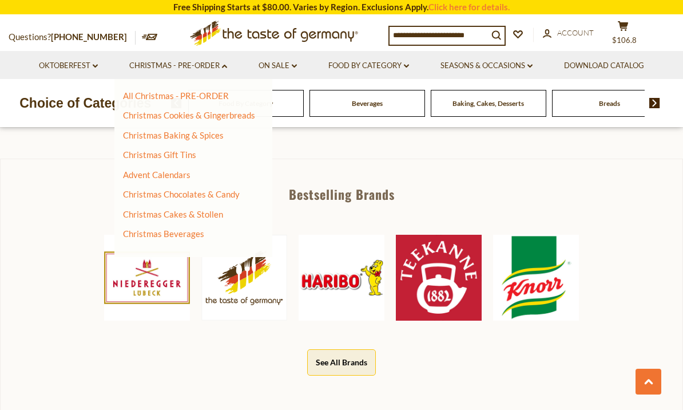
click at [228, 114] on link "Christmas Cookies & Gingerbreads" at bounding box center [189, 115] width 132 height 10
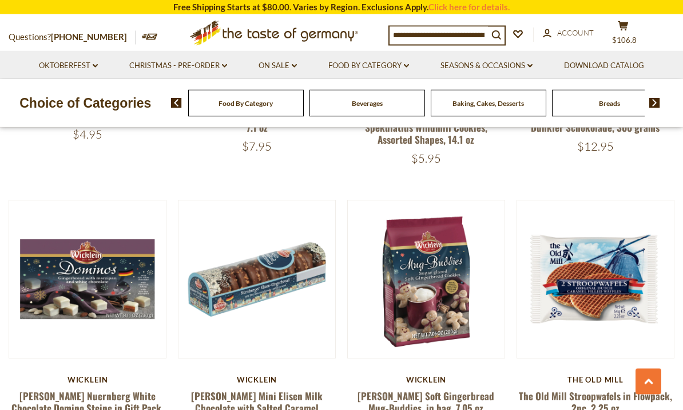
scroll to position [1621, 0]
click at [251, 388] on link "[PERSON_NAME] Mini Elisen Milk Chocolate with Salted Caramel Gingerbread Rounds…" at bounding box center [257, 407] width 132 height 39
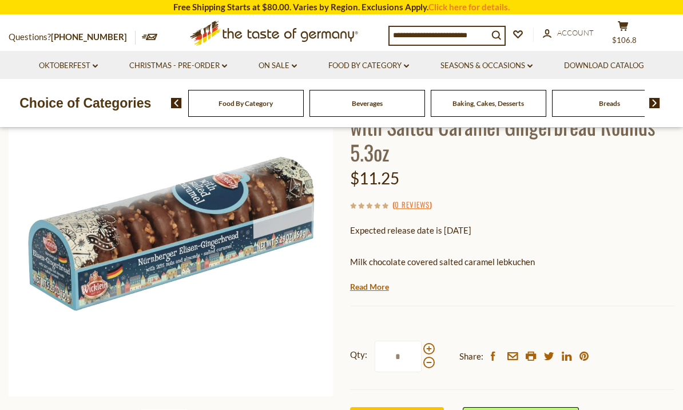
scroll to position [139, 0]
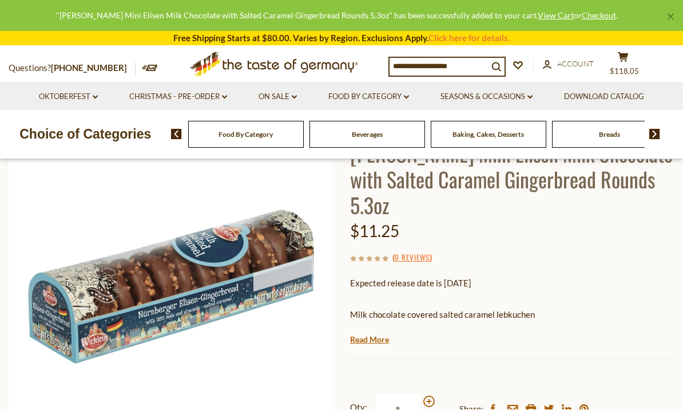
scroll to position [84, 0]
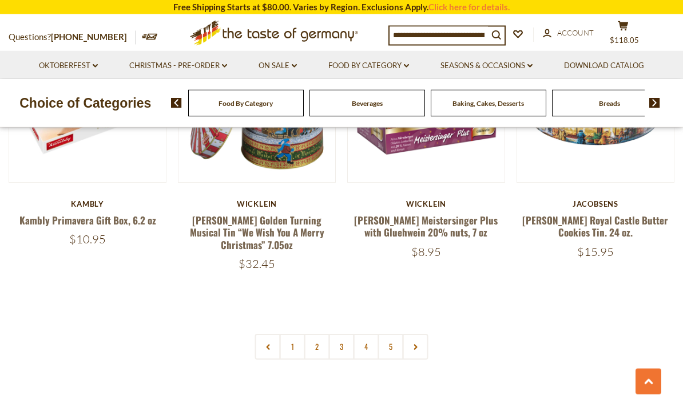
scroll to position [2657, 0]
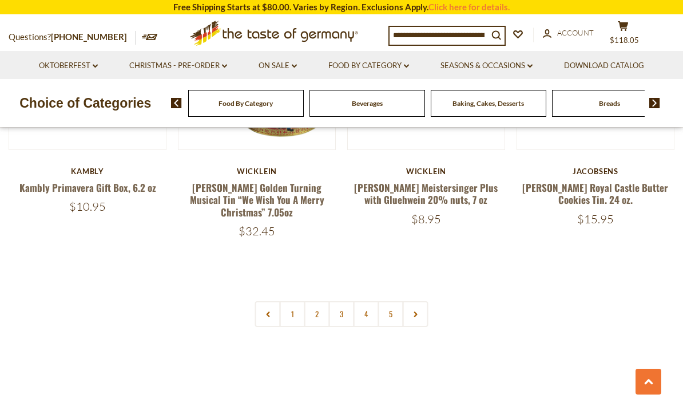
click at [314, 301] on link "2" at bounding box center [317, 314] width 26 height 26
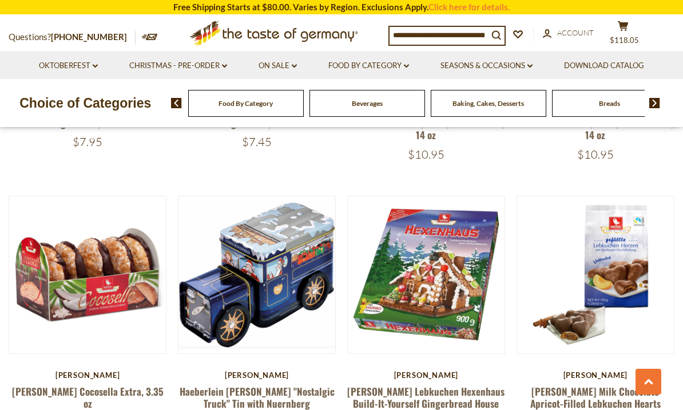
scroll to position [2460, 0]
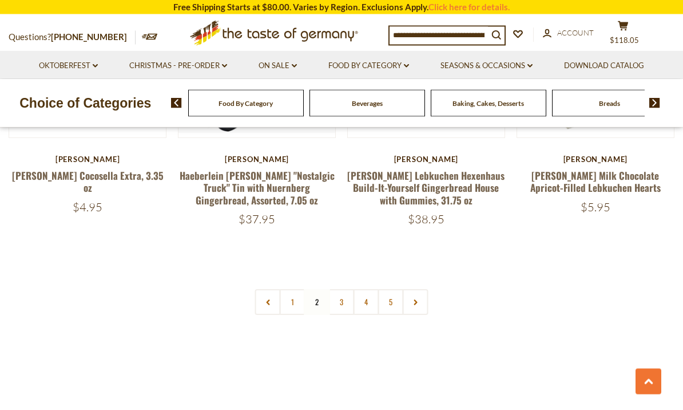
click at [339, 289] on link "3" at bounding box center [342, 302] width 26 height 26
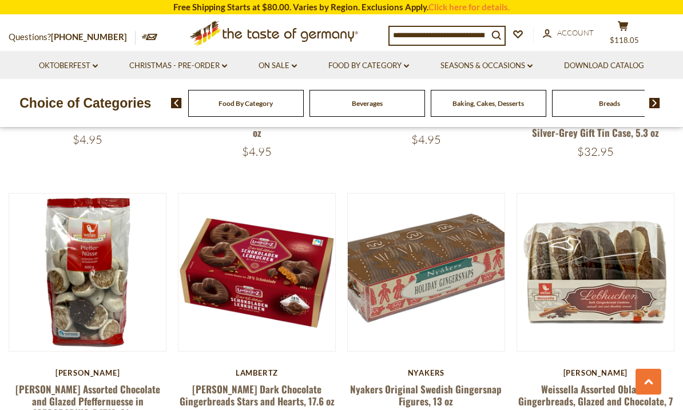
scroll to position [2445, 0]
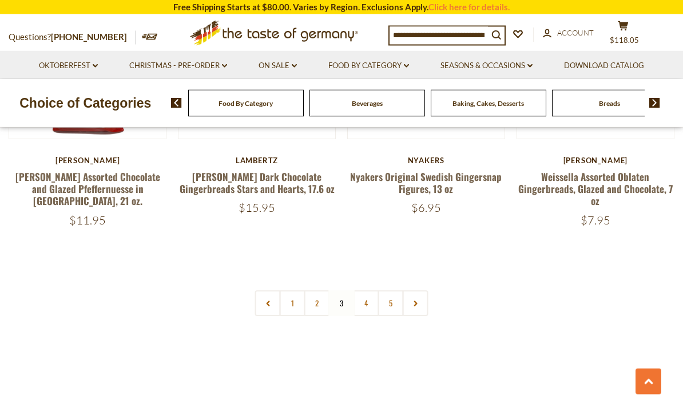
scroll to position [2663, 0]
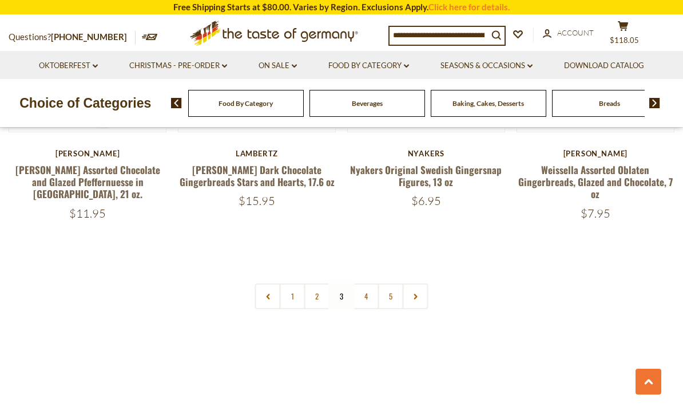
click at [362, 295] on link "4" at bounding box center [367, 296] width 26 height 26
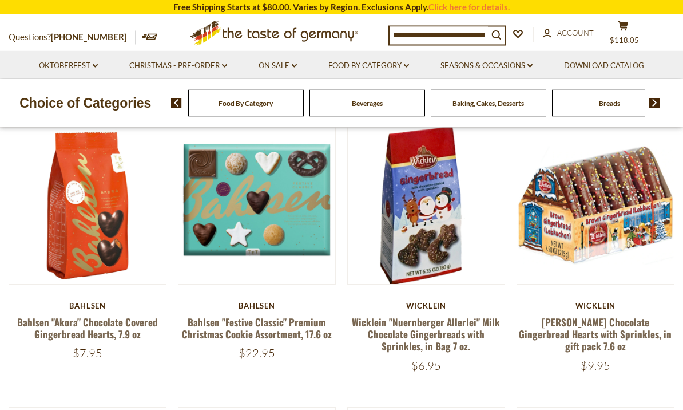
scroll to position [304, 0]
click at [596, 327] on link "[PERSON_NAME] Chocolate Gingerbread Hearts with Sprinkles, in gift pack 7.6 oz" at bounding box center [595, 334] width 153 height 39
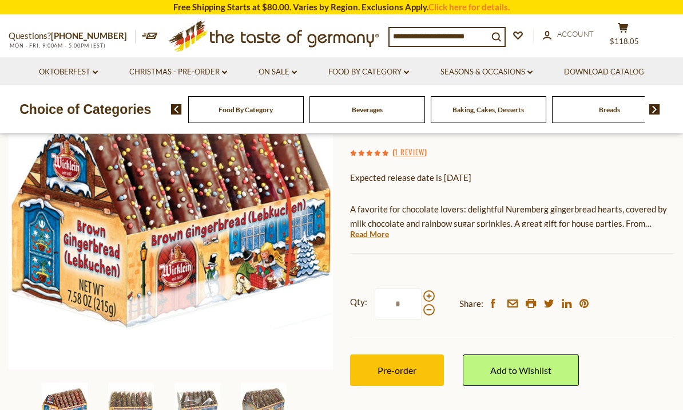
scroll to position [186, 0]
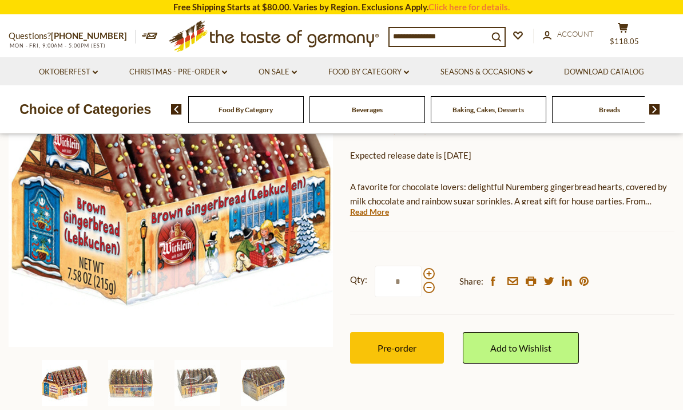
click at [390, 342] on span "Pre-order" at bounding box center [397, 347] width 39 height 11
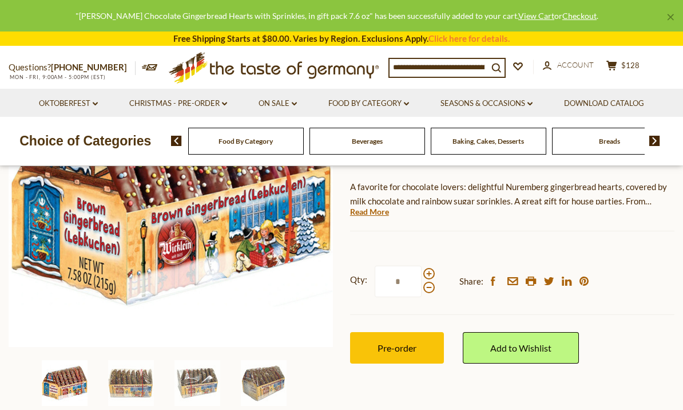
click at [62, 8] on div "× "Wicklein Chocolate Gingerbread Hearts with Sprinkles, in gift pack 7.6 oz" h…" at bounding box center [341, 15] width 683 height 31
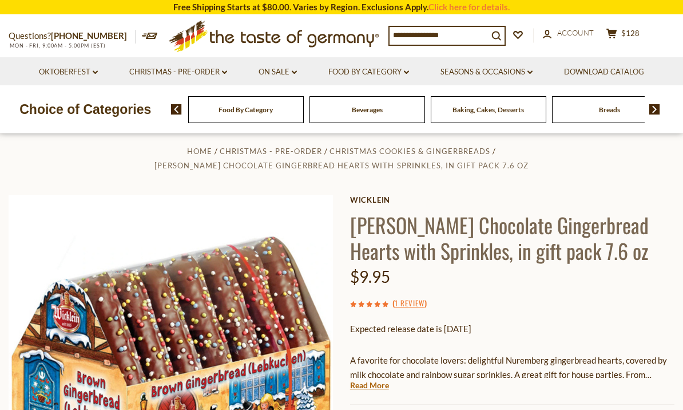
scroll to position [0, 0]
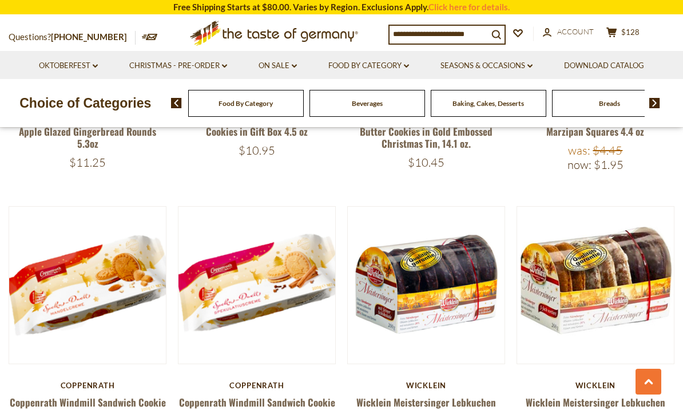
scroll to position [1364, 0]
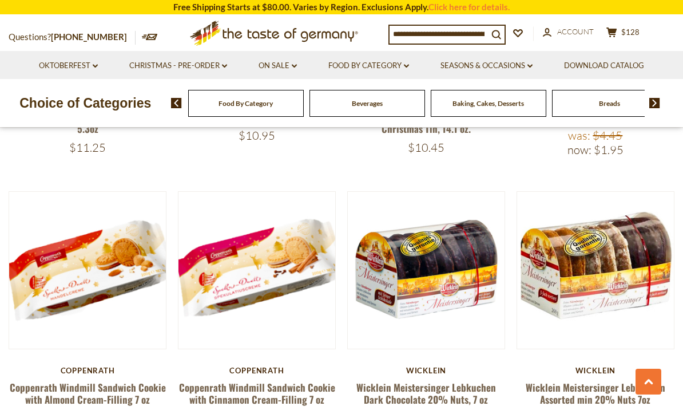
click at [653, 179] on div "Quick View Bahlsen Bahlsen "Akora" Chocolate Covered Gingerbread Hearts, 7.9 oz…" at bounding box center [342, 312] width 666 height 2490
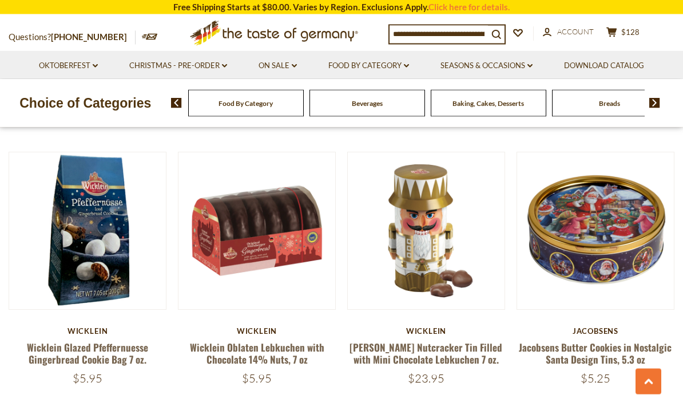
scroll to position [2501, 0]
click at [247, 340] on link "Wicklein Oblaten Lebkuchen with Chocolate 14% Nuts, 7 oz" at bounding box center [257, 353] width 134 height 26
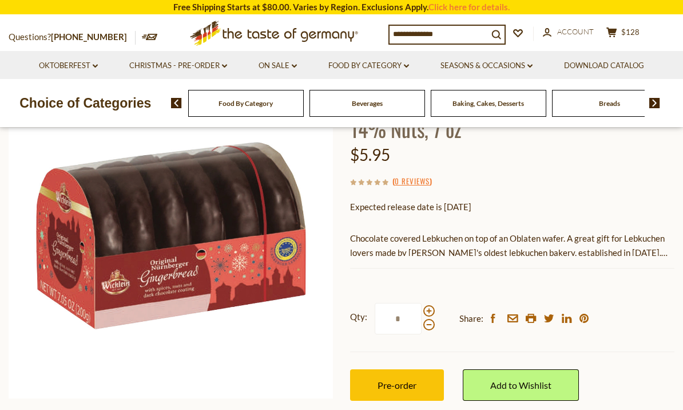
scroll to position [121, 0]
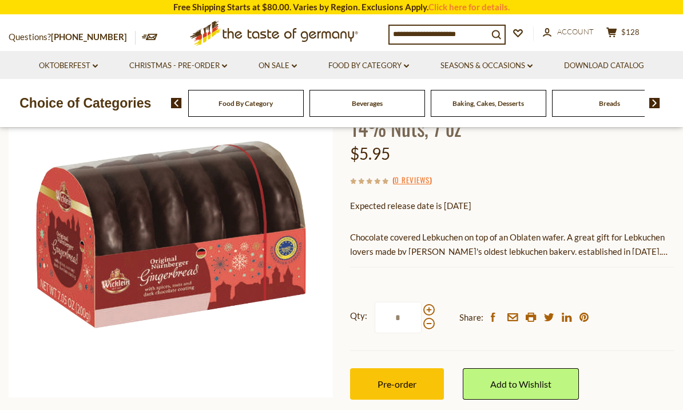
click at [407, 388] on button "Pre-order" at bounding box center [397, 383] width 94 height 31
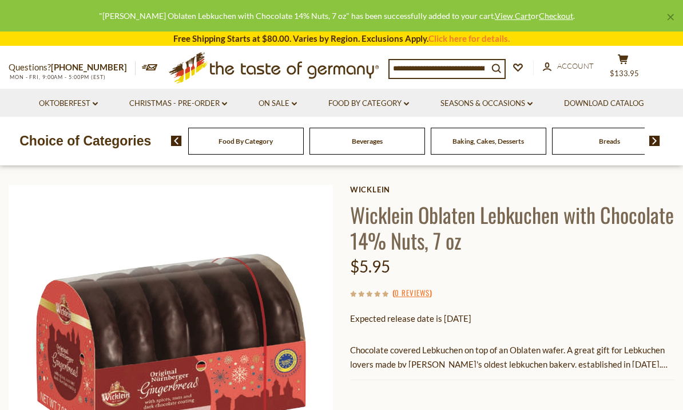
scroll to position [0, 0]
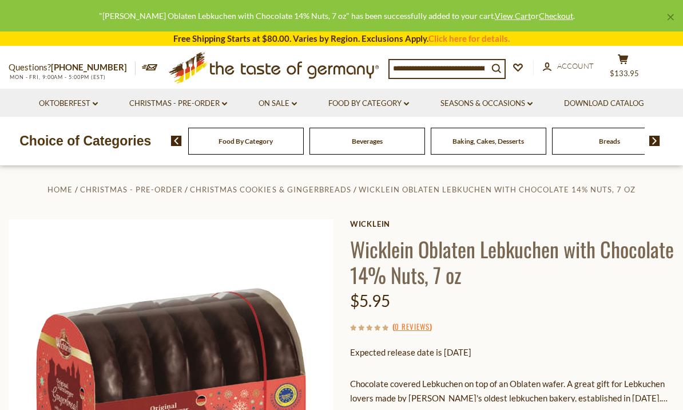
click at [631, 64] on button "cart $133.95" at bounding box center [623, 68] width 34 height 29
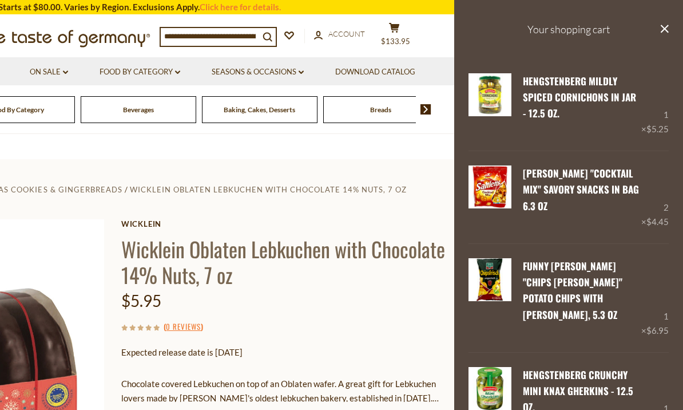
click at [572, 125] on link "Remove" at bounding box center [569, 130] width 35 height 10
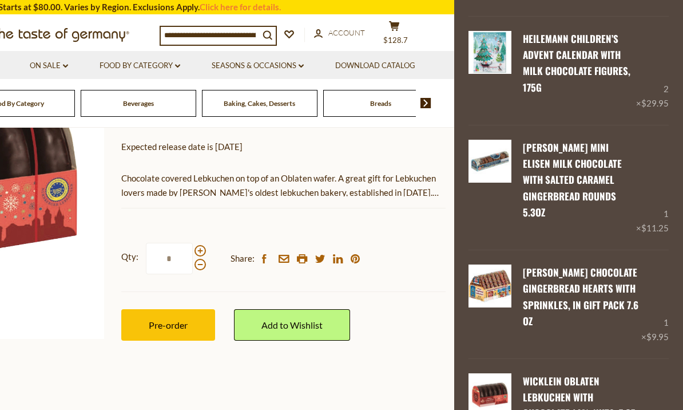
scroll to position [520, 0]
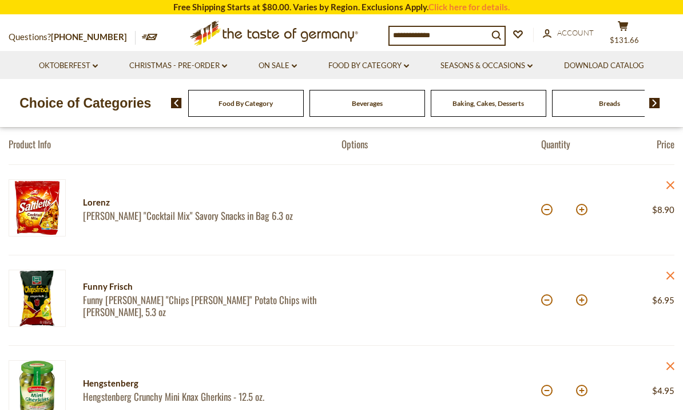
scroll to position [125, 0]
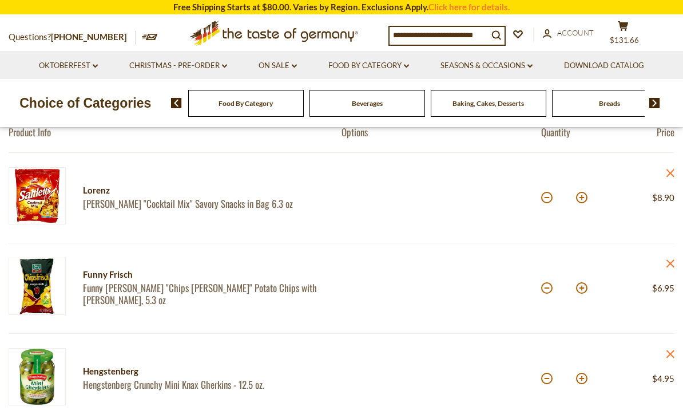
click at [585, 290] on button at bounding box center [581, 287] width 11 height 11
type input "*"
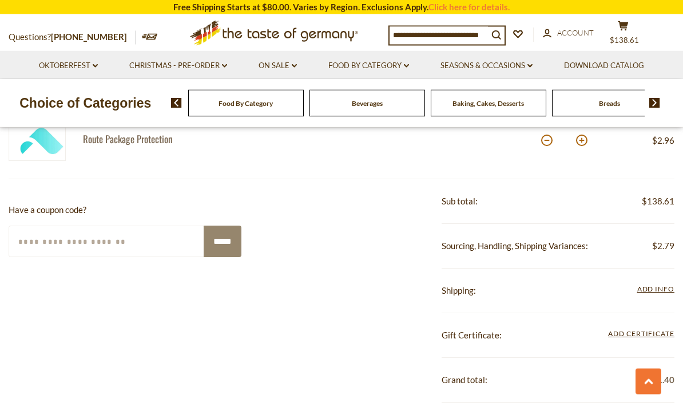
scroll to position [1006, 0]
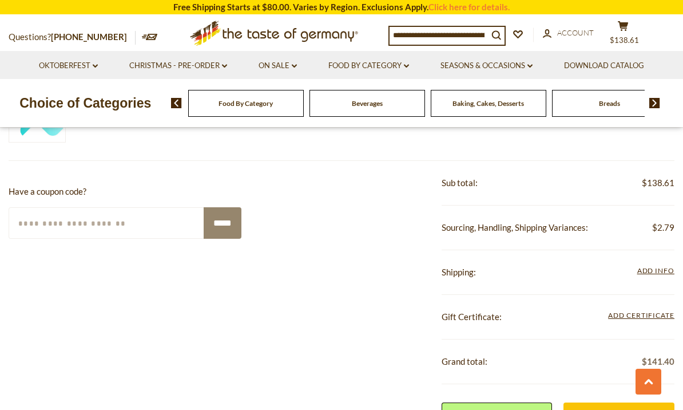
click at [47, 223] on input "Enter Your Coupon Code" at bounding box center [107, 222] width 196 height 31
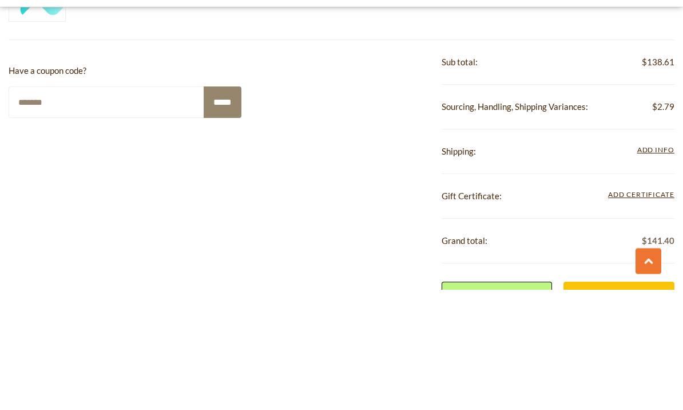
type input "*******"
click at [222, 207] on input "*****" at bounding box center [223, 222] width 38 height 31
